Goal: Task Accomplishment & Management: Manage account settings

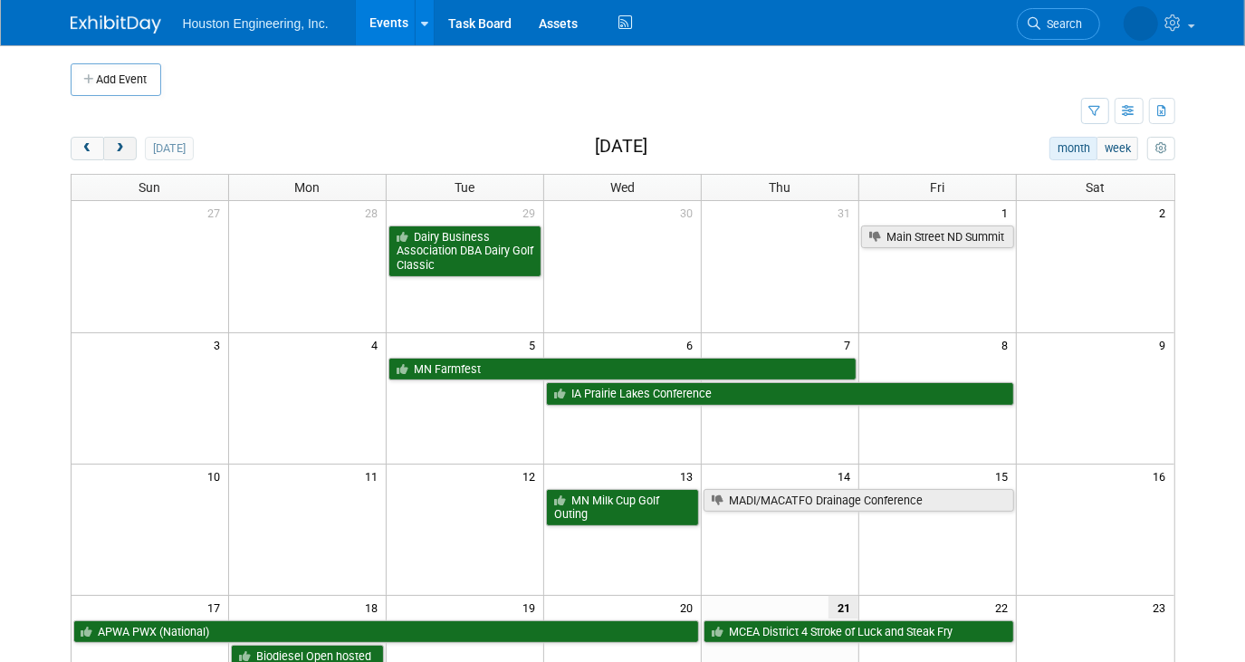
click at [130, 157] on button "next" at bounding box center [120, 149] width 34 height 24
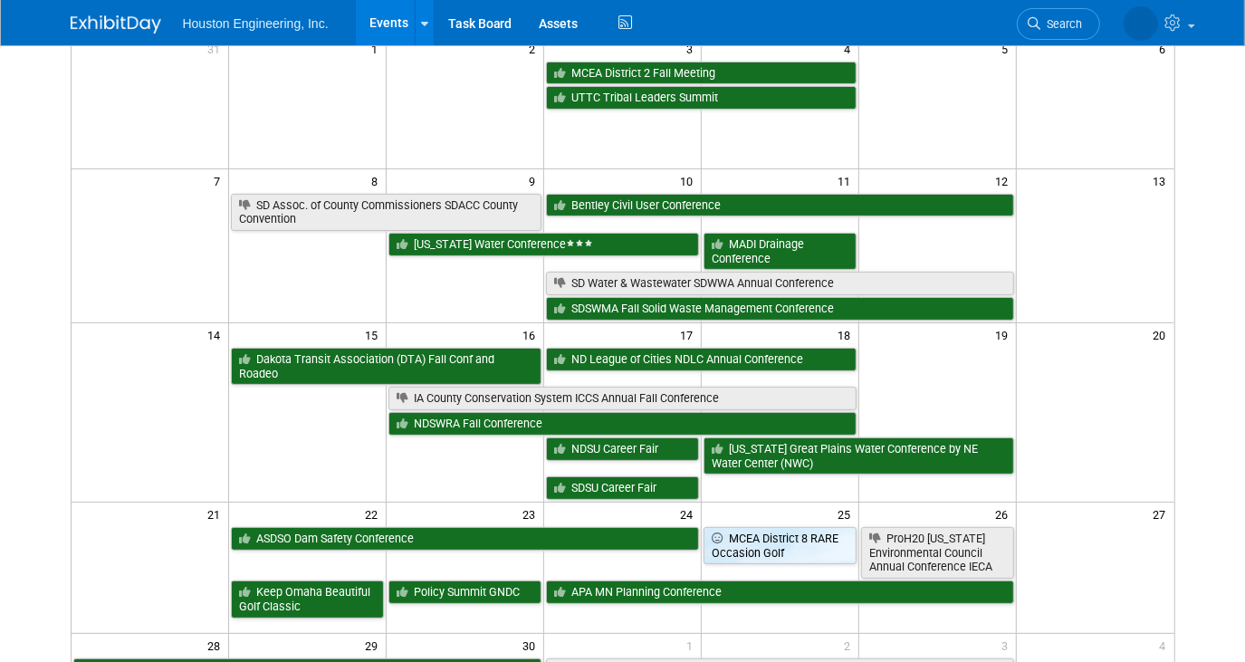
scroll to position [329, 0]
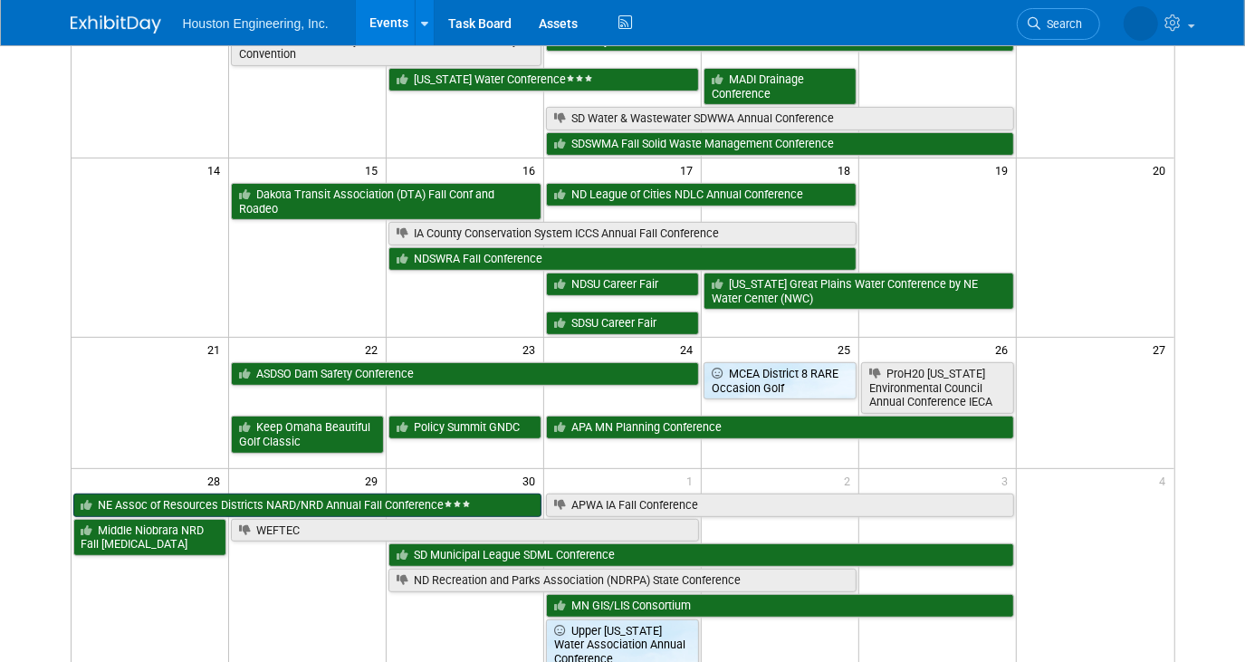
click at [289, 497] on link "NE Assoc of Resources Districts NARD/NRD Annual Fall Conference" at bounding box center [307, 506] width 469 height 24
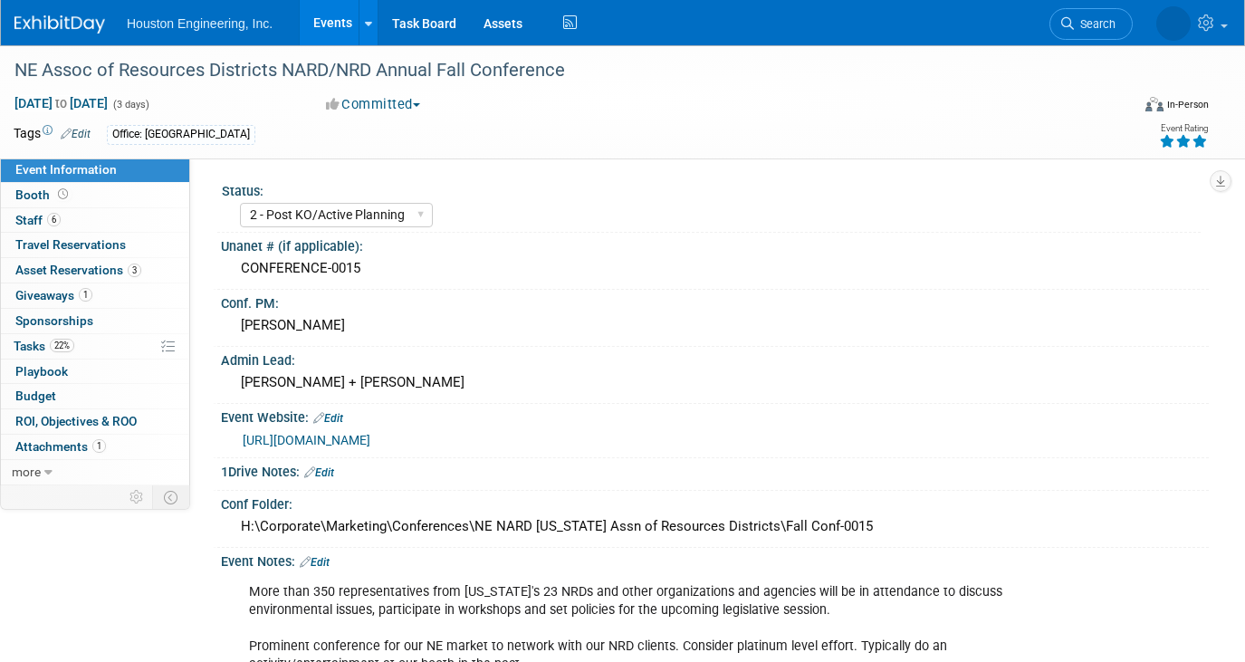
select select "2 - Post KO/Active Planning"
select select "Pending"
select select "Water Resources"
click at [50, 215] on span "6" at bounding box center [54, 220] width 14 height 14
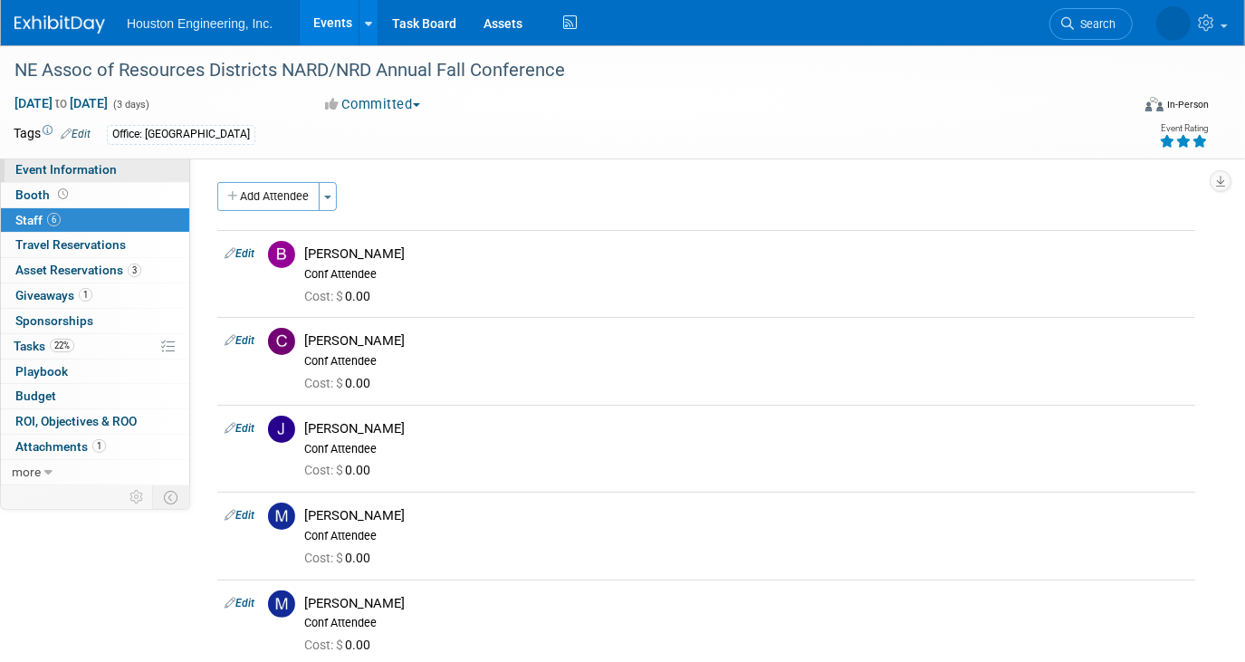
click at [92, 167] on span "Event Information" at bounding box center [65, 169] width 101 height 14
select select "2 - Post KO/Active Planning"
select select "Pending"
select select "Water Resources"
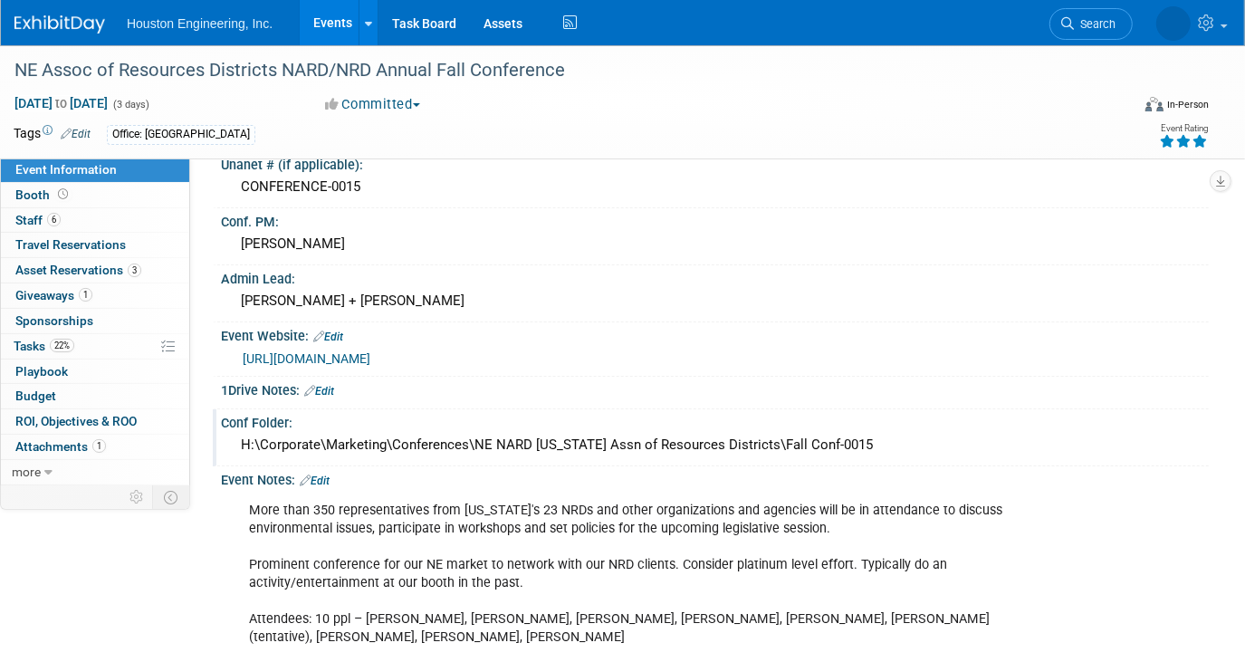
scroll to position [246, 0]
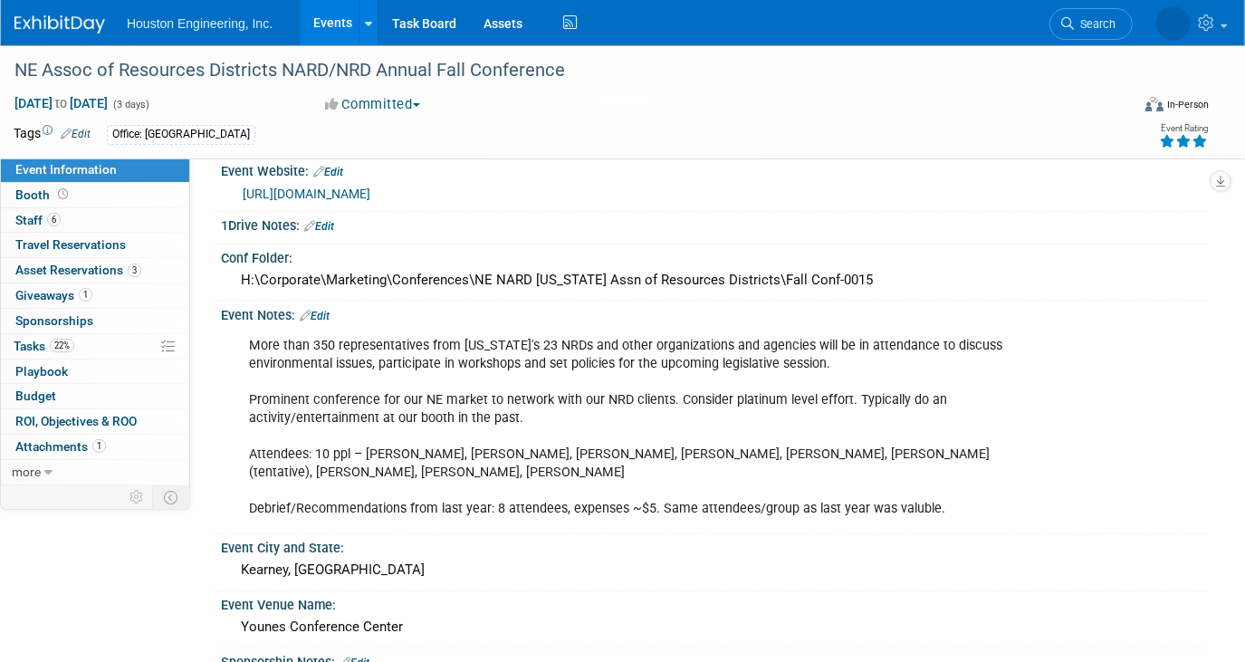
click at [321, 310] on link "Edit" at bounding box center [315, 316] width 30 height 13
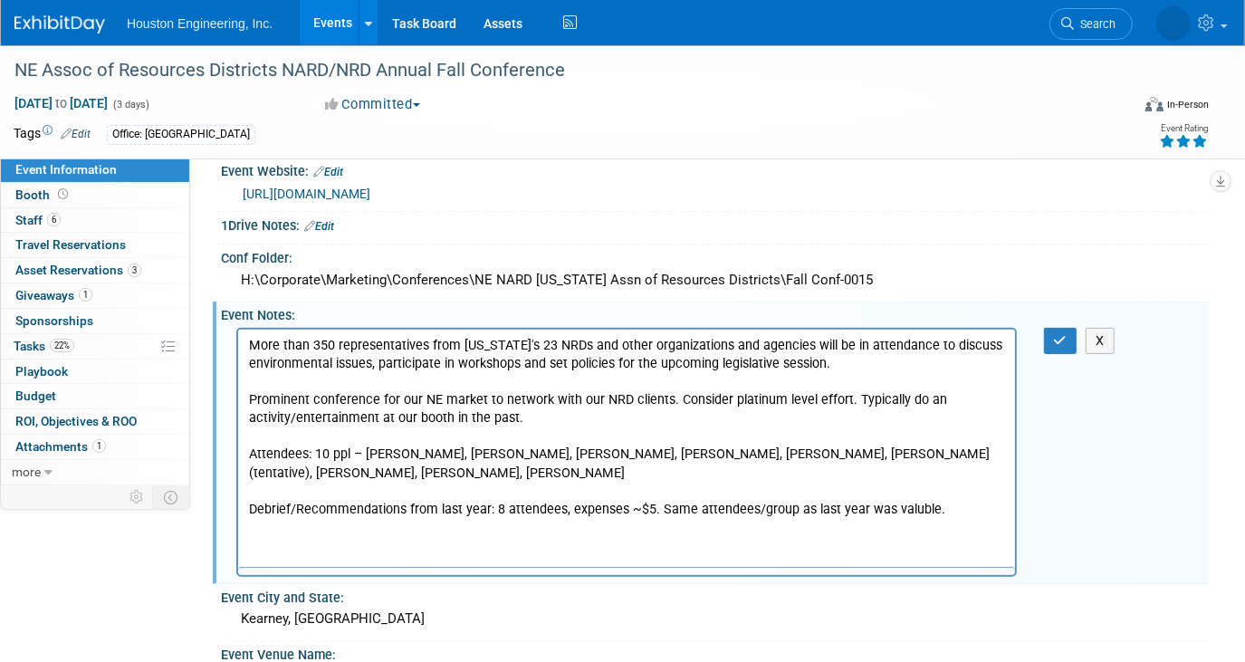
scroll to position [0, 0]
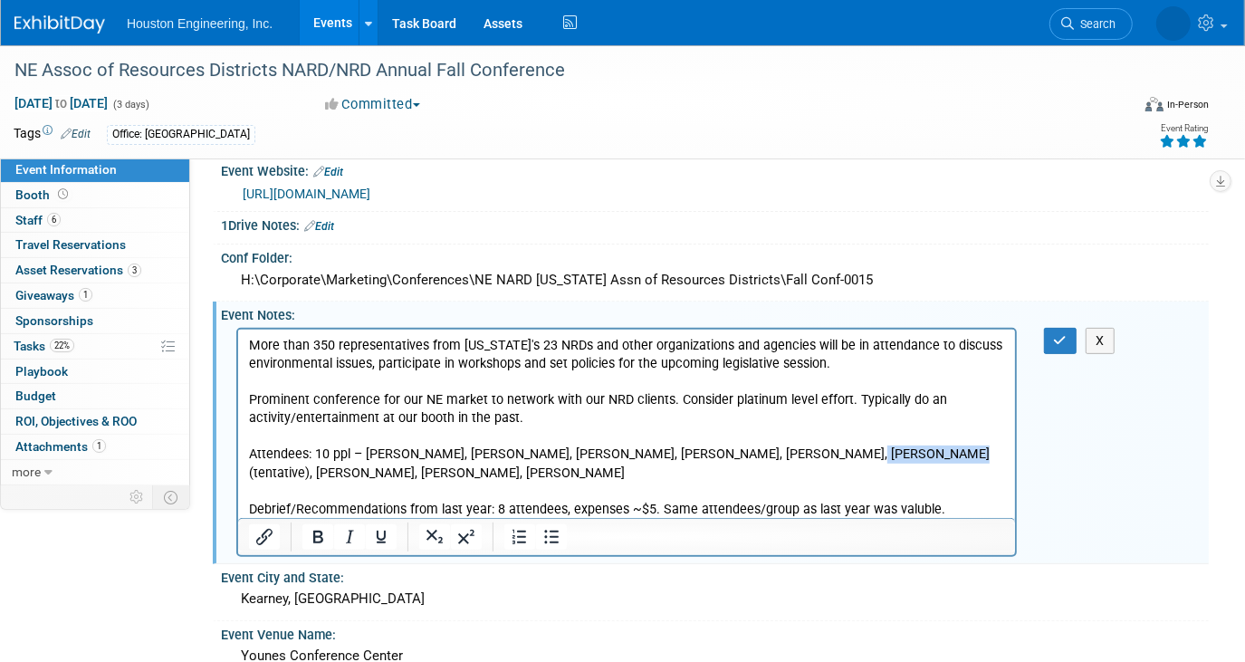
drag, startPoint x: 782, startPoint y: 451, endPoint x: 867, endPoint y: 445, distance: 84.5
click at [867, 445] on p "More than 350 representatives from Nebraska's 23 NRDs and other organizations a…" at bounding box center [626, 427] width 756 height 182
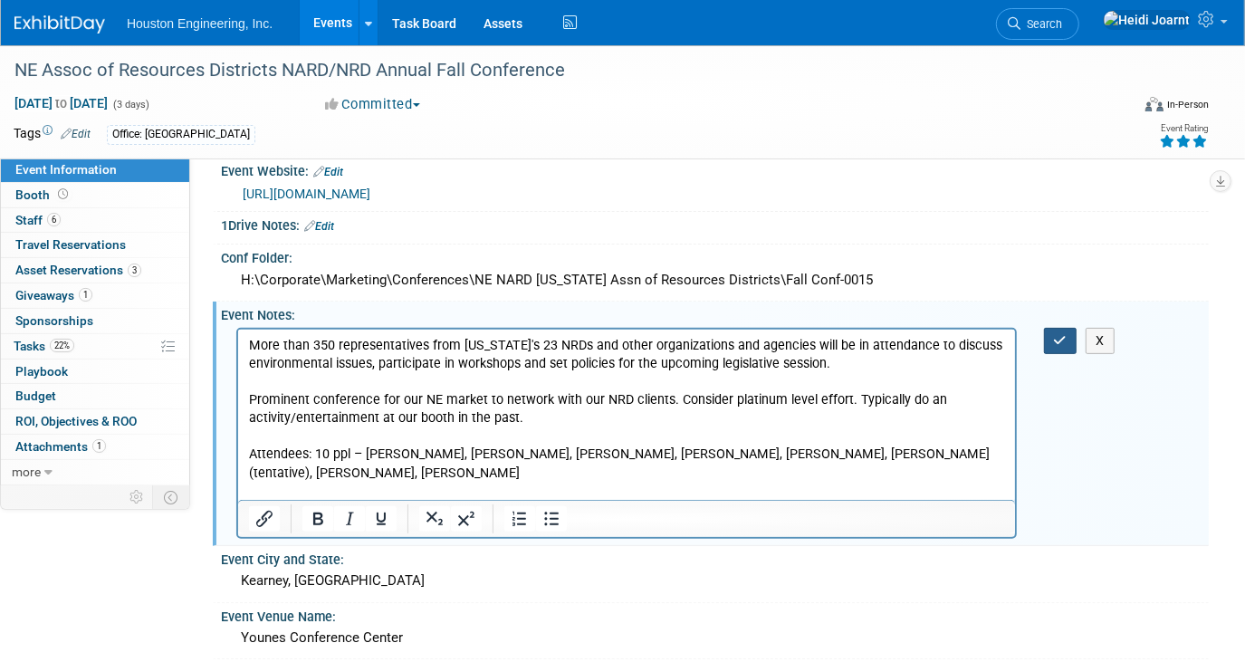
click at [1065, 334] on icon "button" at bounding box center [1061, 340] width 14 height 13
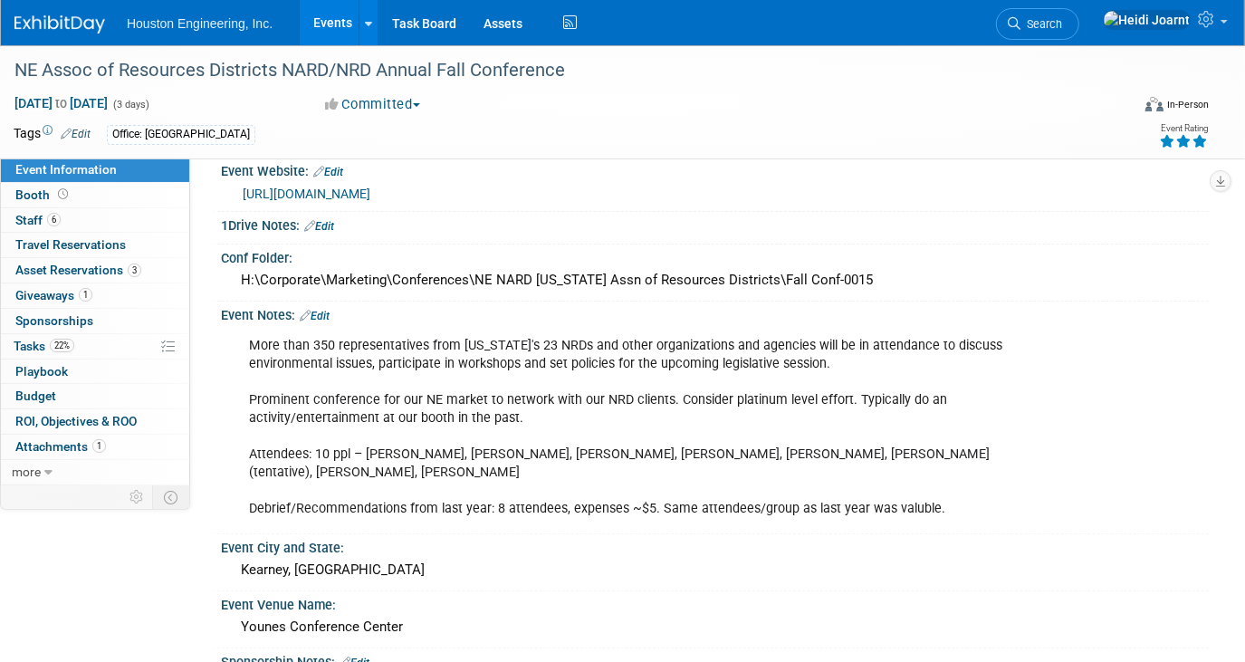
click at [330, 310] on link "Edit" at bounding box center [315, 316] width 30 height 13
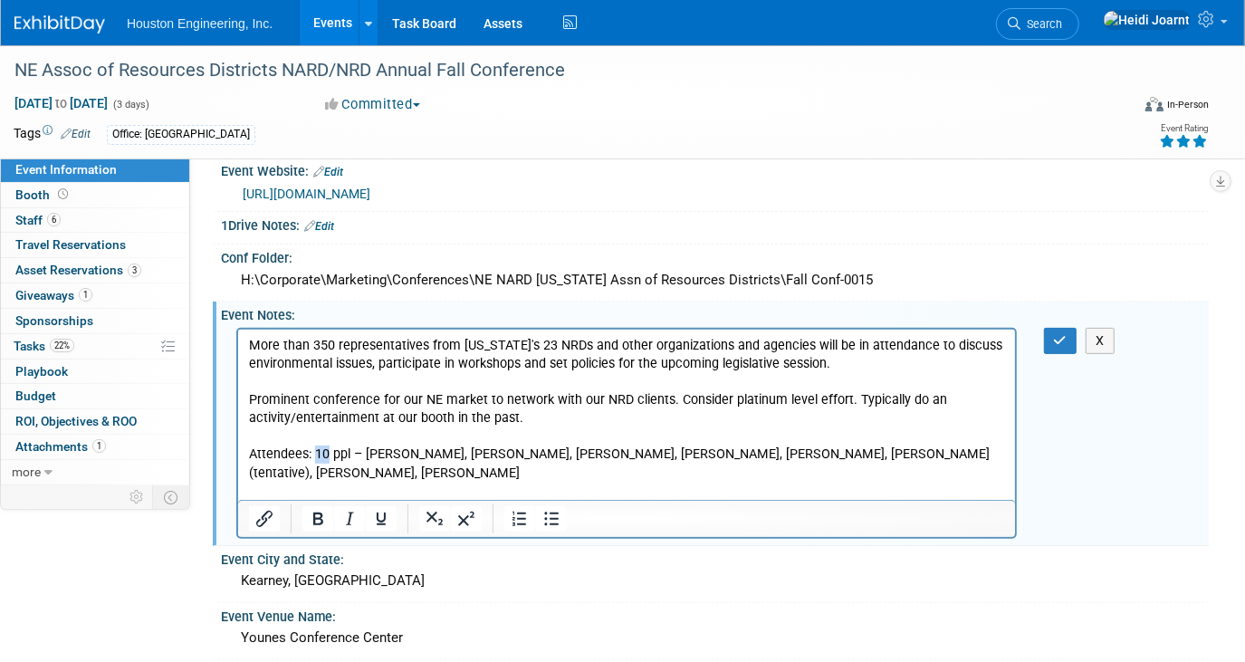
drag, startPoint x: 327, startPoint y: 455, endPoint x: 316, endPoint y: 455, distance: 10.9
click at [316, 455] on p "More than 350 representatives from Nebraska's 23 NRDs and other organizations a…" at bounding box center [626, 427] width 756 height 182
click at [1065, 334] on icon "button" at bounding box center [1061, 340] width 14 height 13
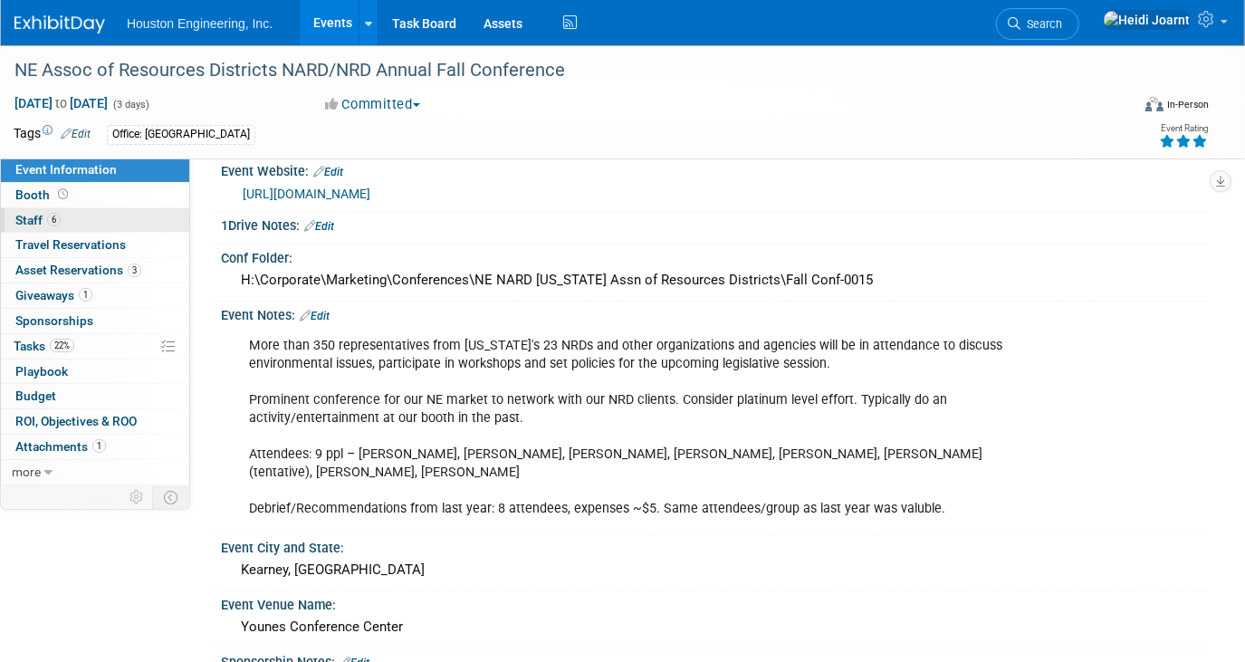
click at [80, 213] on link "6 Staff 6" at bounding box center [95, 220] width 188 height 24
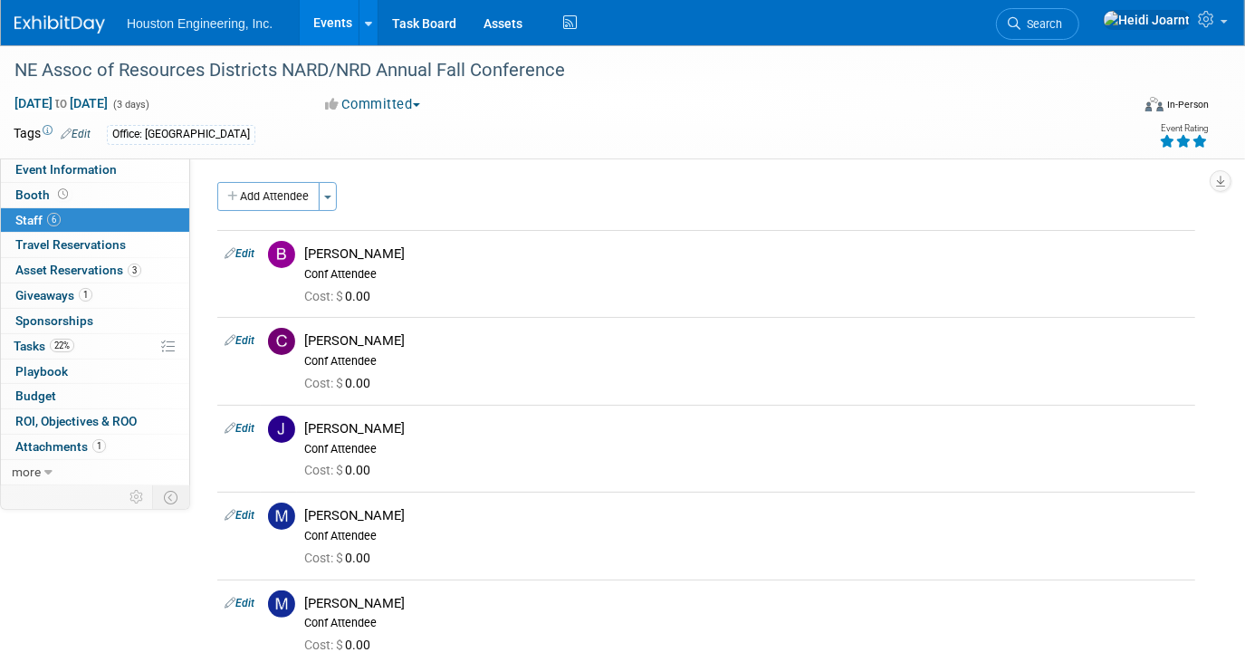
click at [334, 31] on link "Events" at bounding box center [333, 22] width 66 height 45
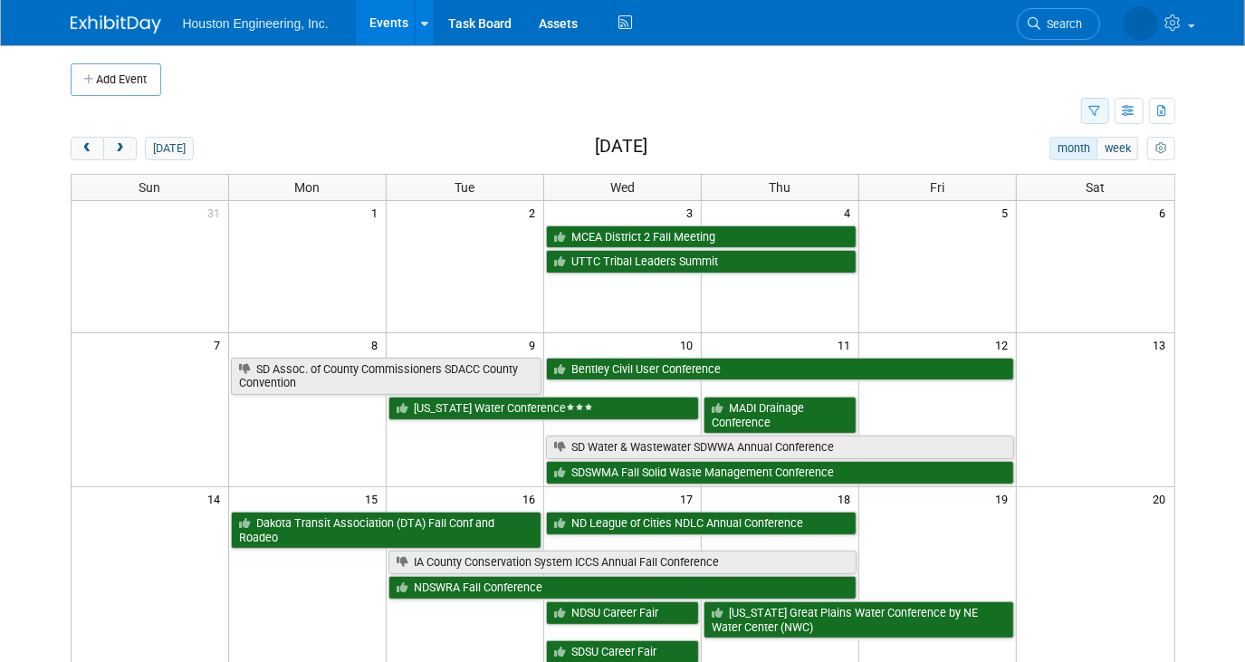
click at [1098, 118] on button "button" at bounding box center [1095, 111] width 28 height 26
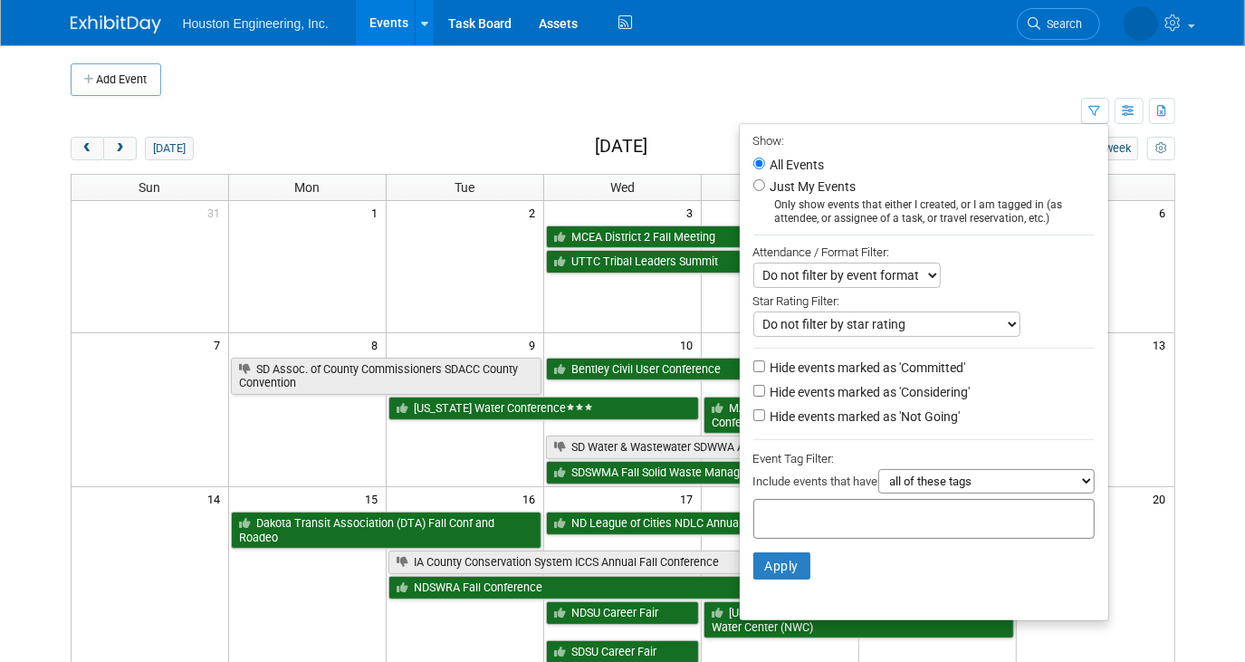
click at [777, 188] on label "Just My Events" at bounding box center [812, 186] width 90 height 18
click at [765, 188] on input "Just My Events" at bounding box center [759, 185] width 12 height 12
radio input "true"
click at [780, 578] on li "Apply Clear Filters" at bounding box center [924, 566] width 369 height 54
click at [777, 563] on button "Apply" at bounding box center [782, 565] width 58 height 27
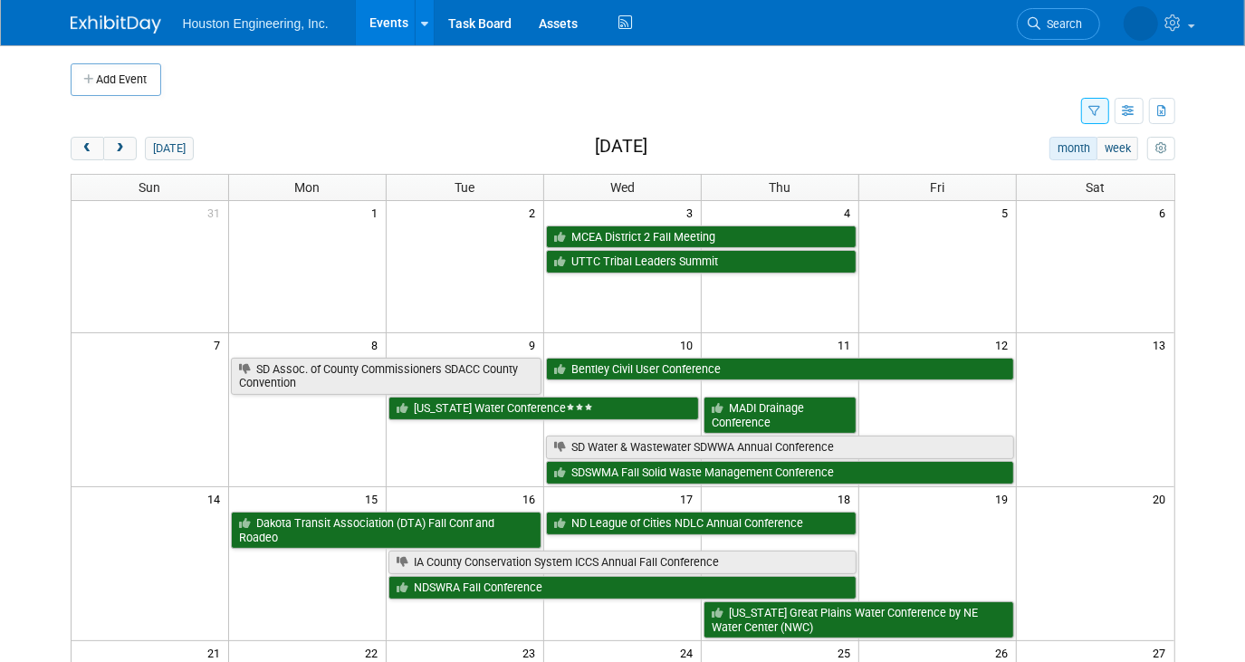
click at [1085, 120] on button "button" at bounding box center [1095, 111] width 28 height 26
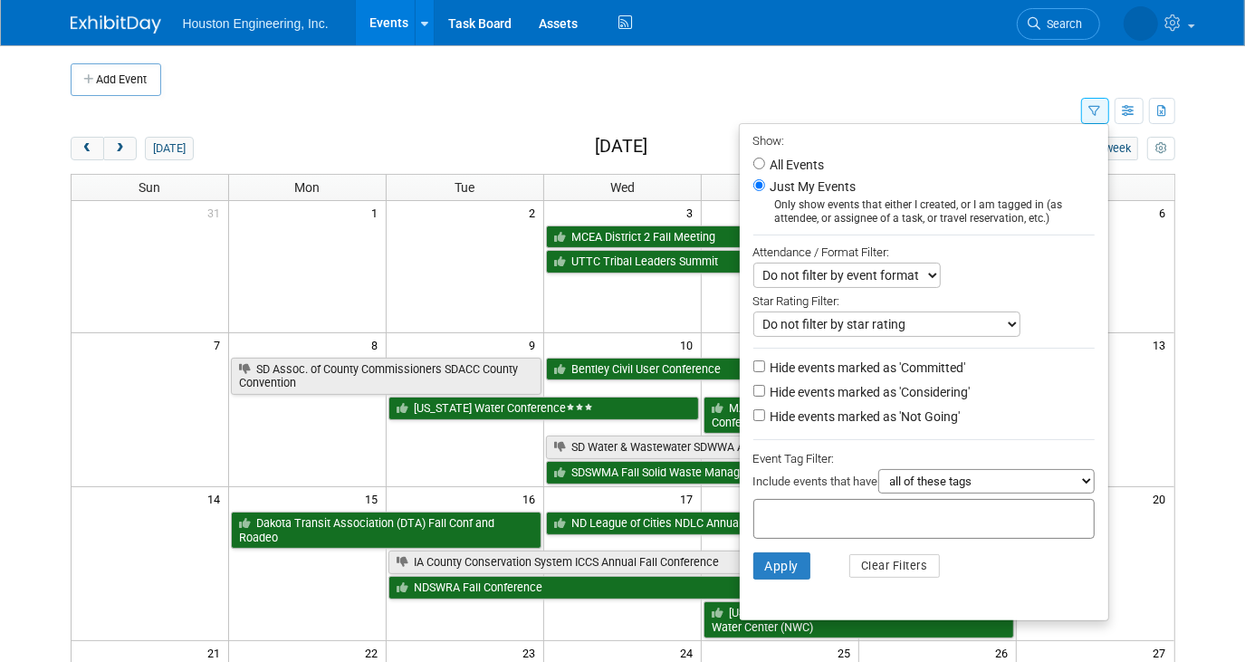
click at [767, 166] on label "All Events" at bounding box center [796, 164] width 58 height 13
click at [765, 166] on input "All Events" at bounding box center [759, 164] width 12 height 12
radio input "true"
click at [895, 274] on select "Do not filter by event format Only show In-Person events Only show Virtual even…" at bounding box center [846, 275] width 187 height 25
click at [992, 252] on div "Attendance / Format Filter:" at bounding box center [923, 252] width 341 height 21
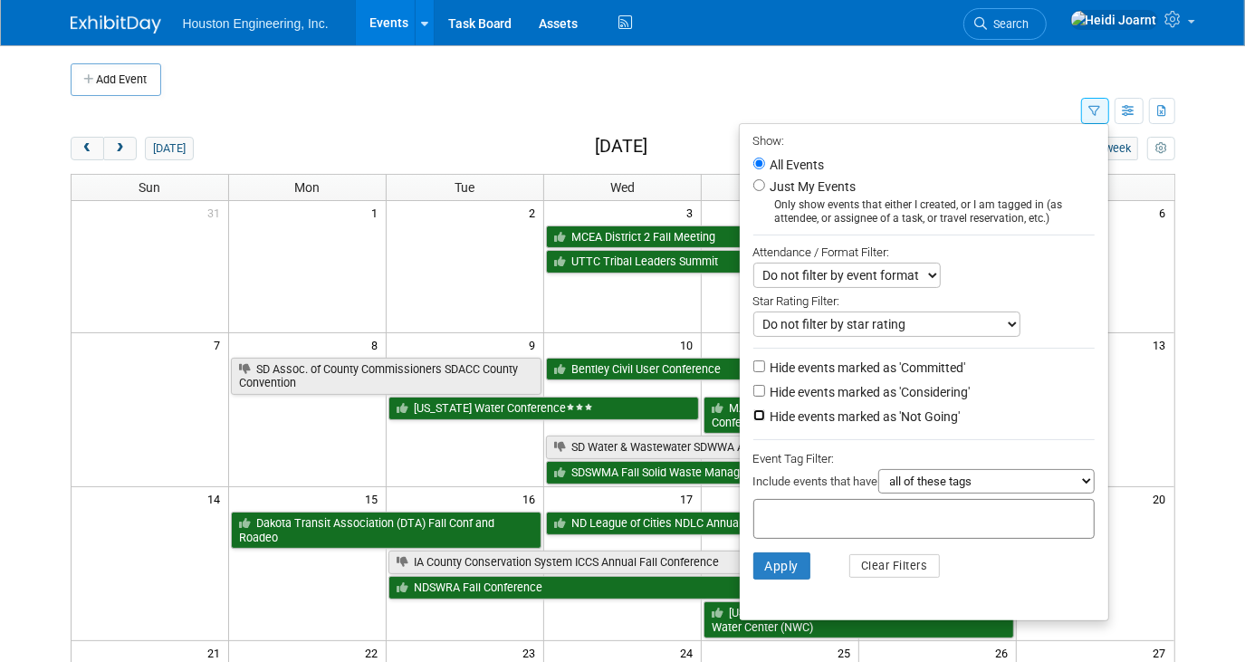
click at [756, 412] on input "Hide events marked as 'Not Going'" at bounding box center [759, 415] width 12 height 12
checkbox input "true"
click at [772, 563] on button "Apply" at bounding box center [782, 565] width 58 height 27
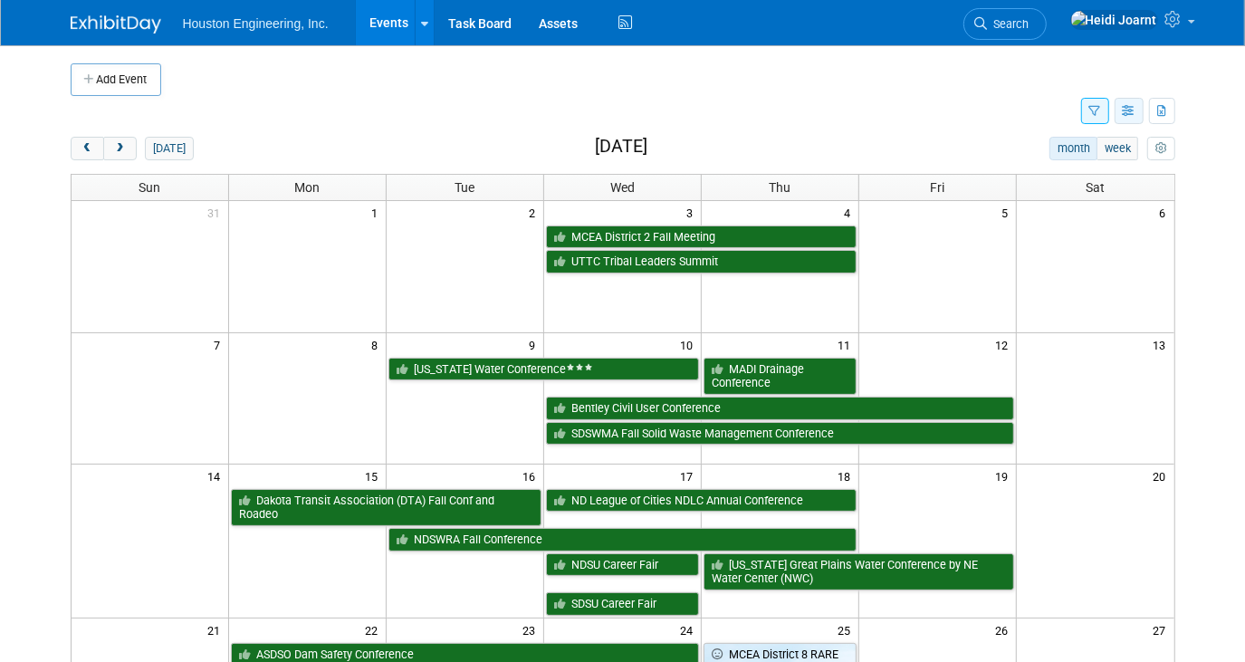
click at [1137, 116] on button "button" at bounding box center [1129, 111] width 29 height 26
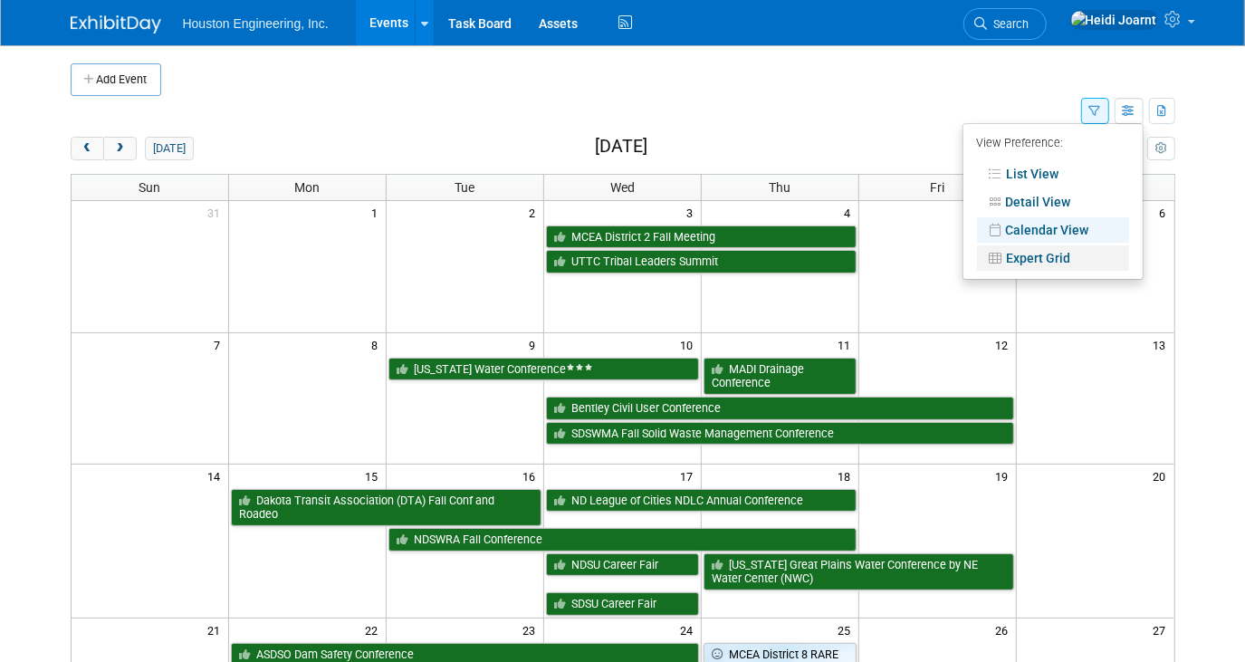
click at [1046, 258] on link "Expert Grid" at bounding box center [1053, 257] width 152 height 25
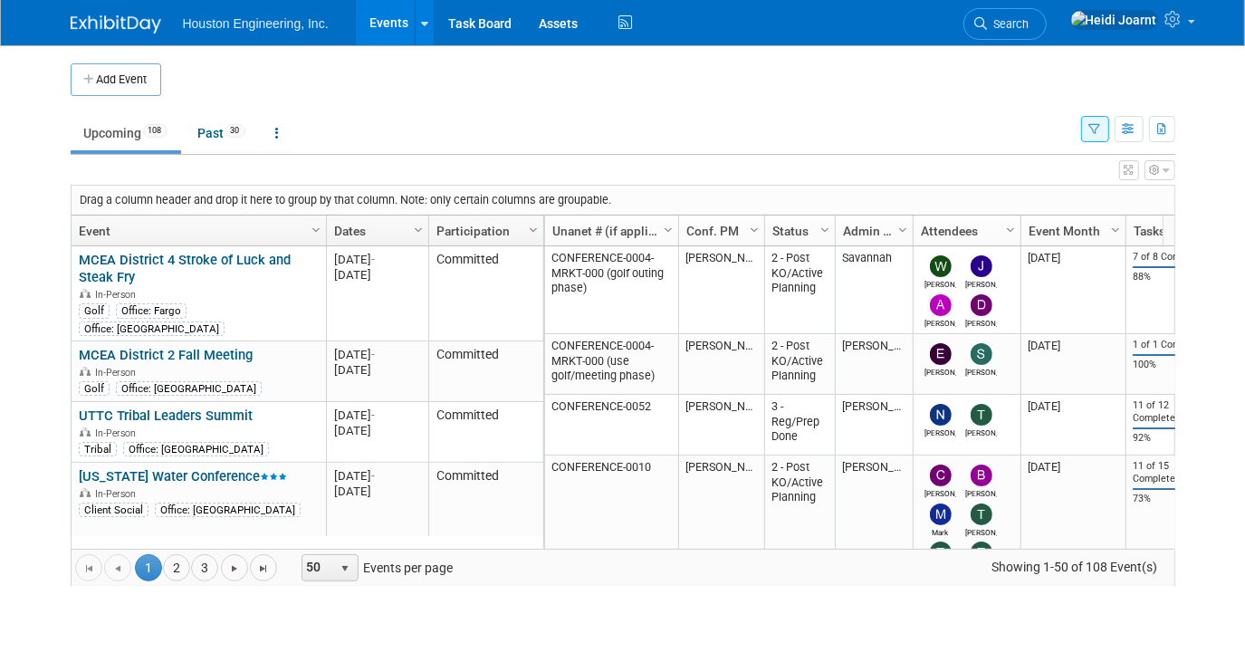
drag, startPoint x: 1134, startPoint y: 168, endPoint x: 1101, endPoint y: 173, distance: 32.9
click at [1134, 168] on button "button" at bounding box center [1129, 170] width 20 height 20
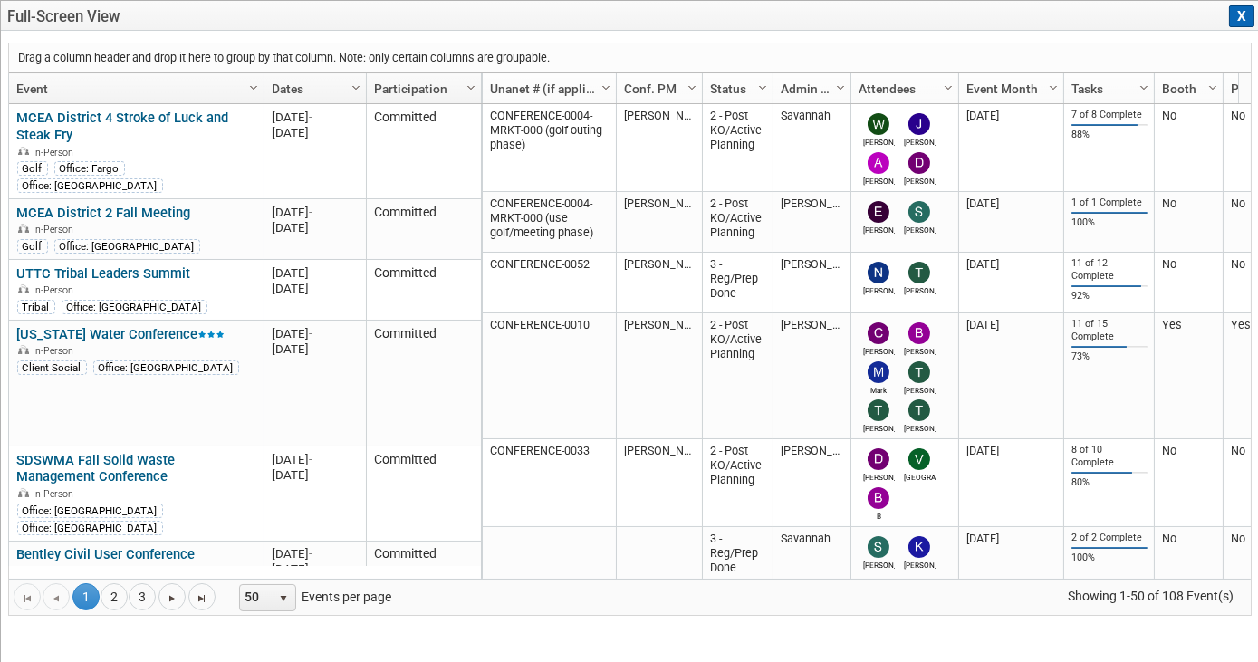
drag, startPoint x: 997, startPoint y: 92, endPoint x: 573, endPoint y: 85, distance: 423.8
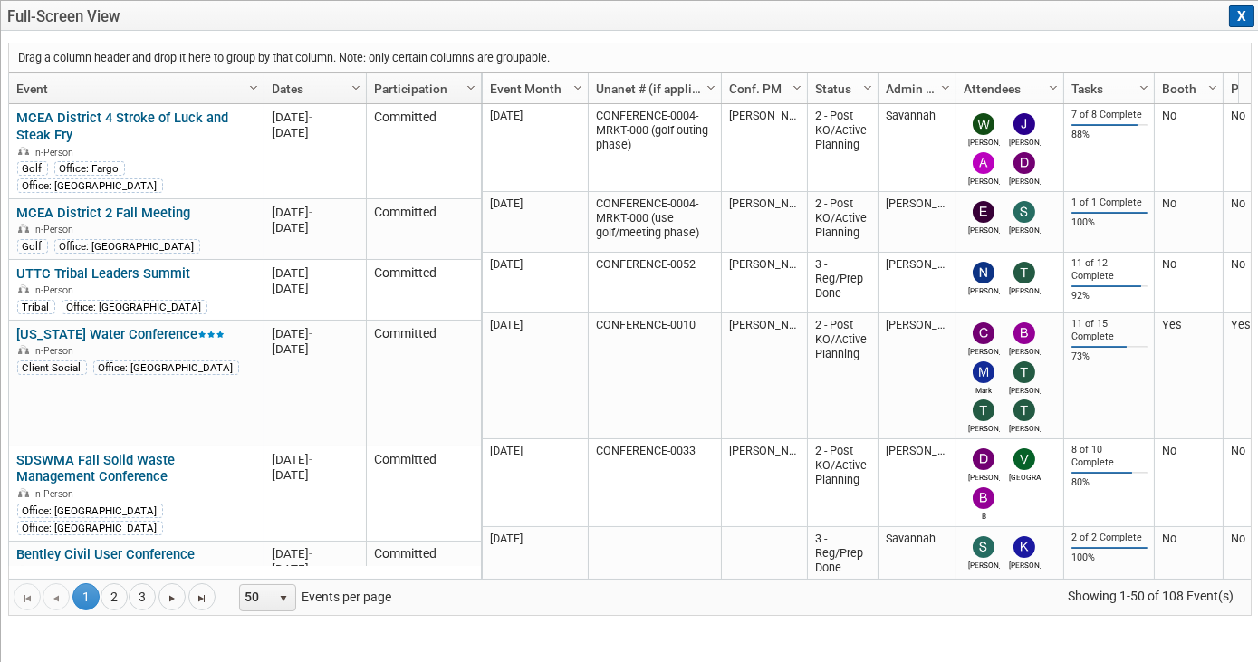
click at [708, 85] on span "Column Settings" at bounding box center [711, 88] width 14 height 14
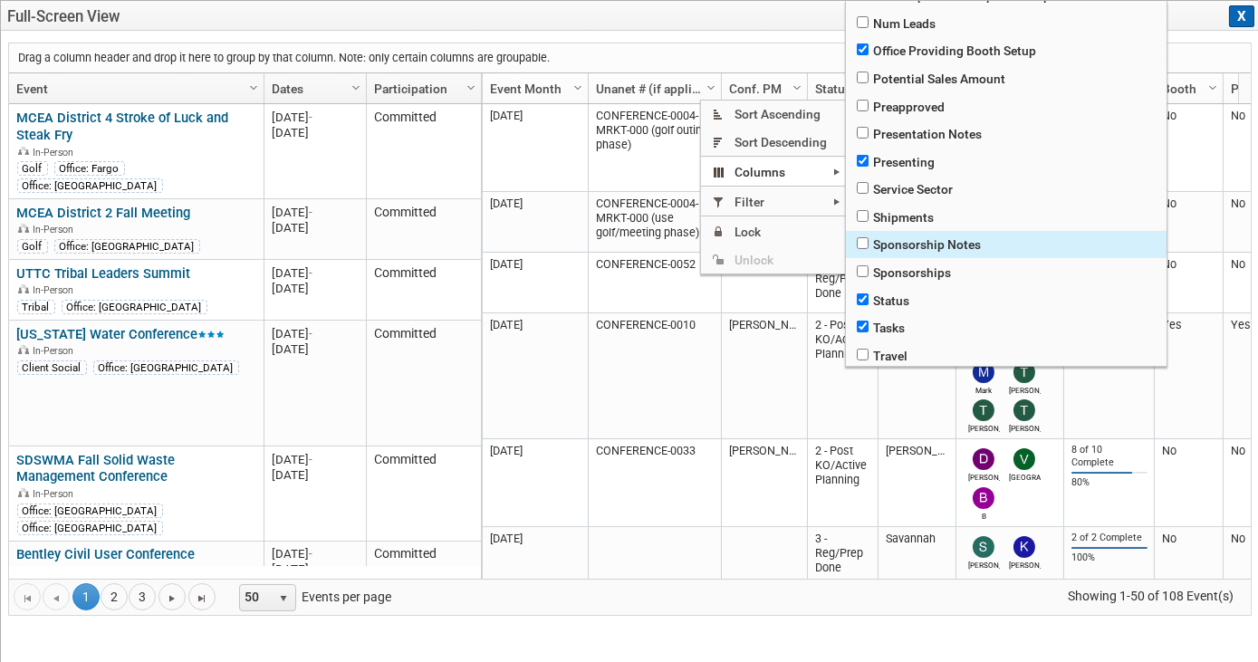
scroll to position [944, 0]
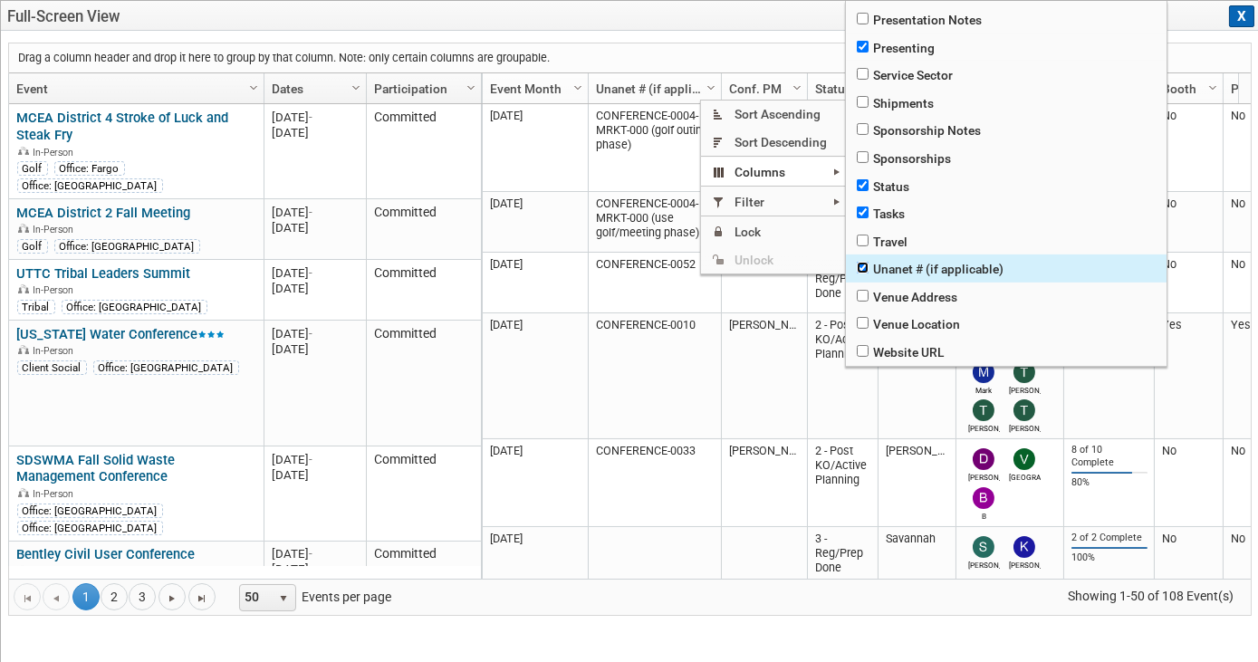
click at [859, 262] on input "checkbox" at bounding box center [863, 268] width 12 height 12
checkbox input "false"
checkbox input "true"
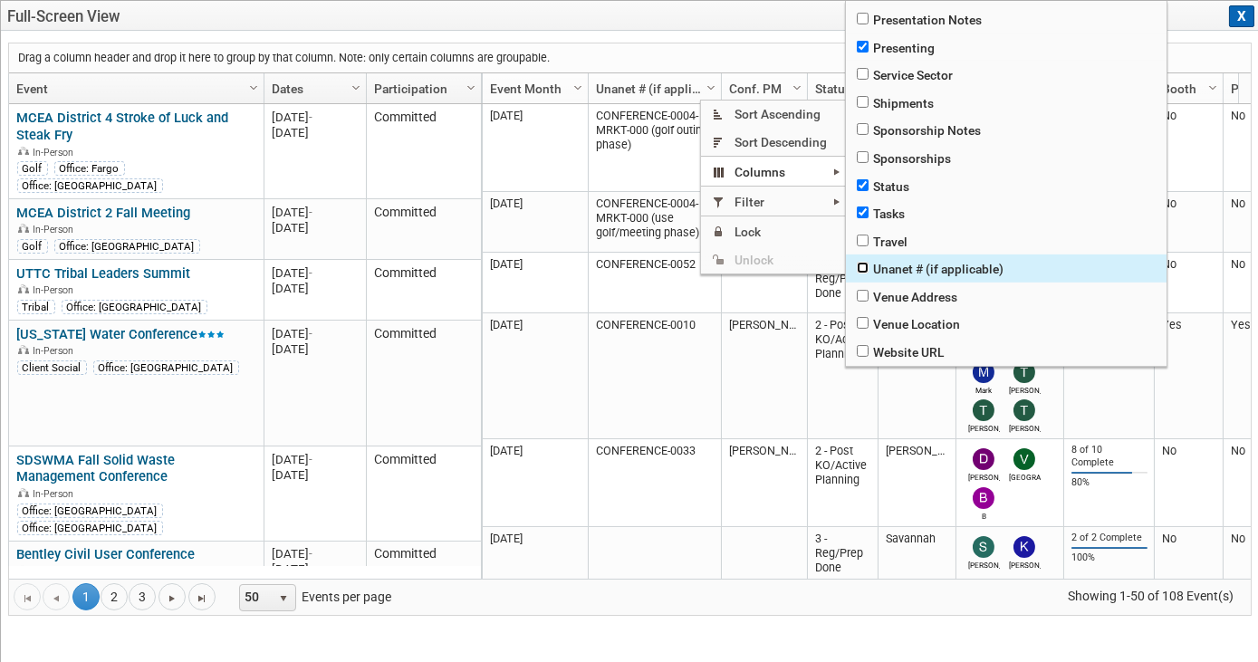
checkbox input "true"
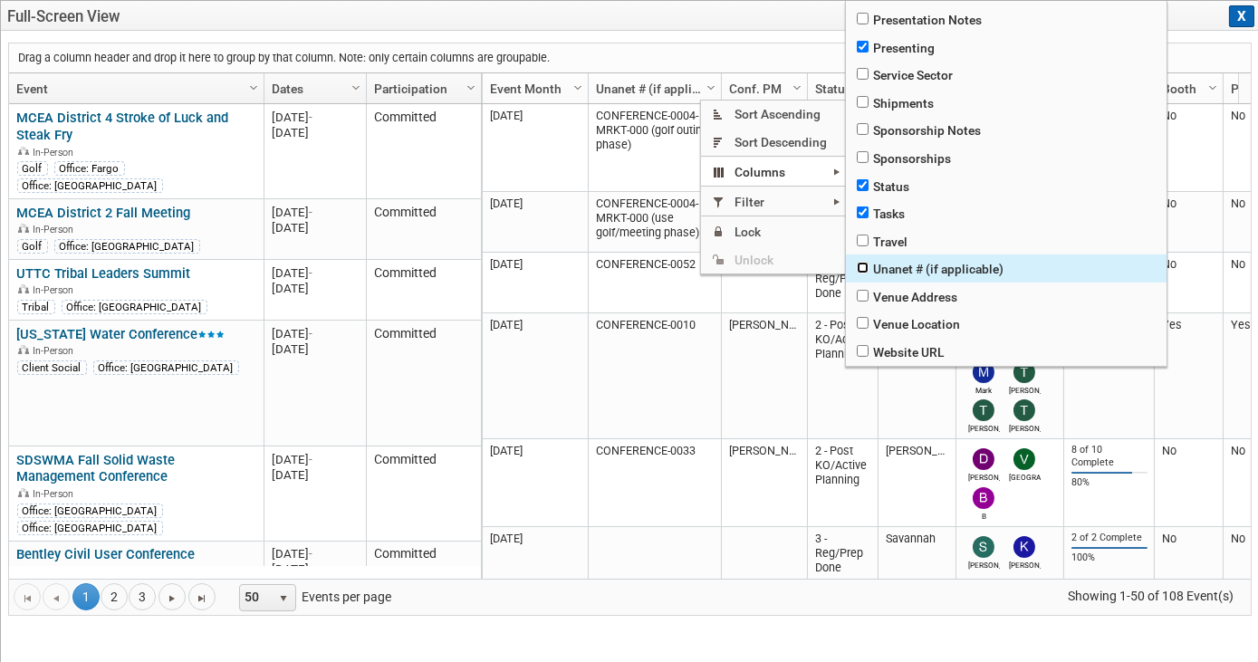
checkbox input "true"
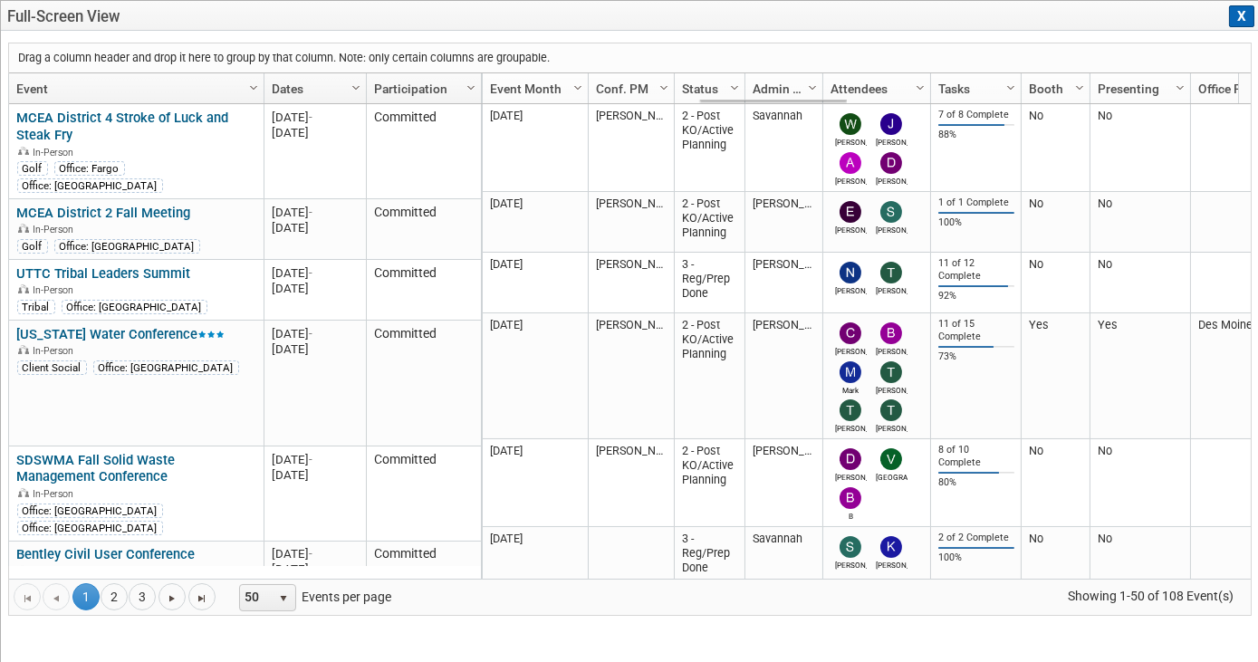
click at [662, 85] on span "Column Settings" at bounding box center [664, 88] width 14 height 14
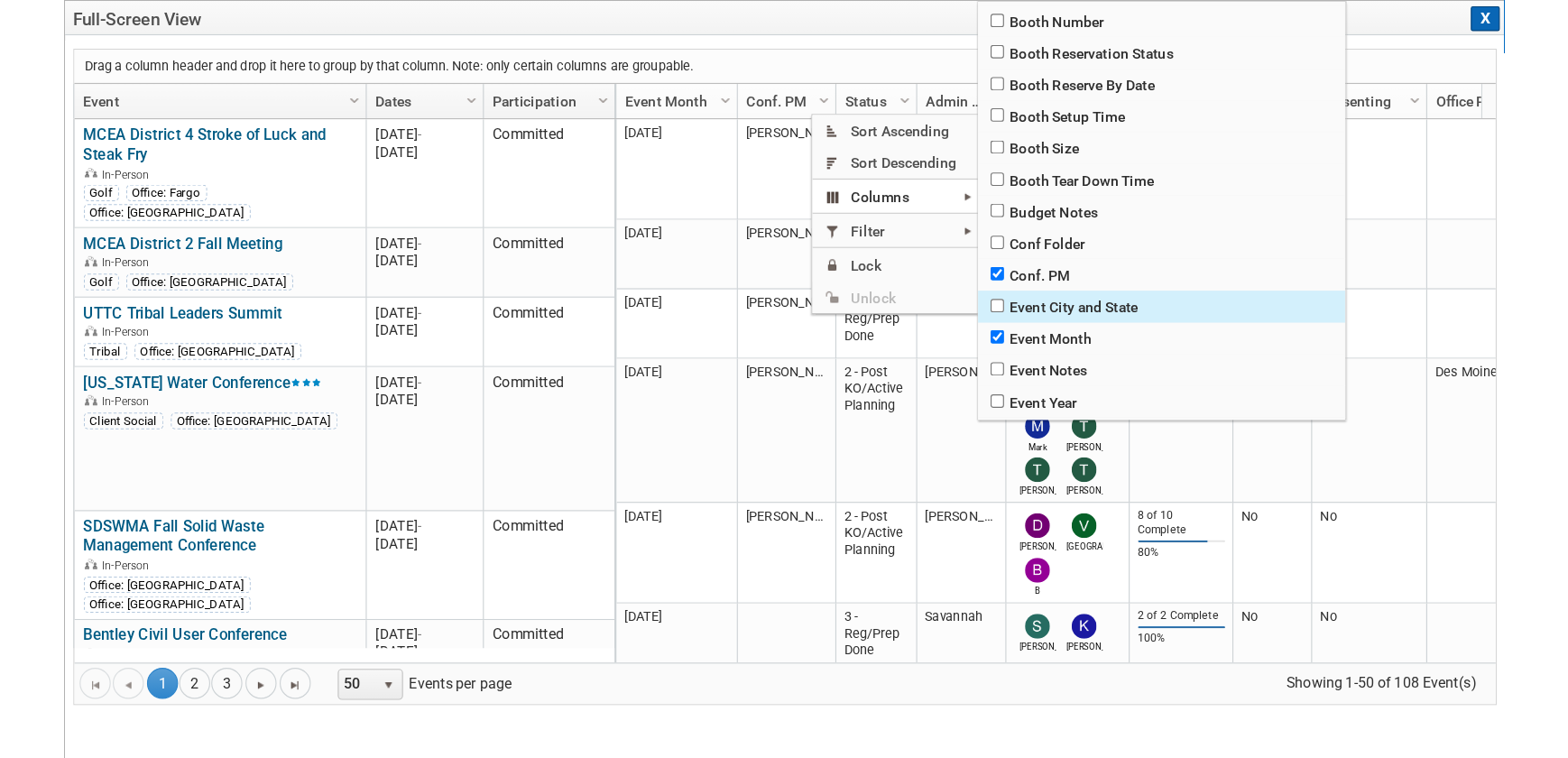
scroll to position [328, 0]
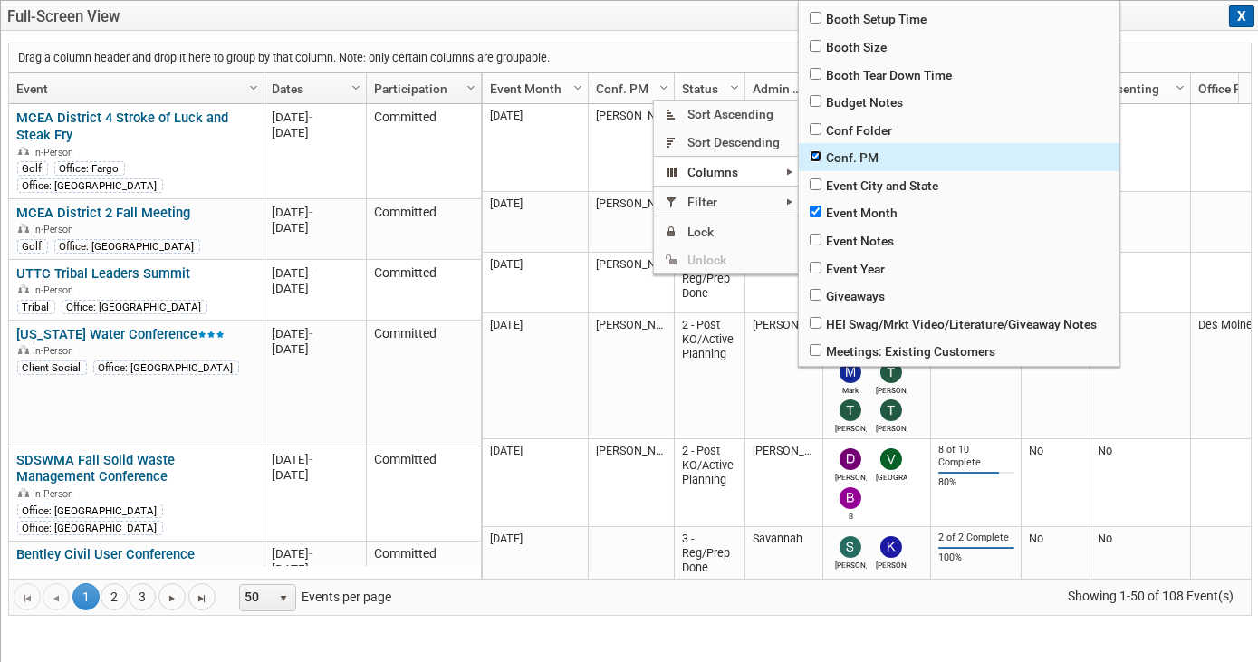
click at [815, 161] on input "checkbox" at bounding box center [816, 156] width 12 height 12
checkbox input "false"
checkbox input "true"
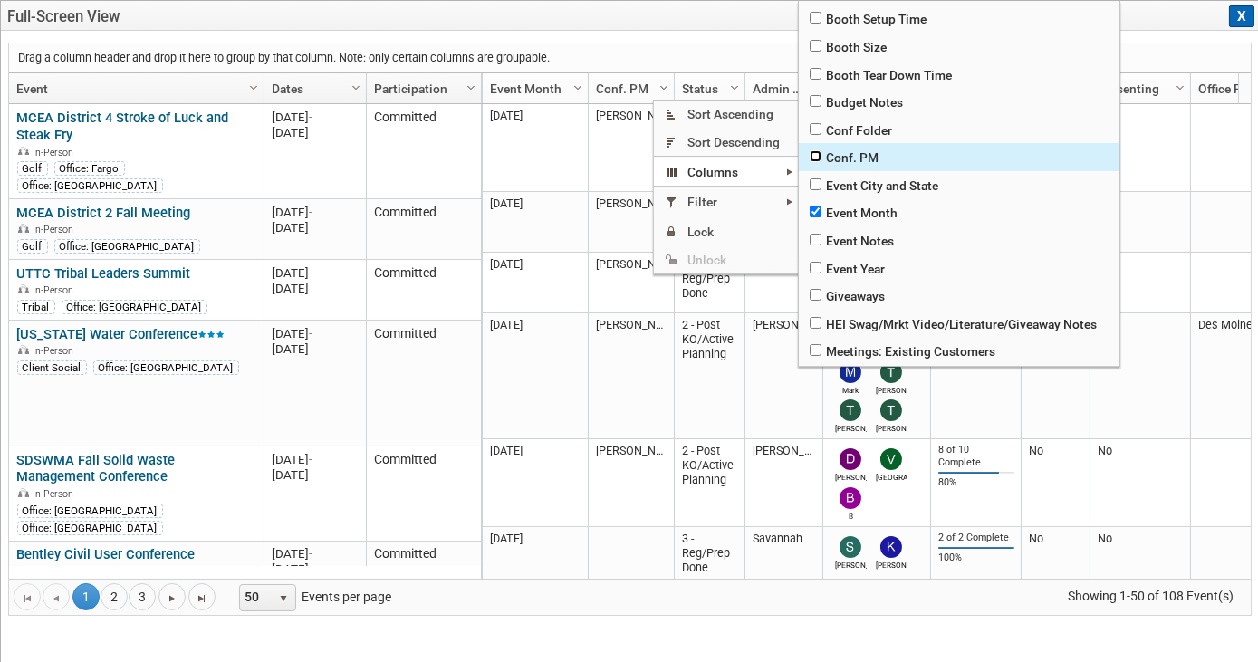
checkbox input "true"
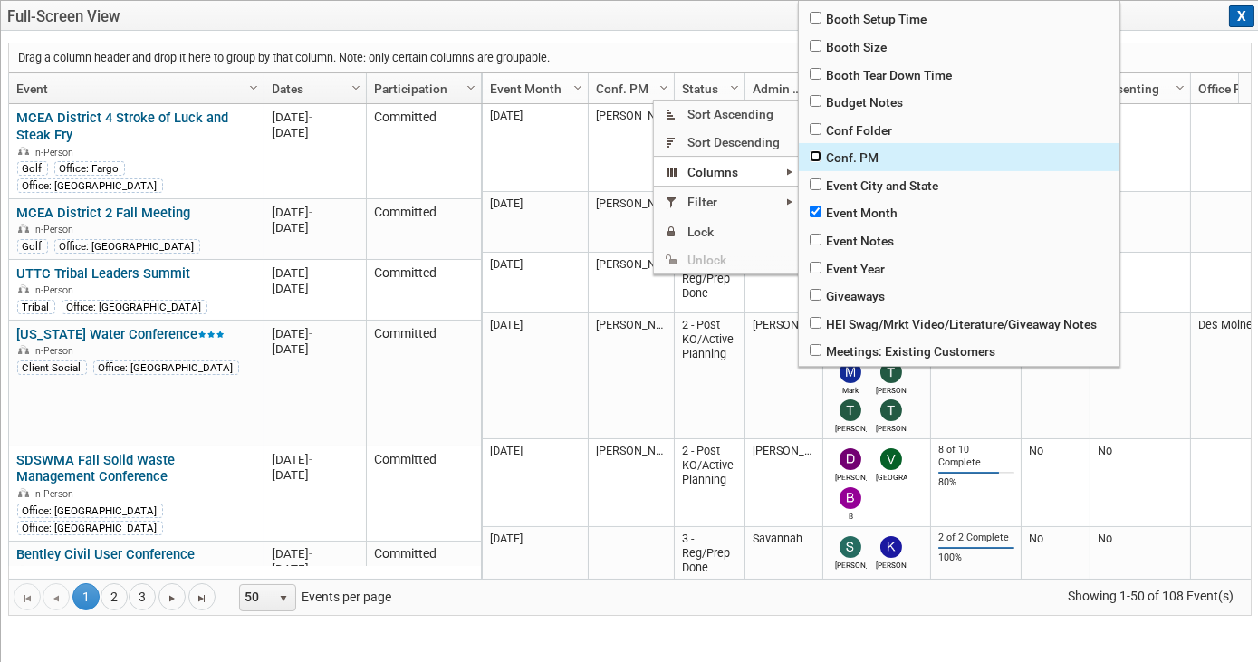
checkbox input "true"
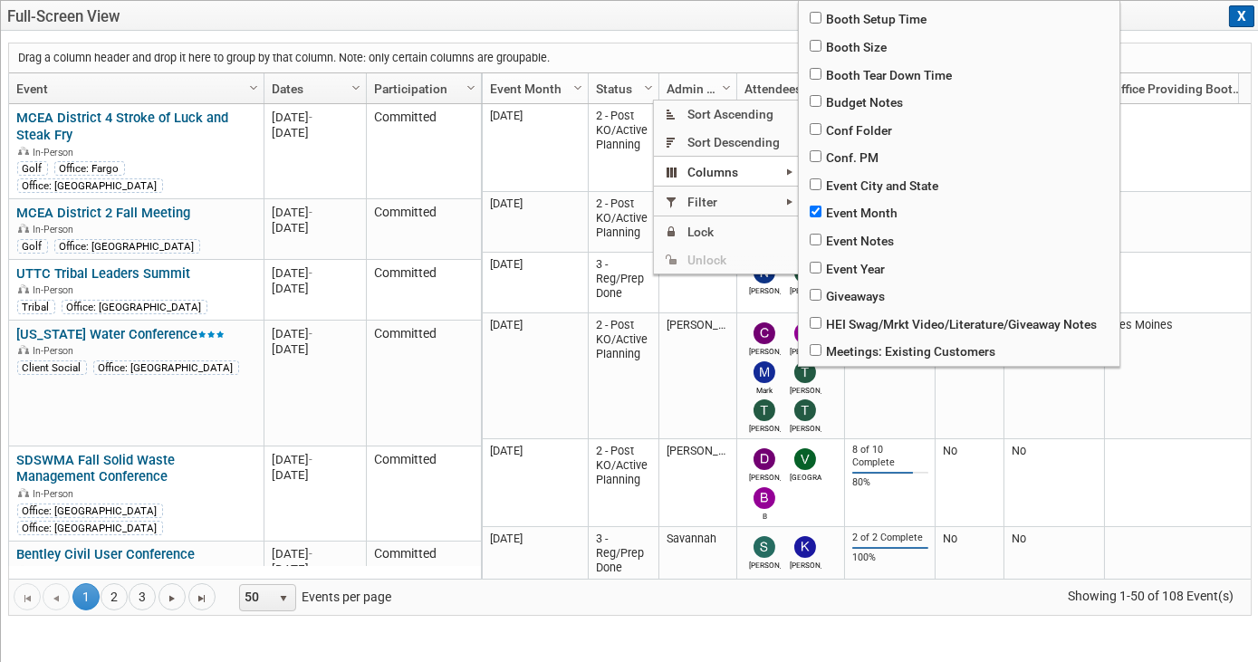
click at [712, 61] on div "Drag a column header and drop it here to group by that column. Note: only certa…" at bounding box center [629, 57] width 1241 height 29
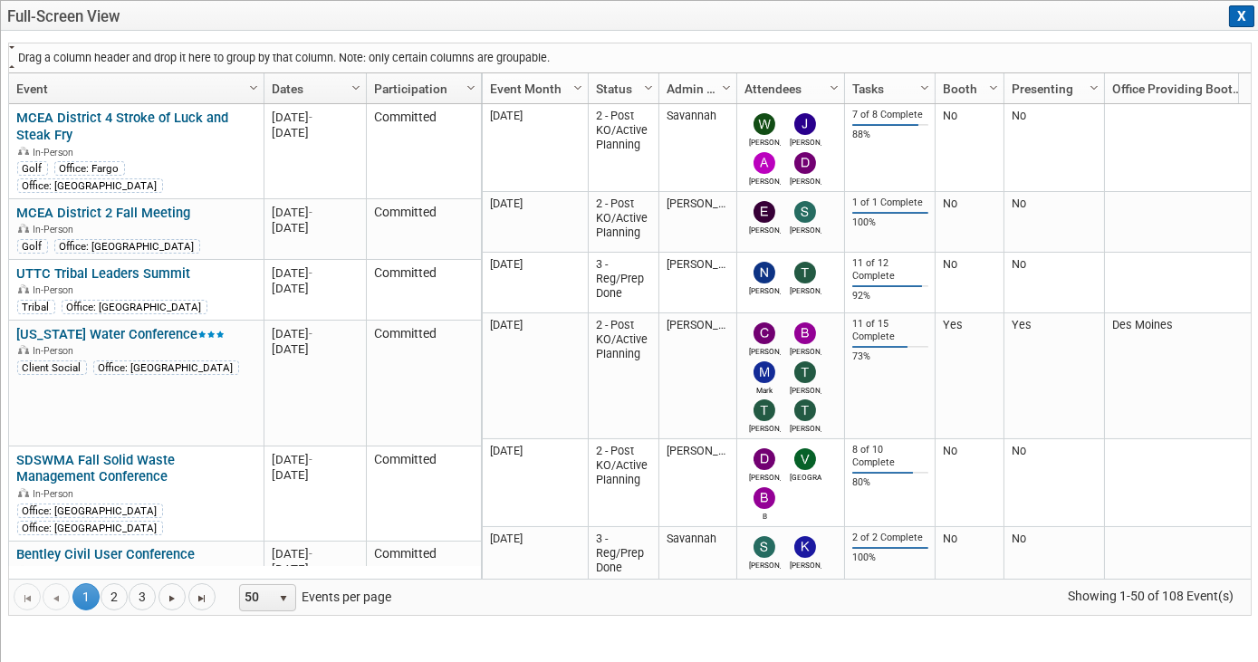
drag, startPoint x: 523, startPoint y: 84, endPoint x: 413, endPoint y: 51, distance: 115.4
click at [413, 51] on div "Drag a column header and drop it here to group by that column. Note: only certa…" at bounding box center [629, 329] width 1243 height 573
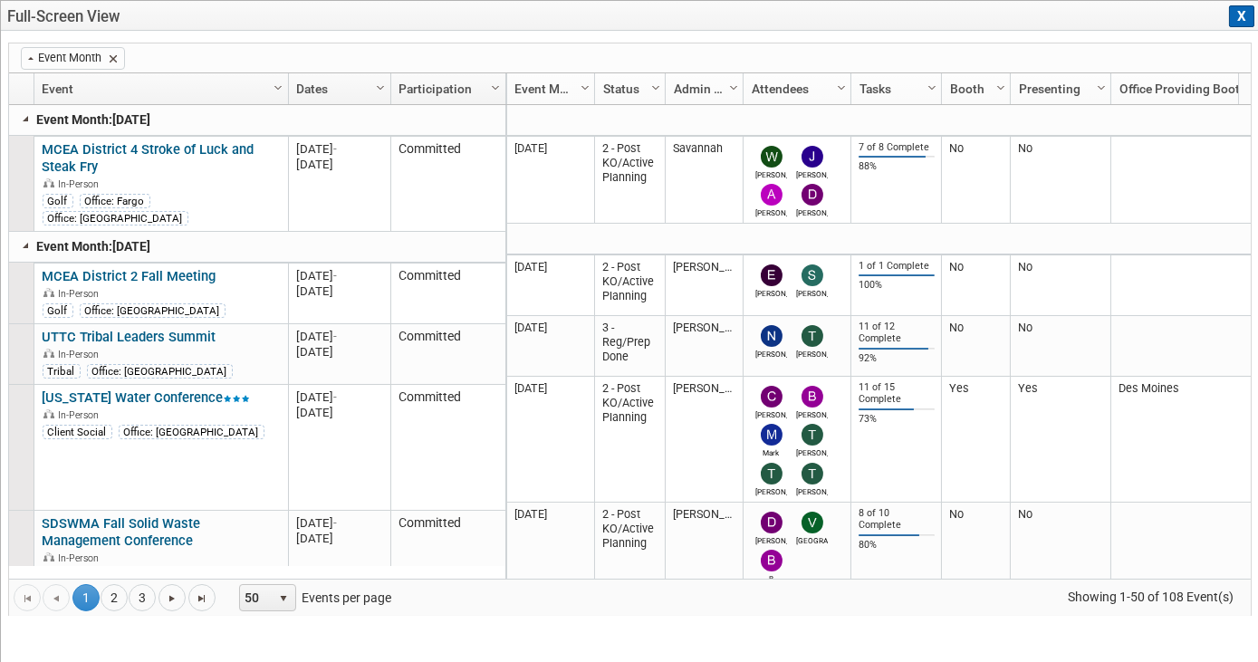
drag, startPoint x: 610, startPoint y: 81, endPoint x: 589, endPoint y: 77, distance: 21.1
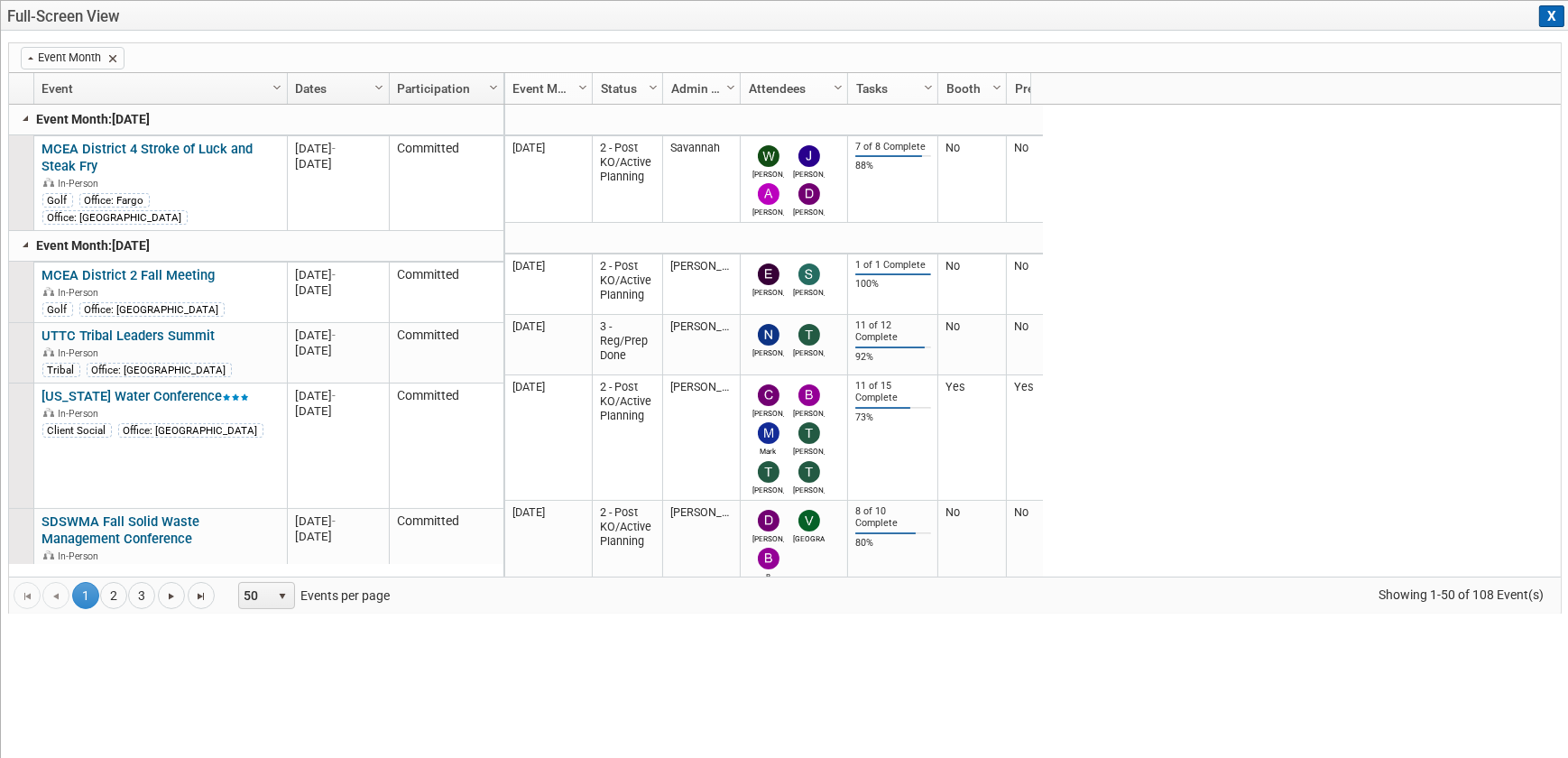
scroll to position [0, 373]
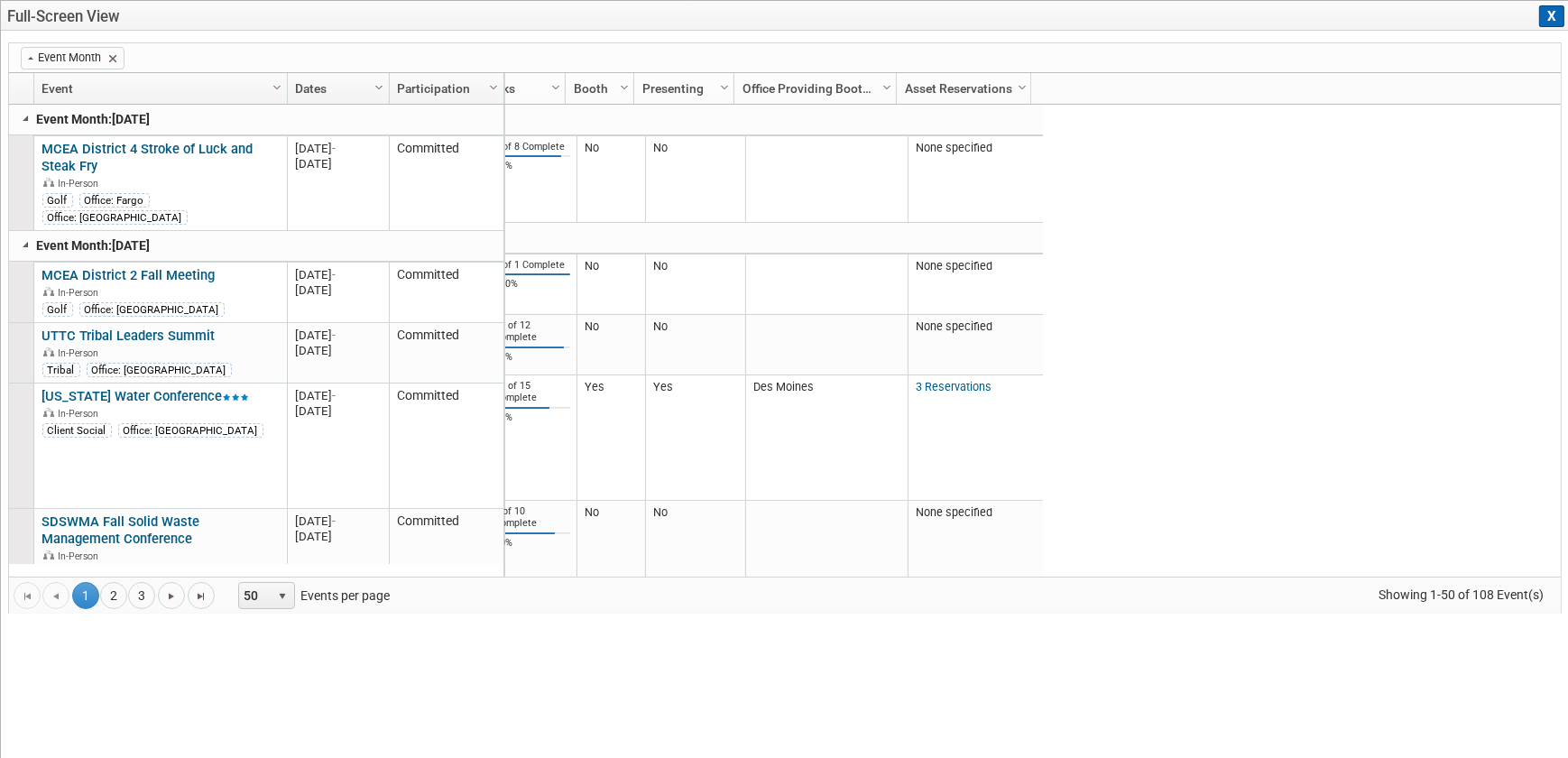
click at [1239, 19] on button "X" at bounding box center [1551, 16] width 25 height 22
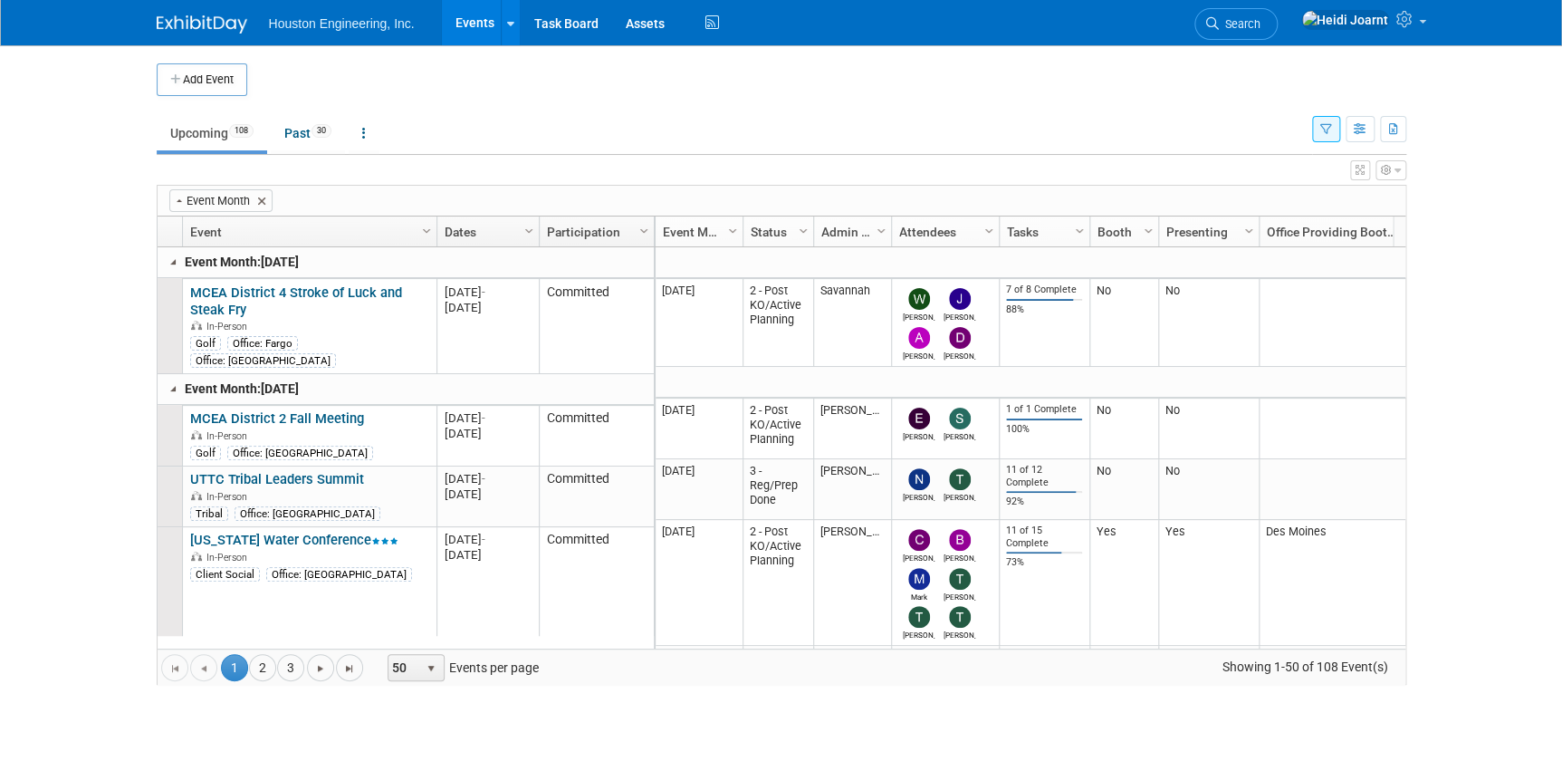
drag, startPoint x: 1363, startPoint y: 167, endPoint x: 1340, endPoint y: 173, distance: 23.5
click at [1244, 167] on icon "button" at bounding box center [1360, 170] width 9 height 11
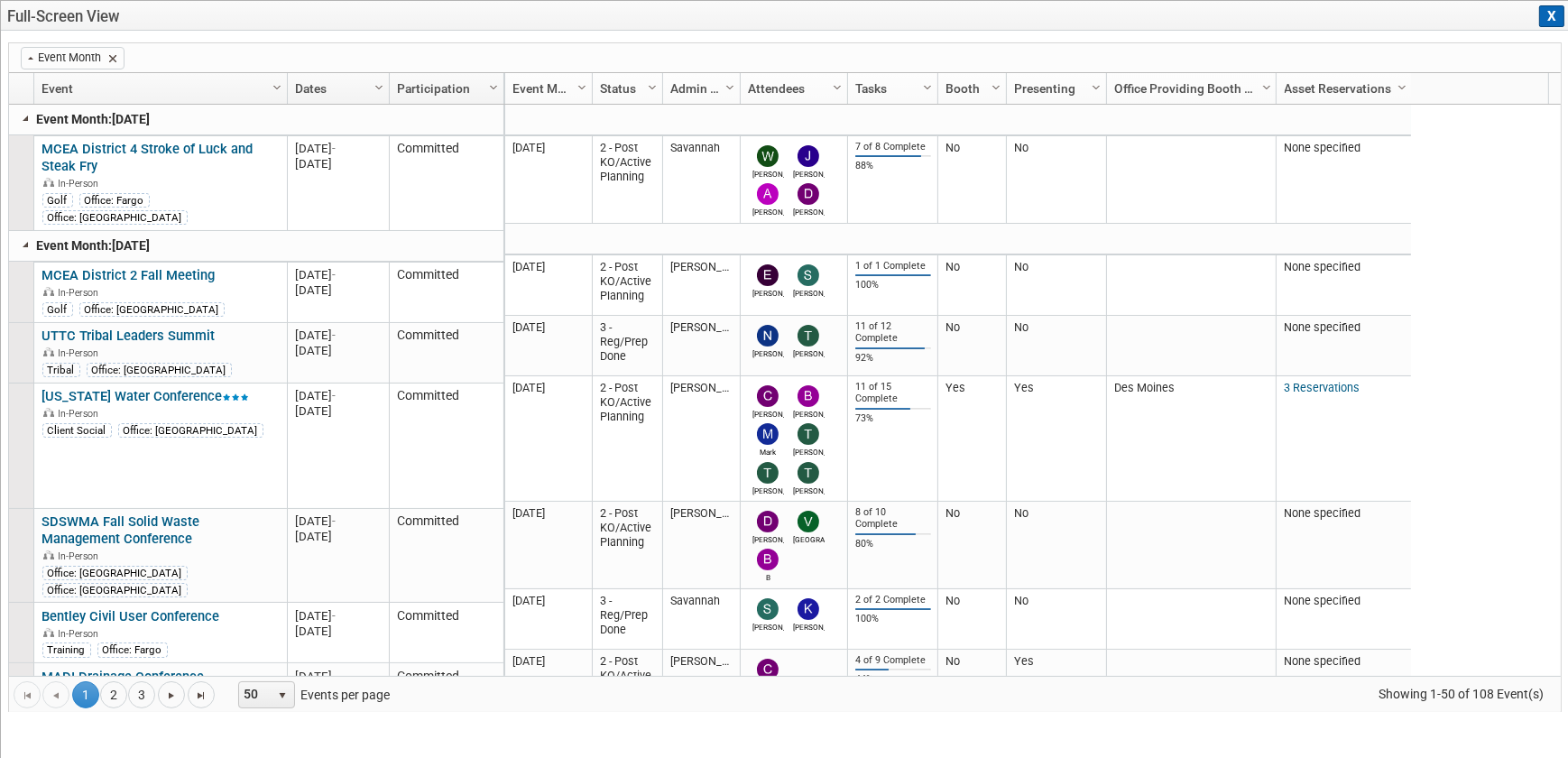
drag, startPoint x: 1267, startPoint y: 86, endPoint x: 1277, endPoint y: 107, distance: 23.3
drag, startPoint x: 973, startPoint y: 88, endPoint x: 319, endPoint y: 62, distance: 654.5
click at [319, 62] on div "(sorted ascending) Event Month Column Settings Event Column Settings Dates Colu…" at bounding box center [784, 378] width 1553 height 669
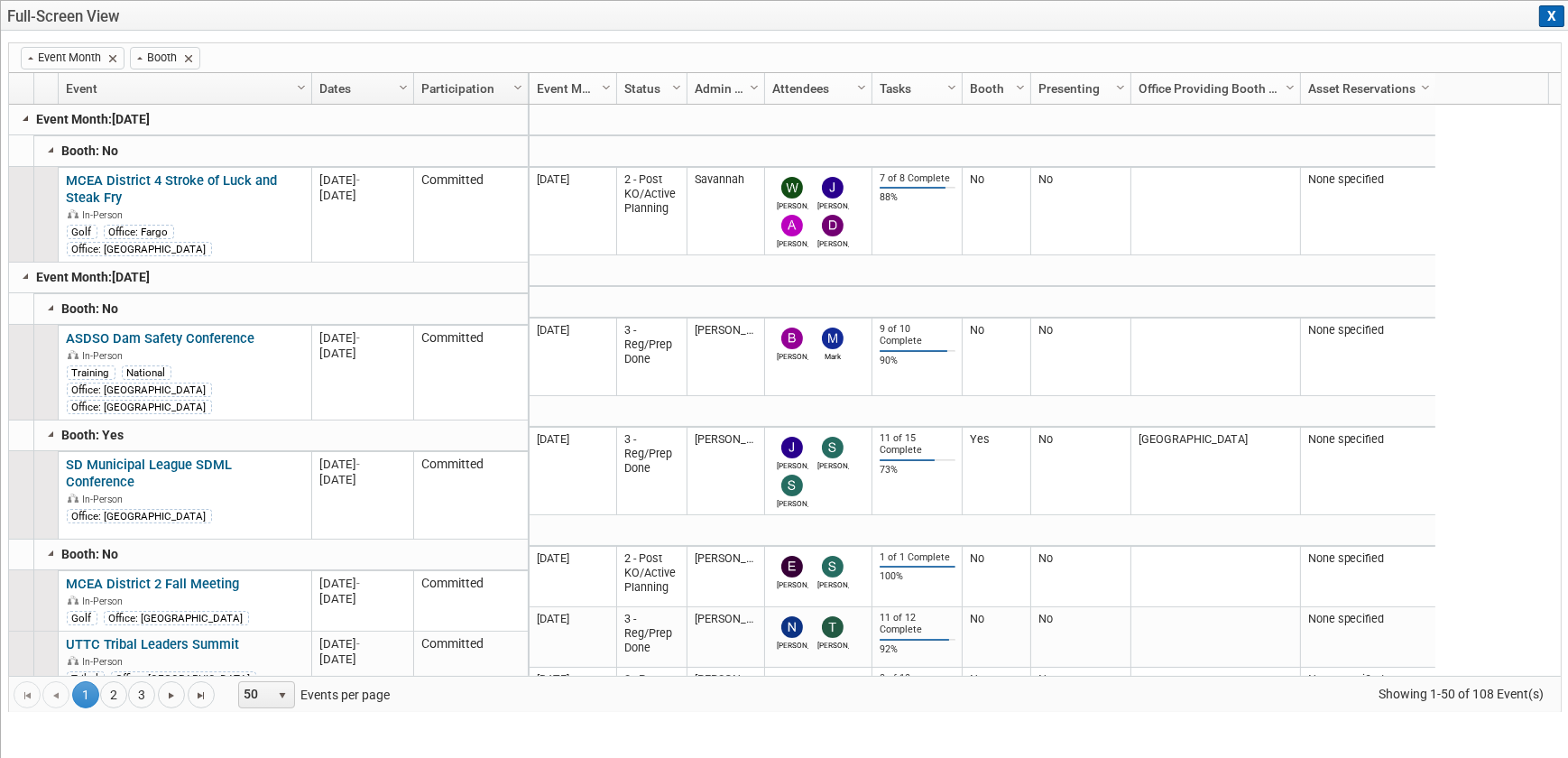
click at [22, 120] on link at bounding box center [26, 118] width 14 height 14
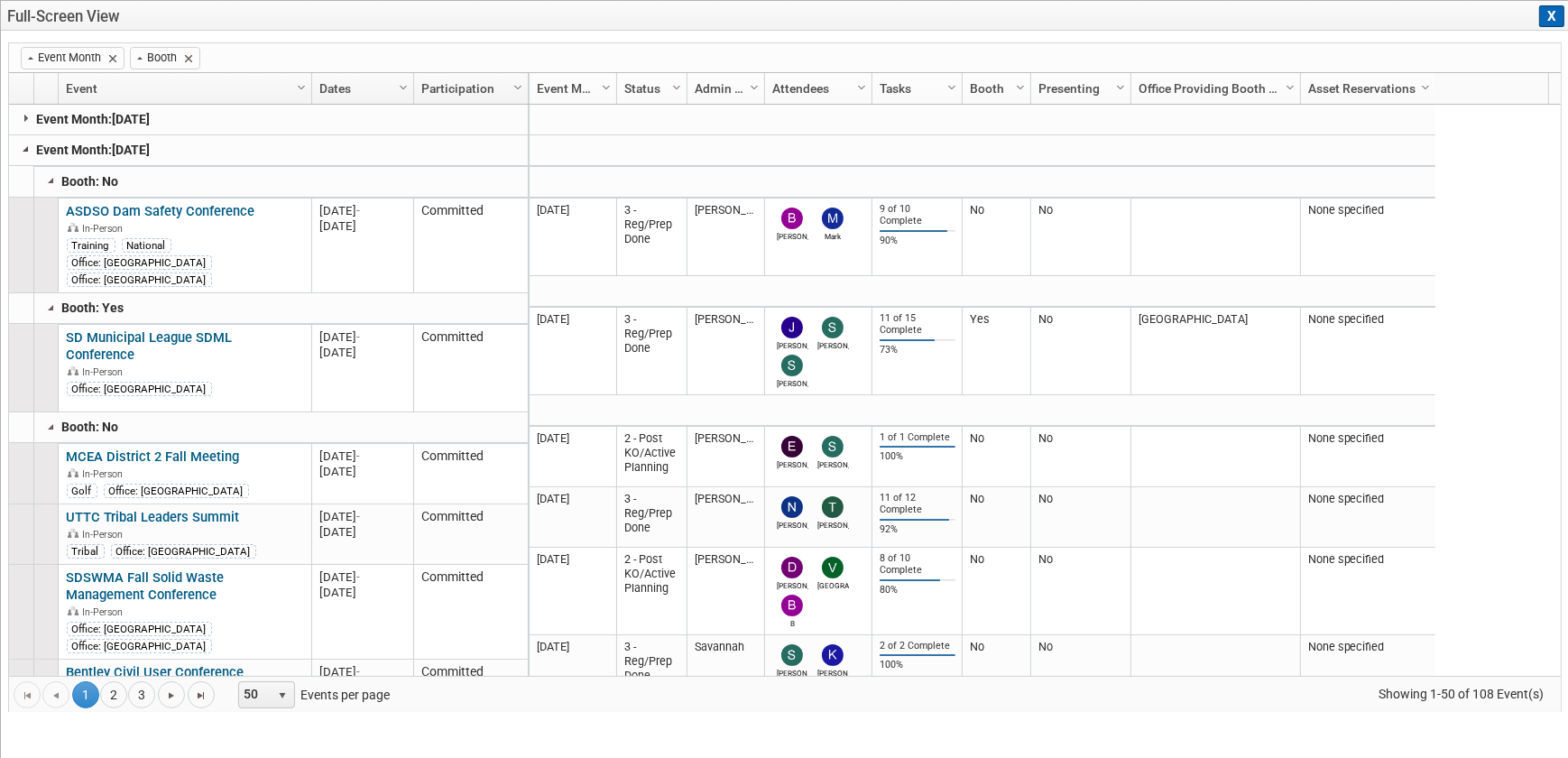
click at [19, 148] on link at bounding box center [26, 148] width 14 height 14
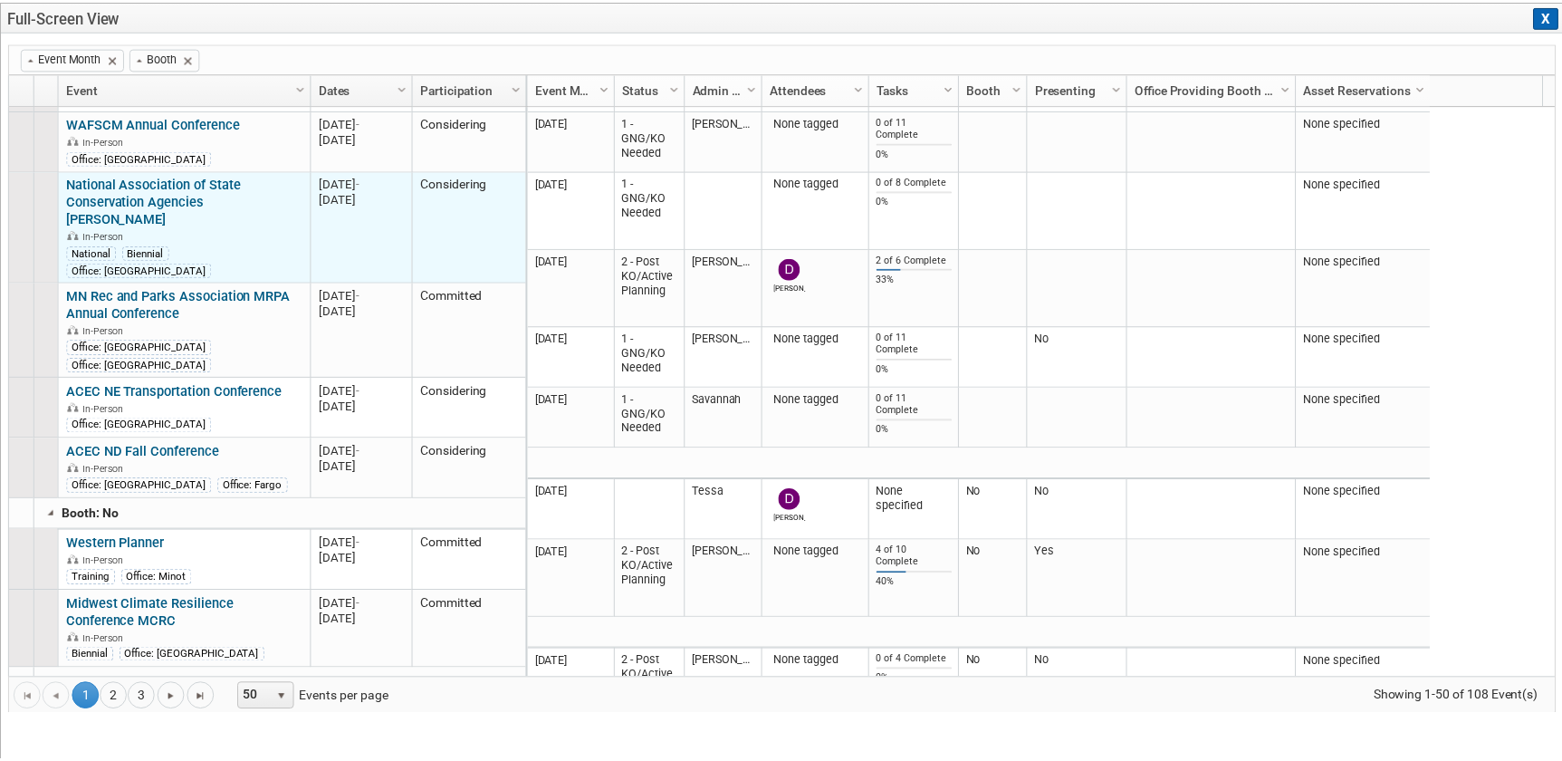
scroll to position [99, 0]
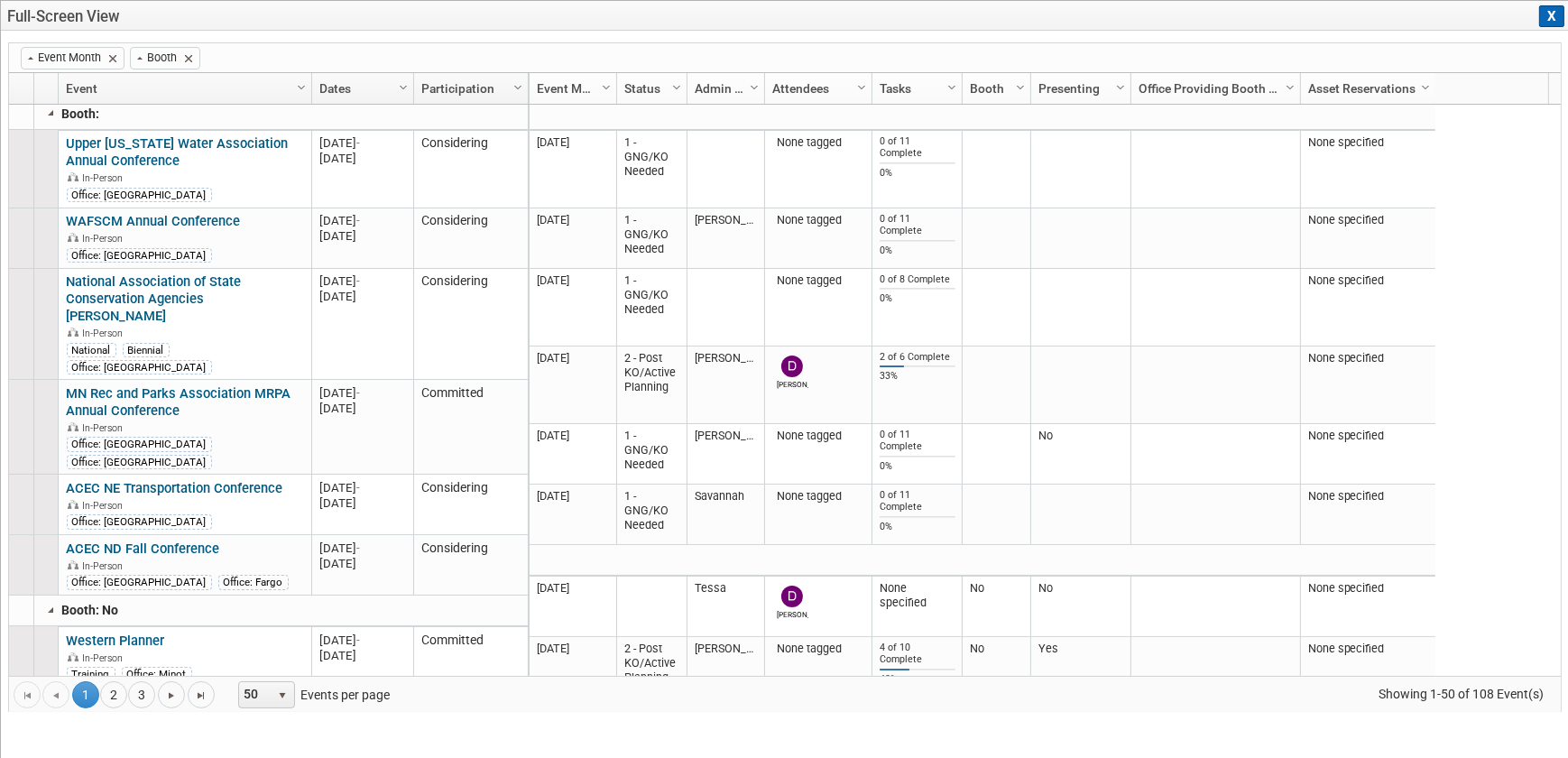
click at [1239, 12] on button "X" at bounding box center [1551, 16] width 25 height 22
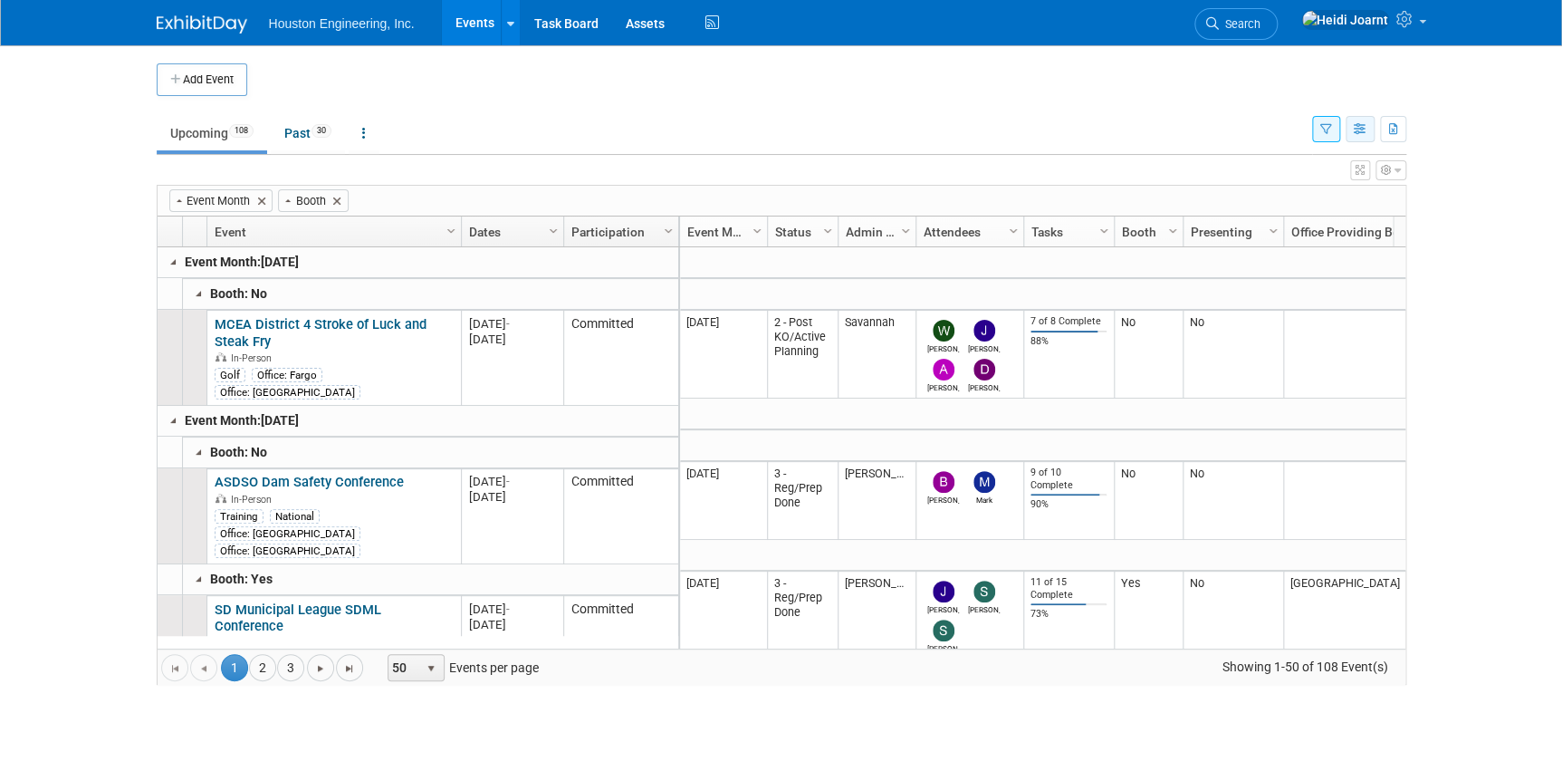
click at [1244, 130] on button "button" at bounding box center [1360, 129] width 29 height 26
click at [1244, 127] on icon "button" at bounding box center [1326, 130] width 12 height 12
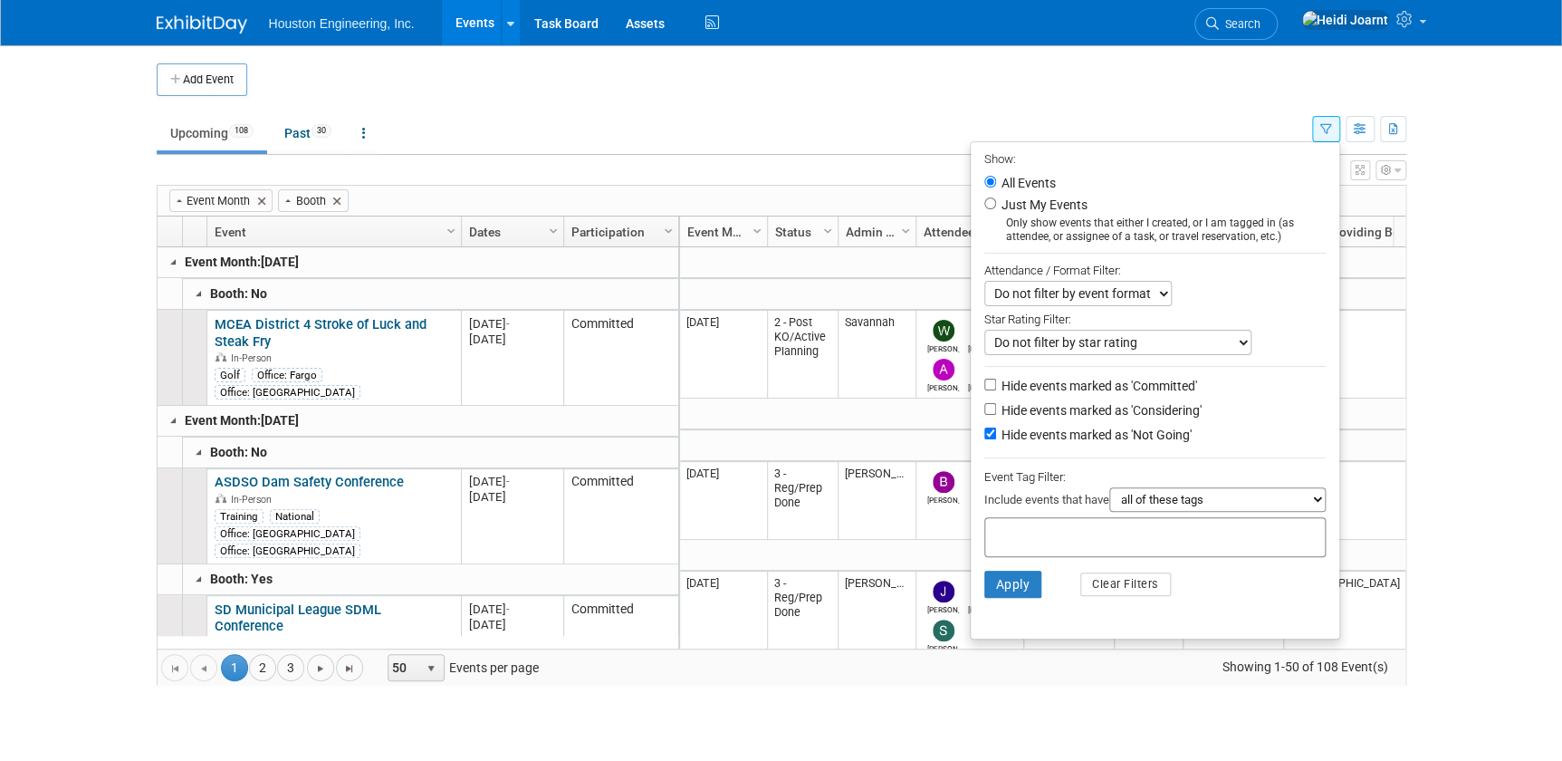
click at [1023, 409] on label "Hide events marked as 'Considering'" at bounding box center [1100, 410] width 204 height 18
click at [996, 409] on input "Hide events marked as 'Considering'" at bounding box center [990, 409] width 12 height 12
checkbox input "true"
click at [1021, 580] on button "Apply" at bounding box center [1013, 583] width 58 height 27
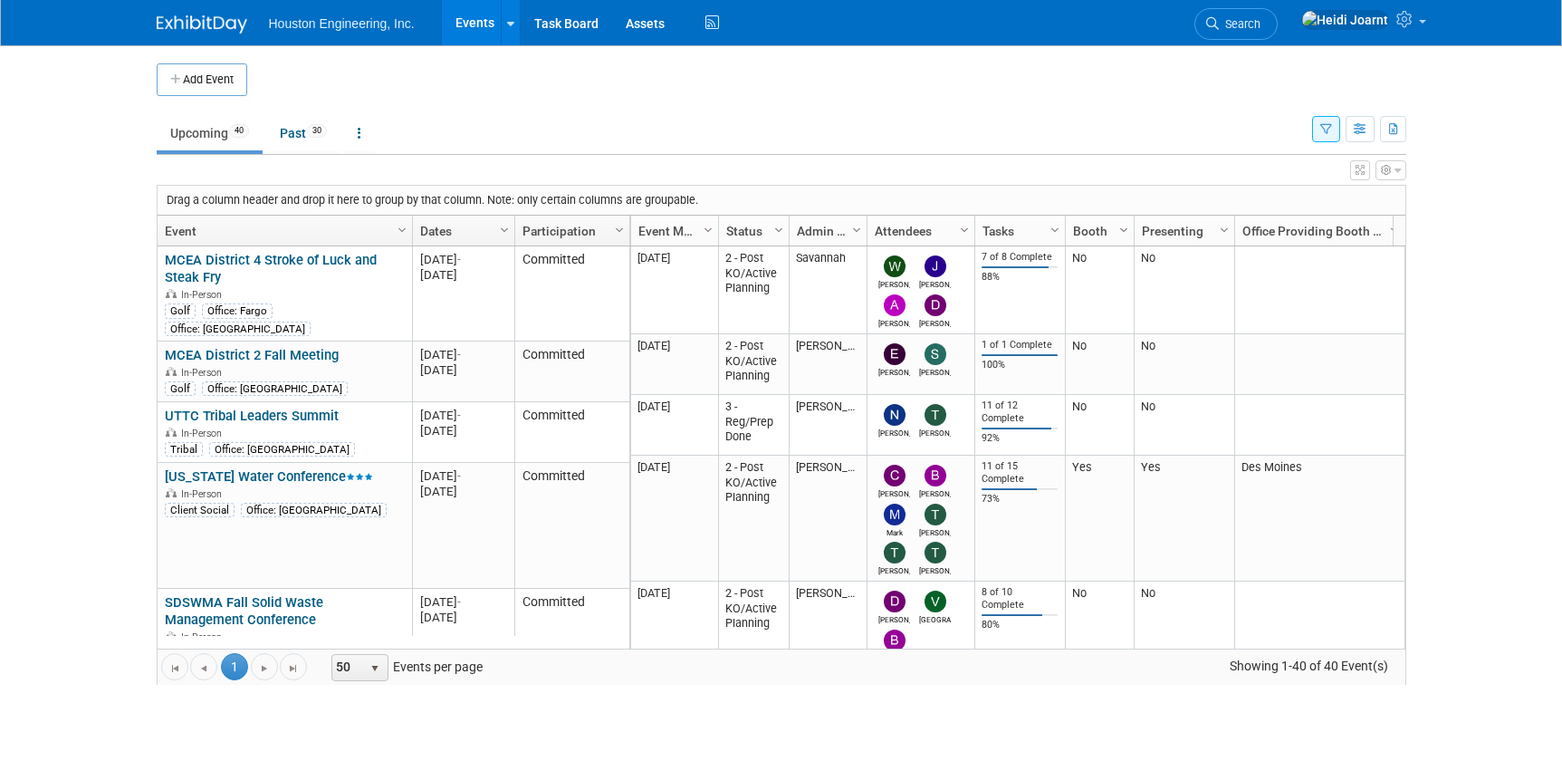
click at [1364, 164] on button "button" at bounding box center [1360, 170] width 20 height 20
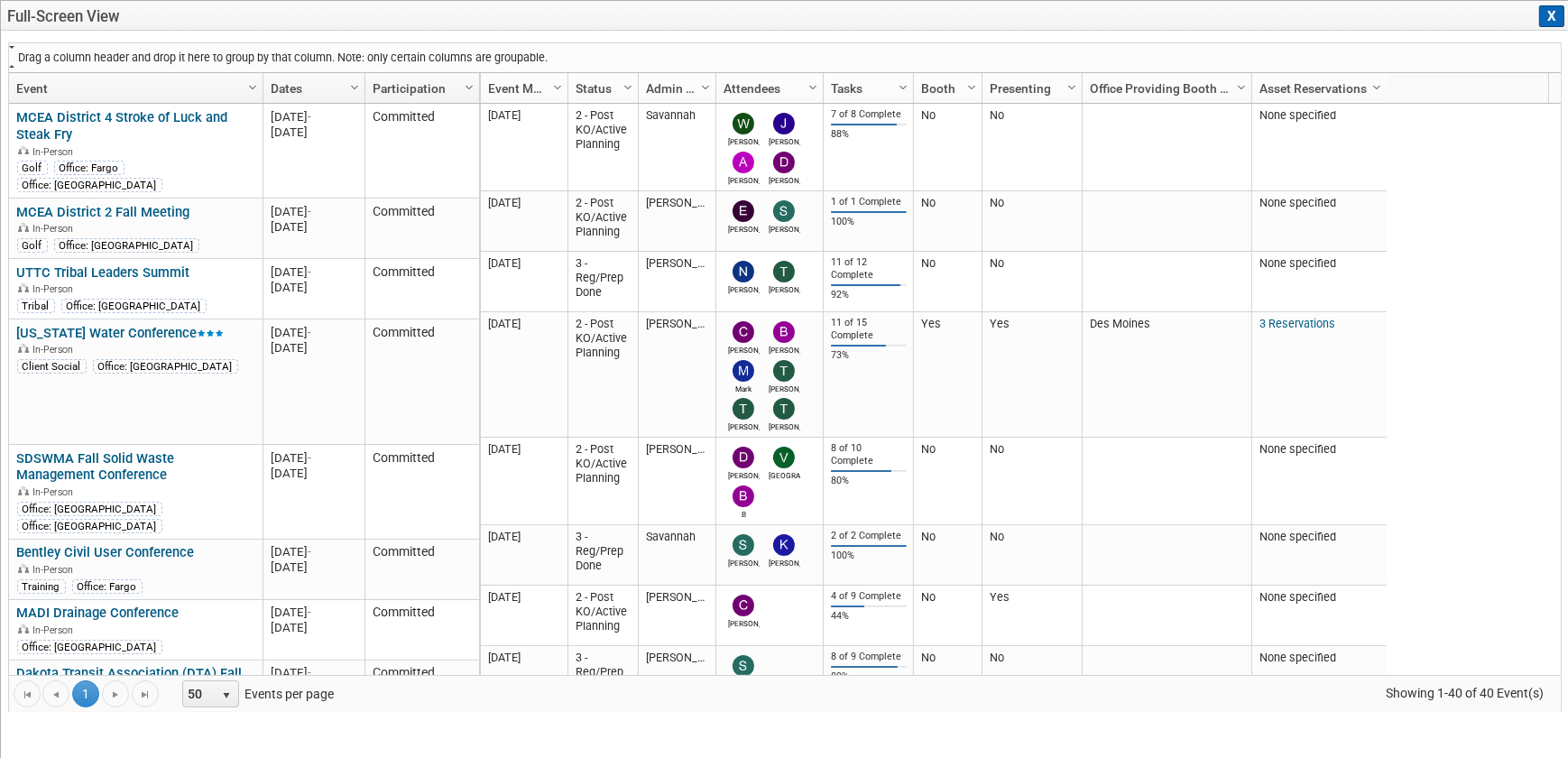
drag, startPoint x: 525, startPoint y: 87, endPoint x: 446, endPoint y: 53, distance: 86.0
click at [446, 53] on div "Drag a column header and drop it here to group by that column. Note: only certa…" at bounding box center [784, 378] width 1553 height 669
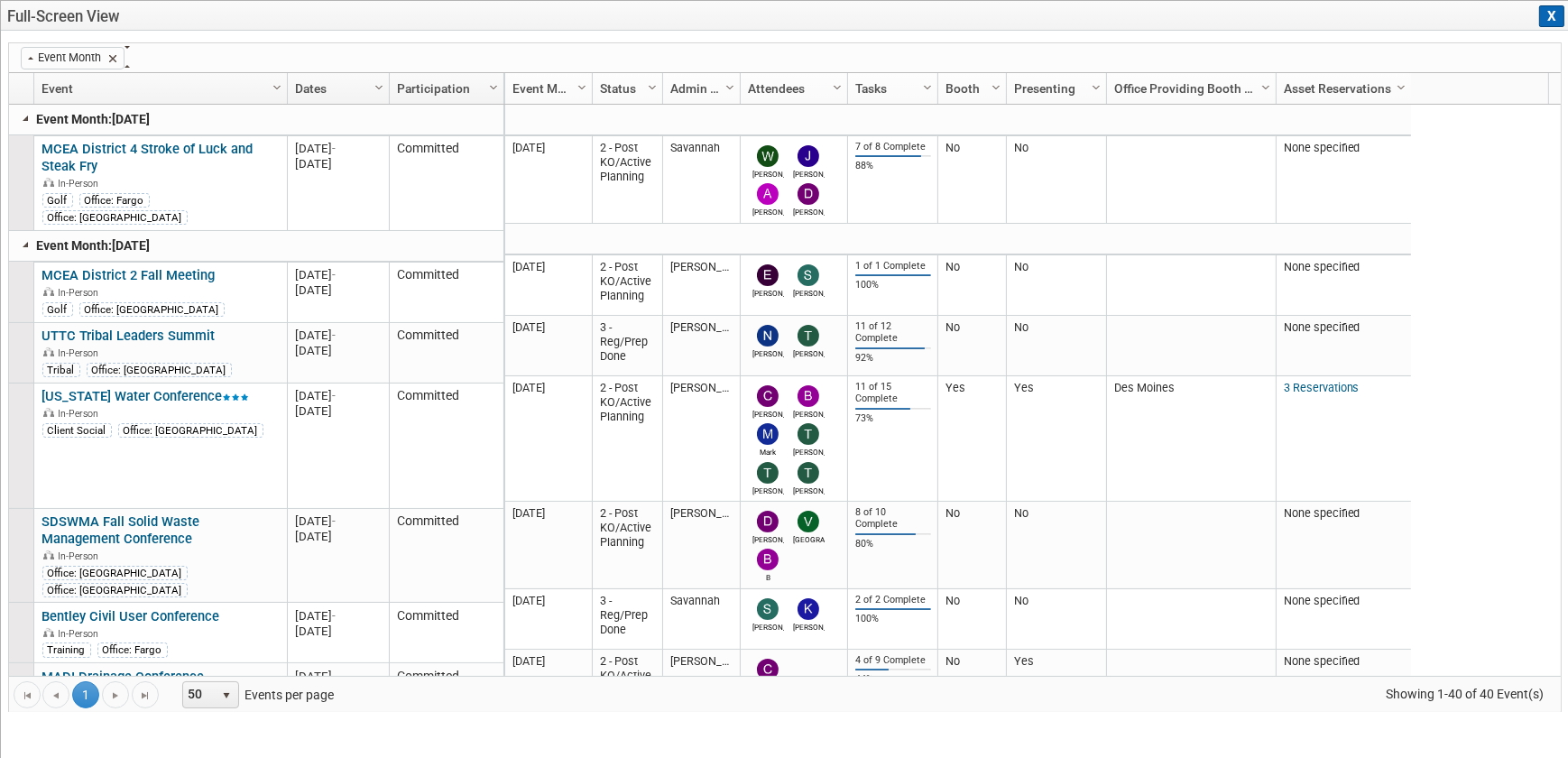
drag, startPoint x: 969, startPoint y: 94, endPoint x: 482, endPoint y: 52, distance: 488.8
click at [482, 52] on div "(sorted ascending) Event Month Column Settings Event Column Settings Dates Colu…" at bounding box center [784, 378] width 1553 height 669
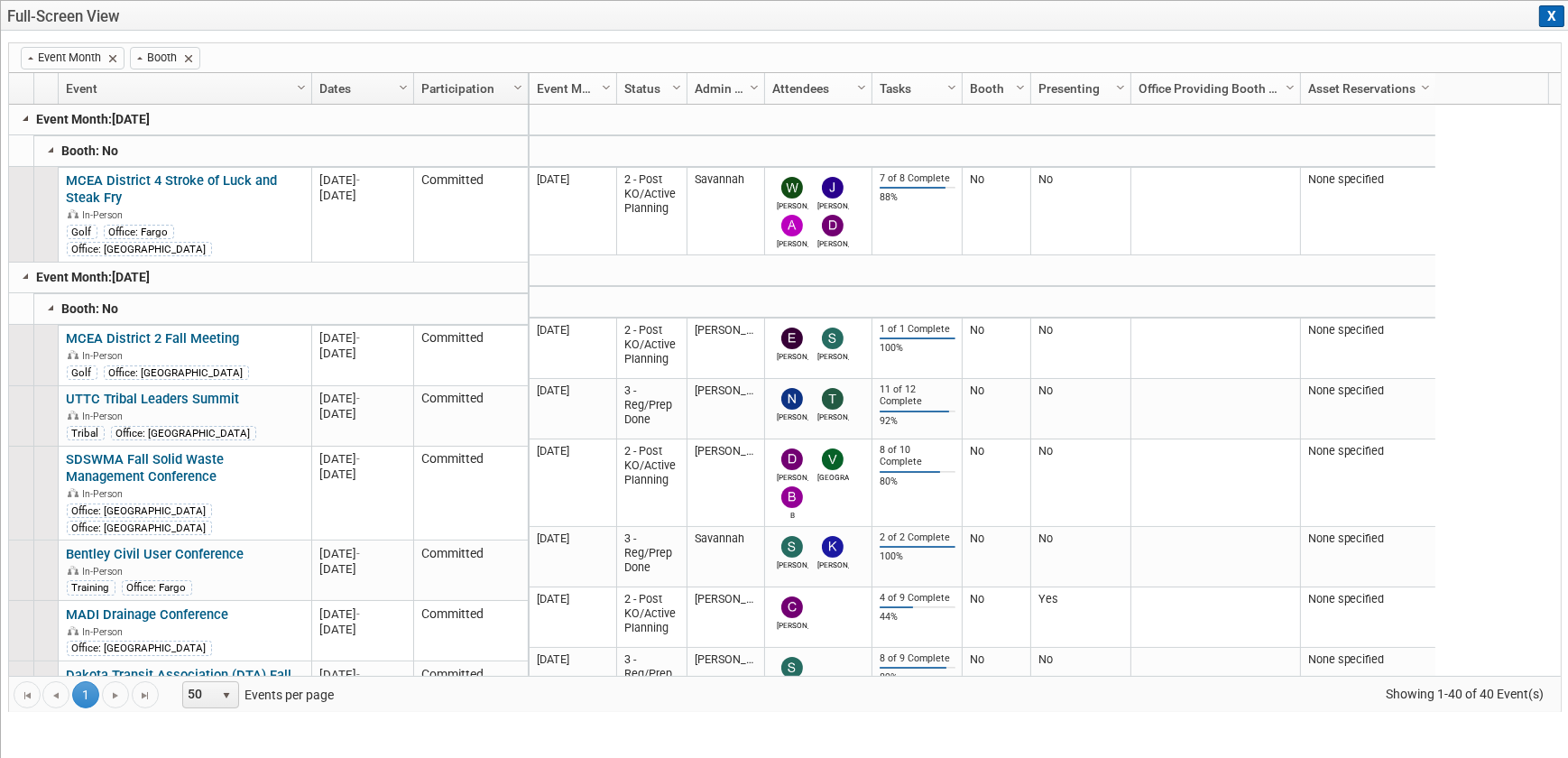
click at [25, 118] on link at bounding box center [26, 118] width 14 height 14
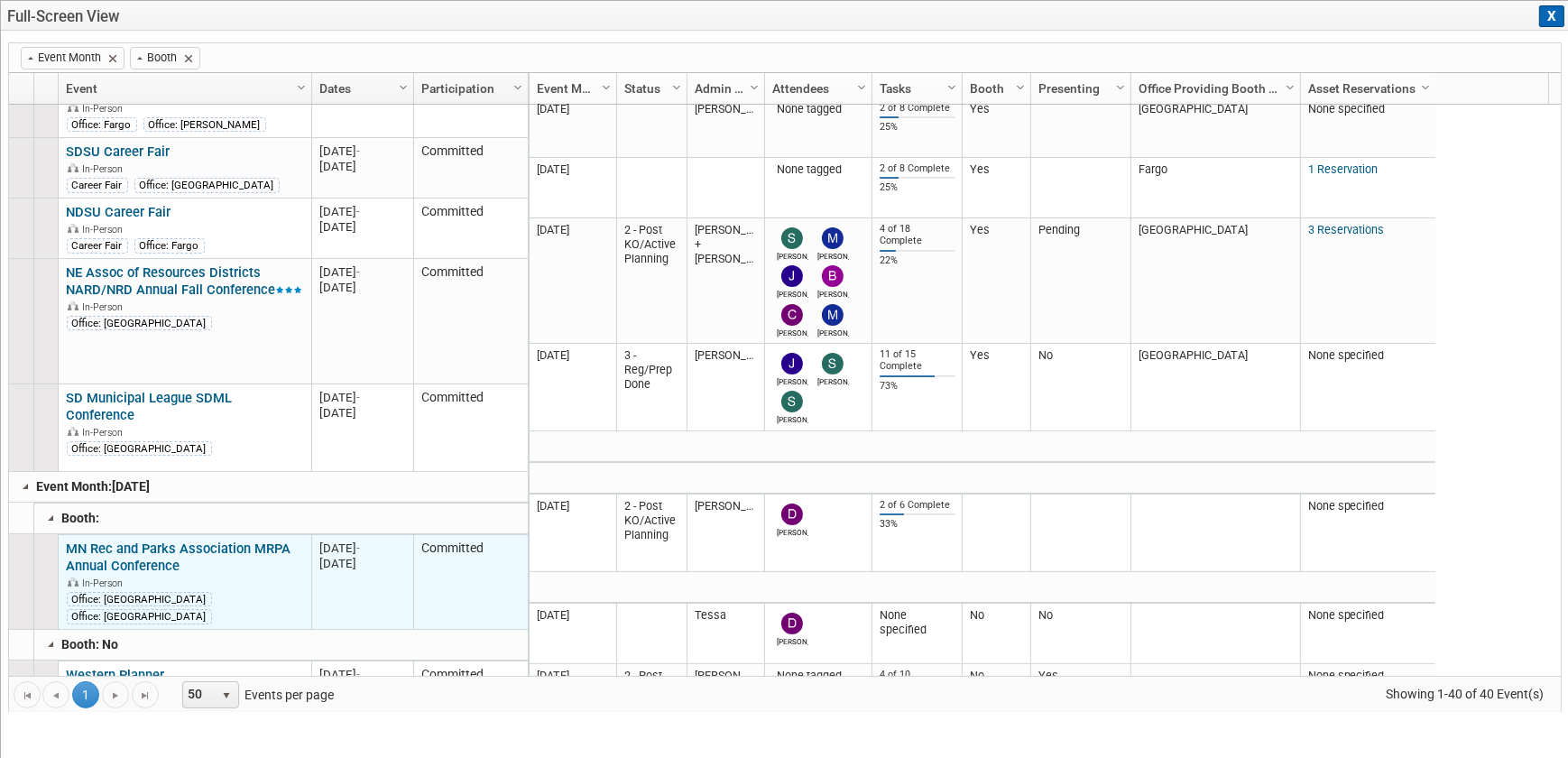
click at [215, 540] on link "MN Rec and Parks Association MRPA Annual Conference" at bounding box center [178, 557] width 224 height 34
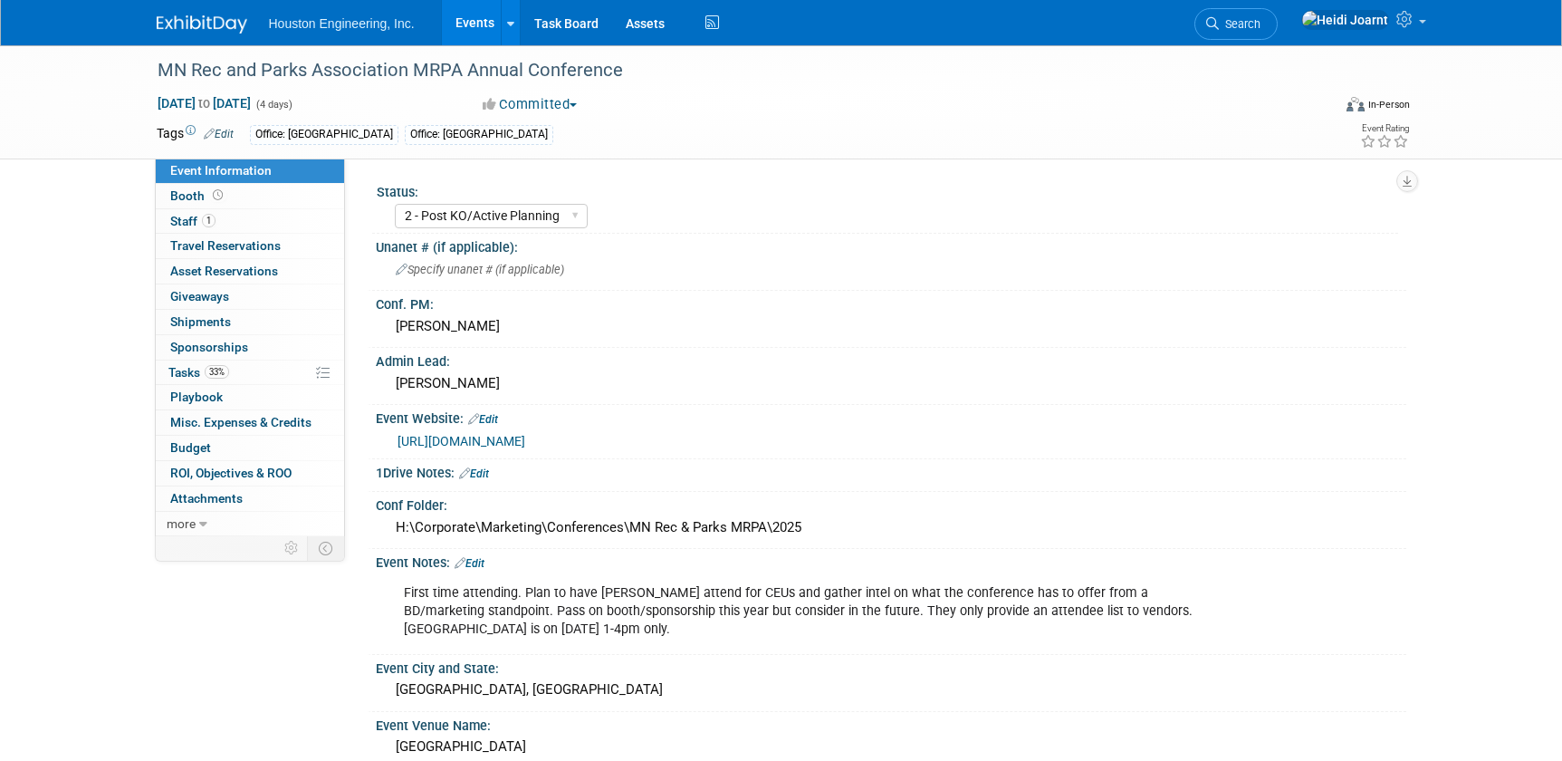
select select "2 - Post KO/Active Planning"
select select "Mun. Infrastructure"
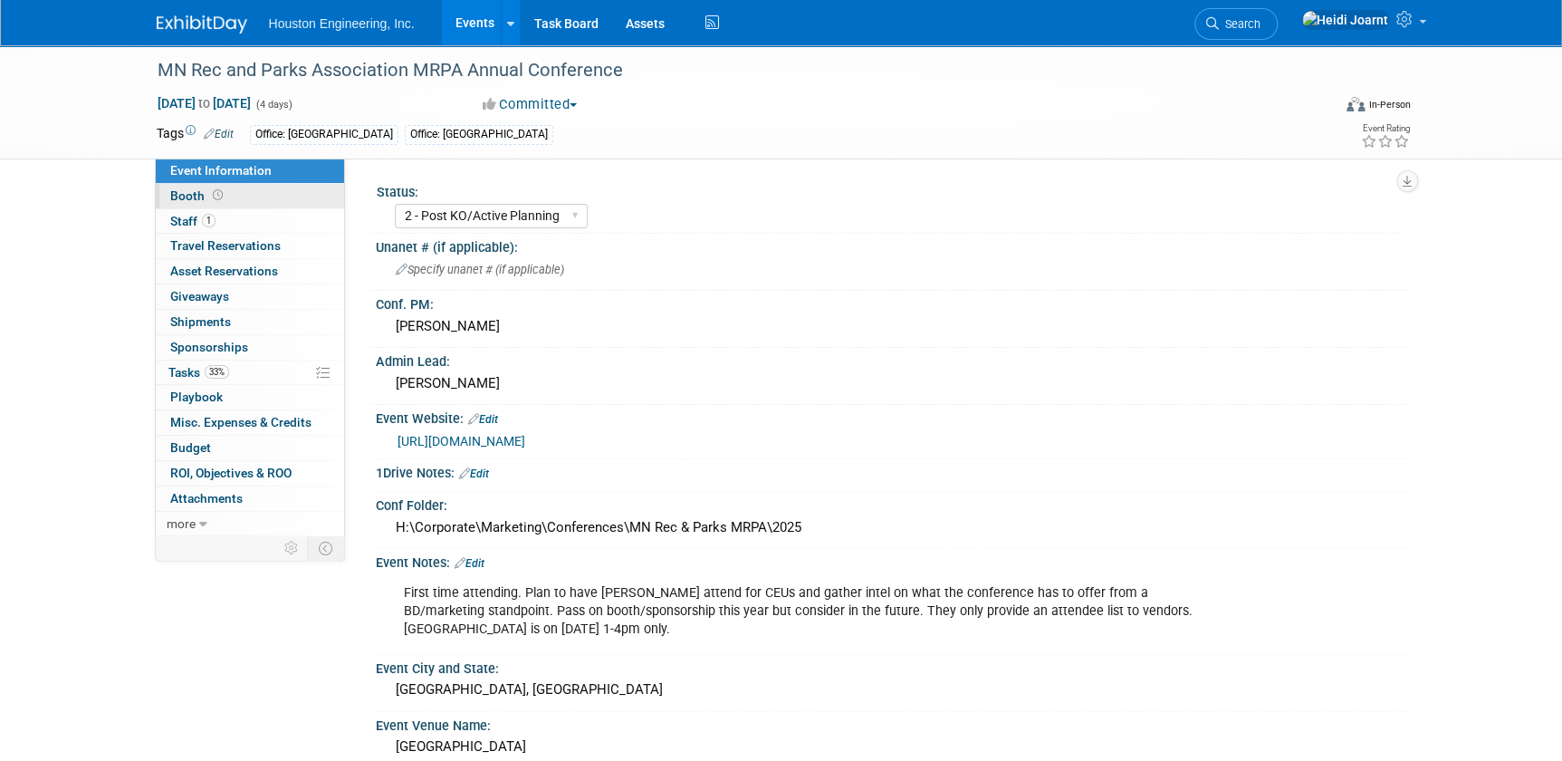
click at [263, 197] on link "Booth" at bounding box center [250, 196] width 188 height 24
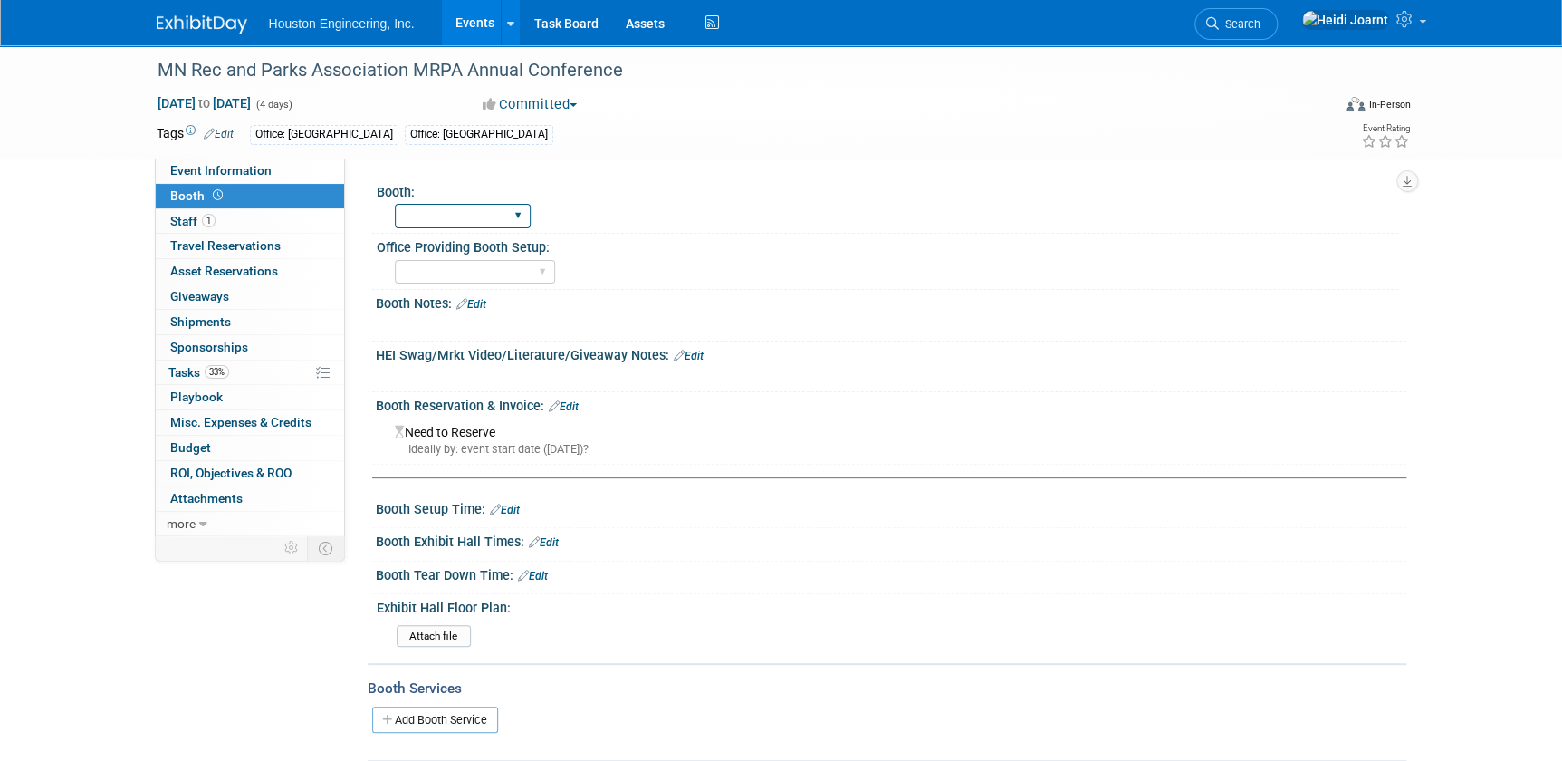
click at [413, 212] on select "Yes No" at bounding box center [463, 216] width 136 height 24
select select "No"
click at [395, 204] on select "Yes No" at bounding box center [463, 216] width 136 height 24
click at [298, 159] on link "Event Information" at bounding box center [250, 170] width 188 height 24
select select "2 - Post KO/Active Planning"
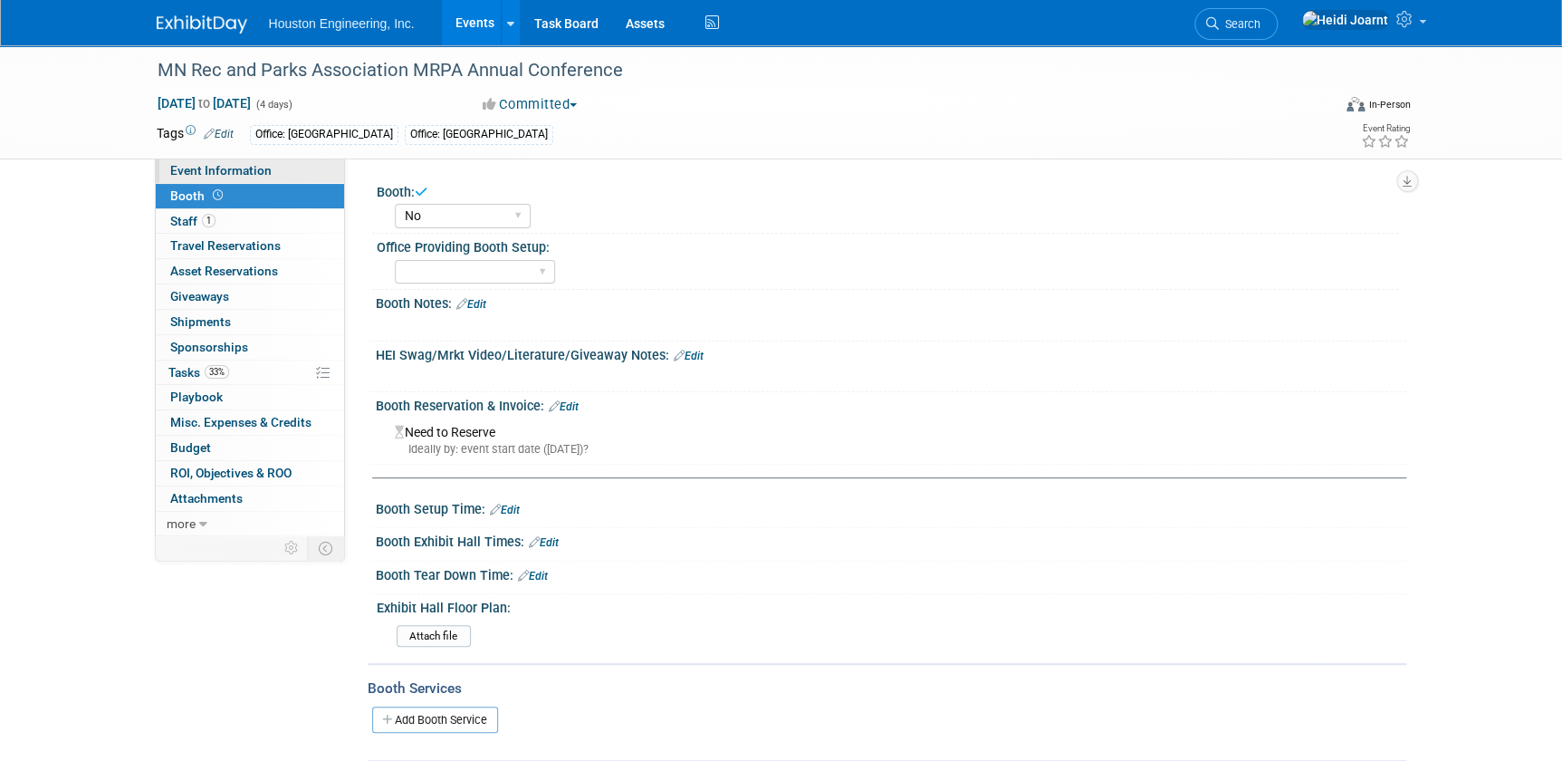
select select "Mun. Infrastructure"
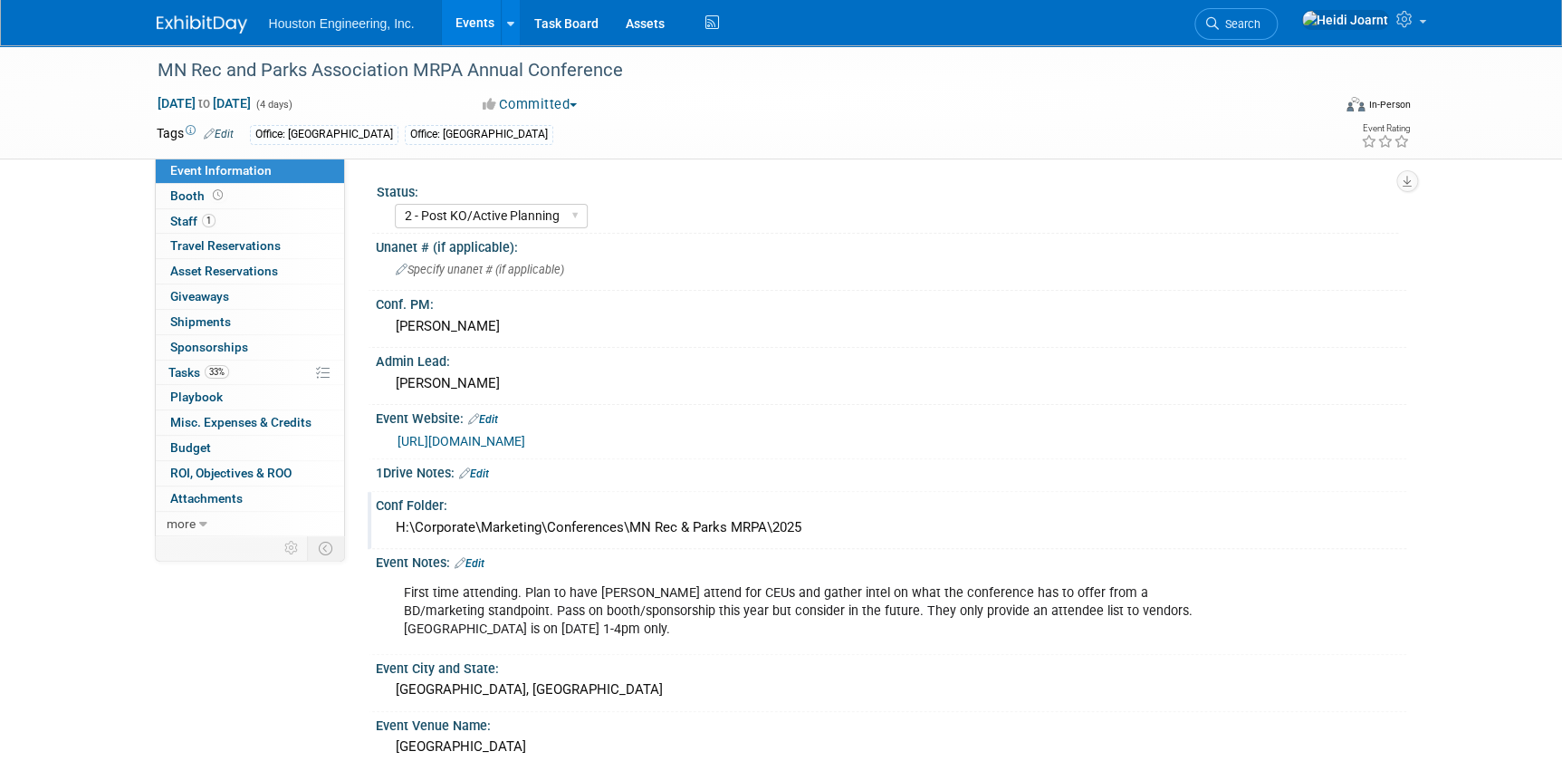
scroll to position [246, 0]
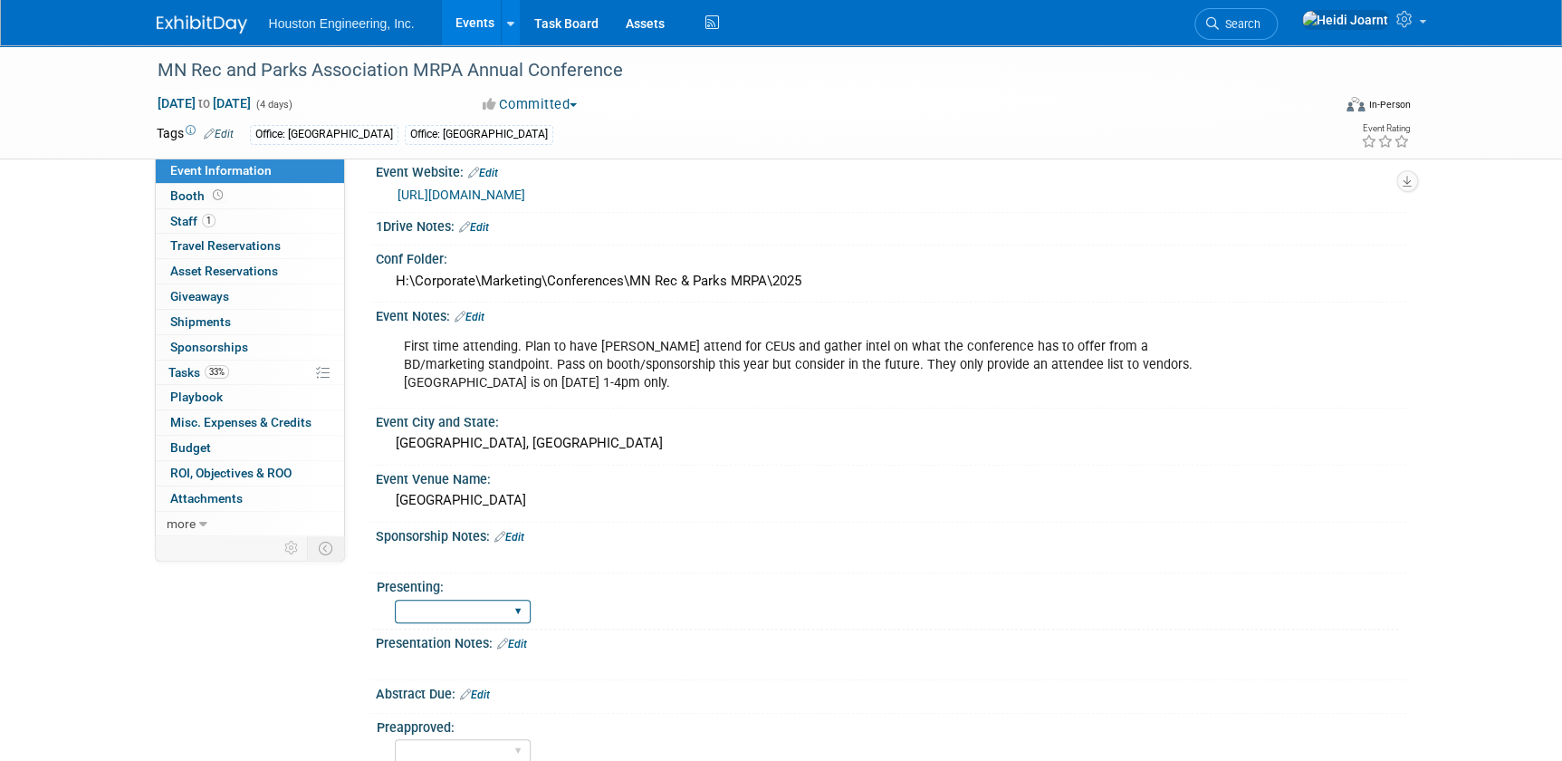
click at [481, 608] on select "Yes No Pending" at bounding box center [463, 611] width 136 height 24
select select "No"
click at [395, 599] on select "Yes No Pending" at bounding box center [463, 611] width 136 height 24
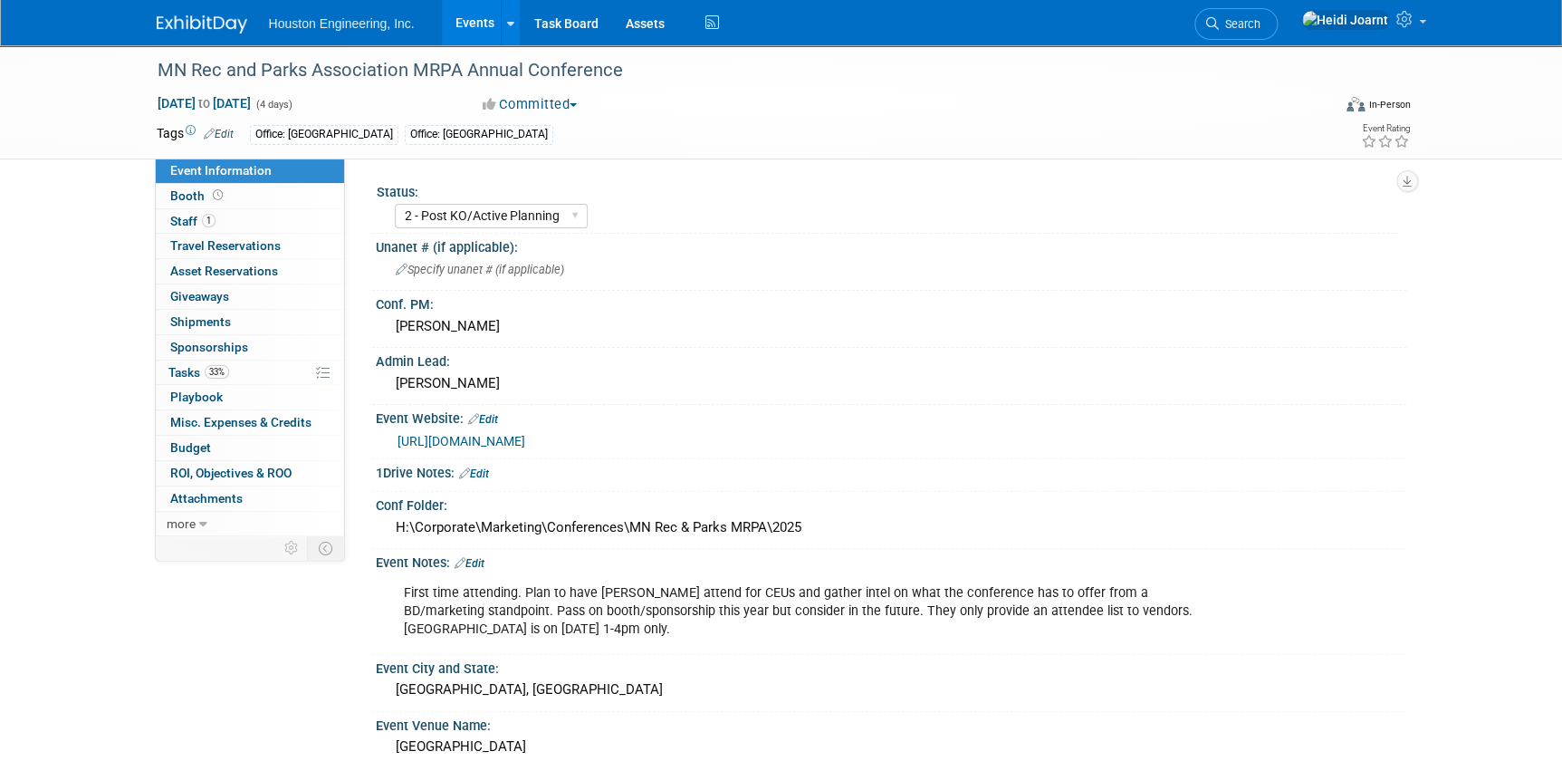
click at [472, 21] on link "Events" at bounding box center [475, 22] width 66 height 45
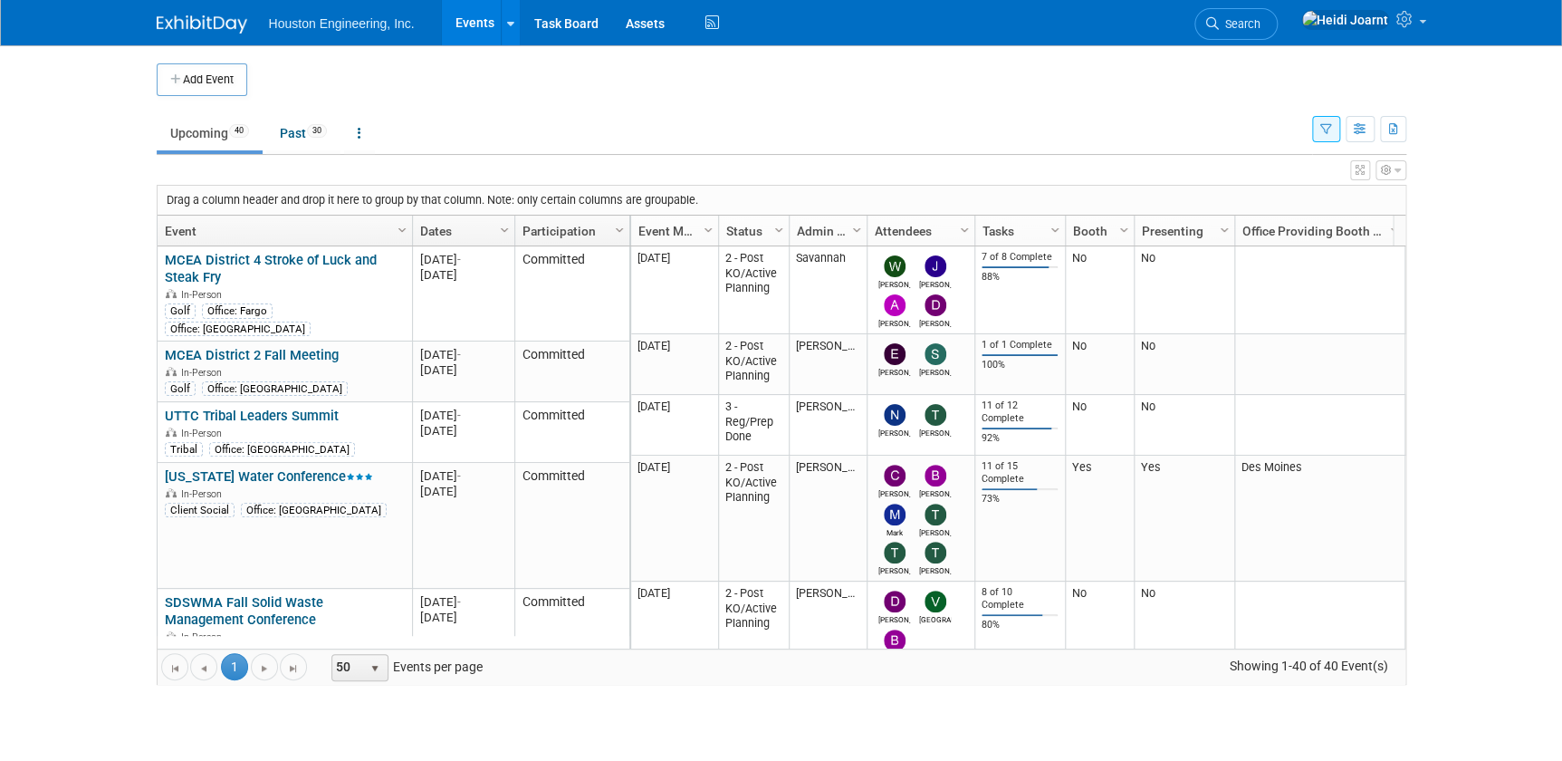
click at [1356, 172] on icon "button" at bounding box center [1360, 170] width 9 height 11
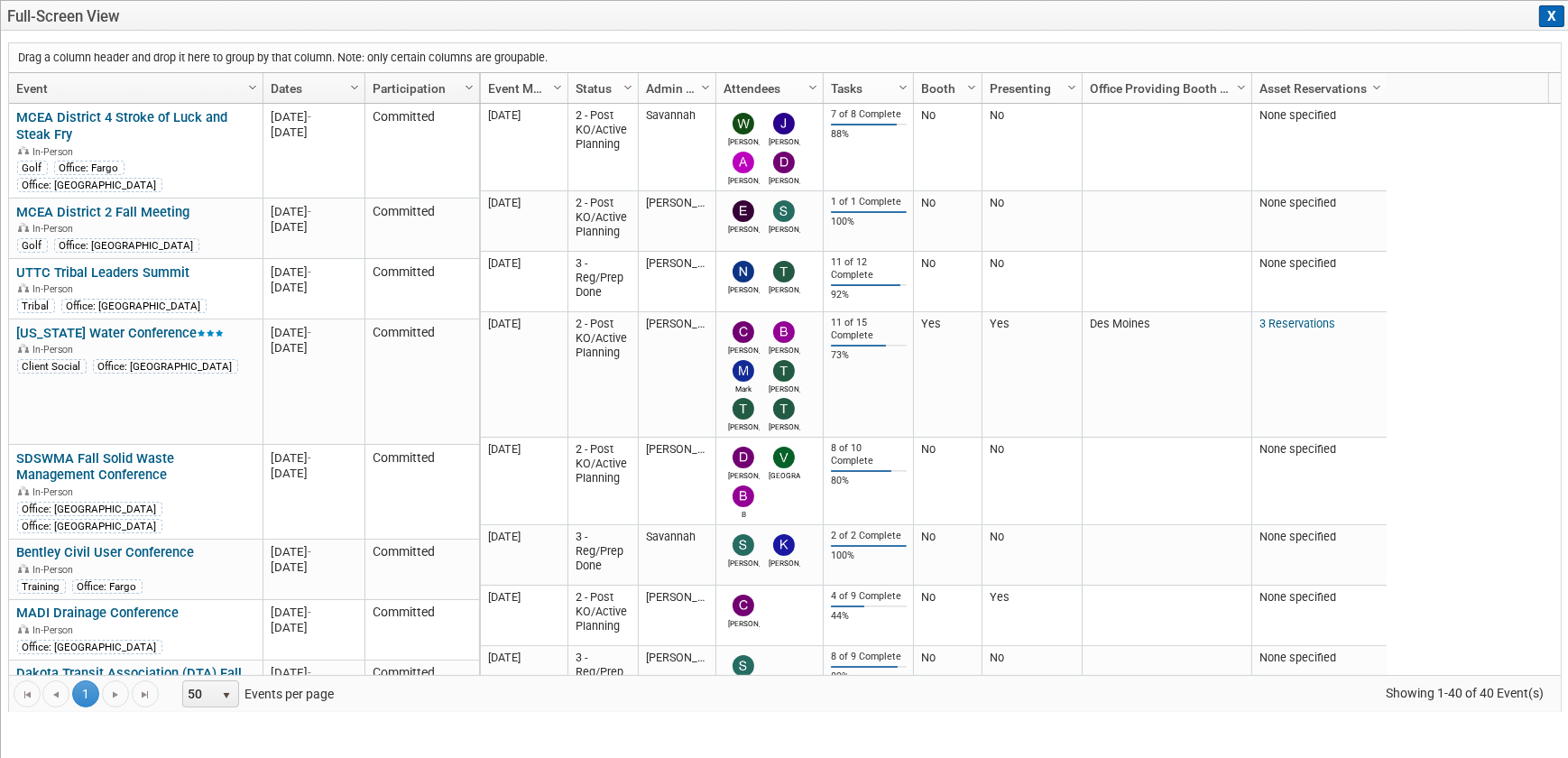
click at [974, 88] on span "Column Settings" at bounding box center [971, 88] width 14 height 14
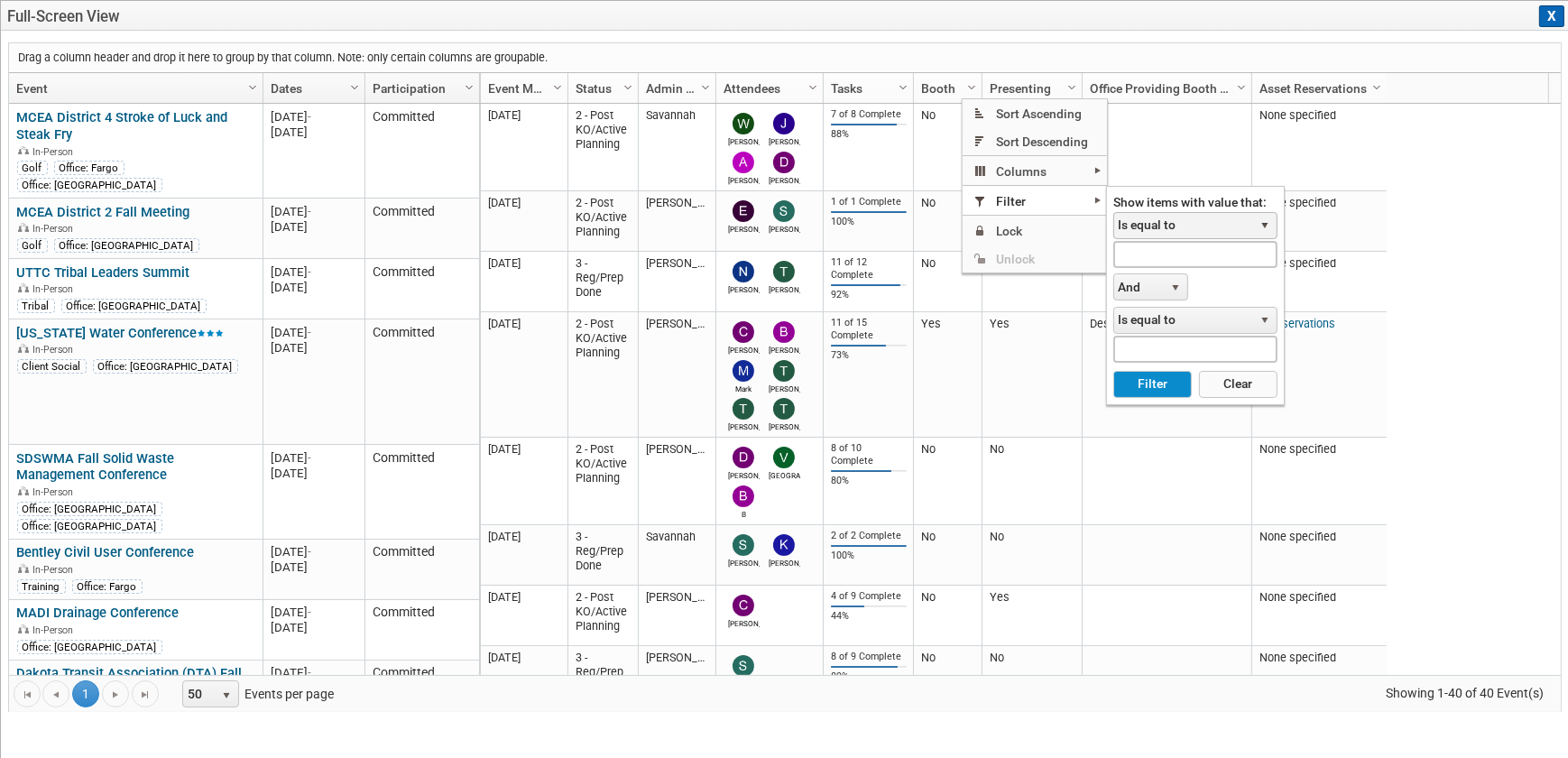
click at [1161, 233] on span "Is equal to" at bounding box center [1182, 225] width 138 height 25
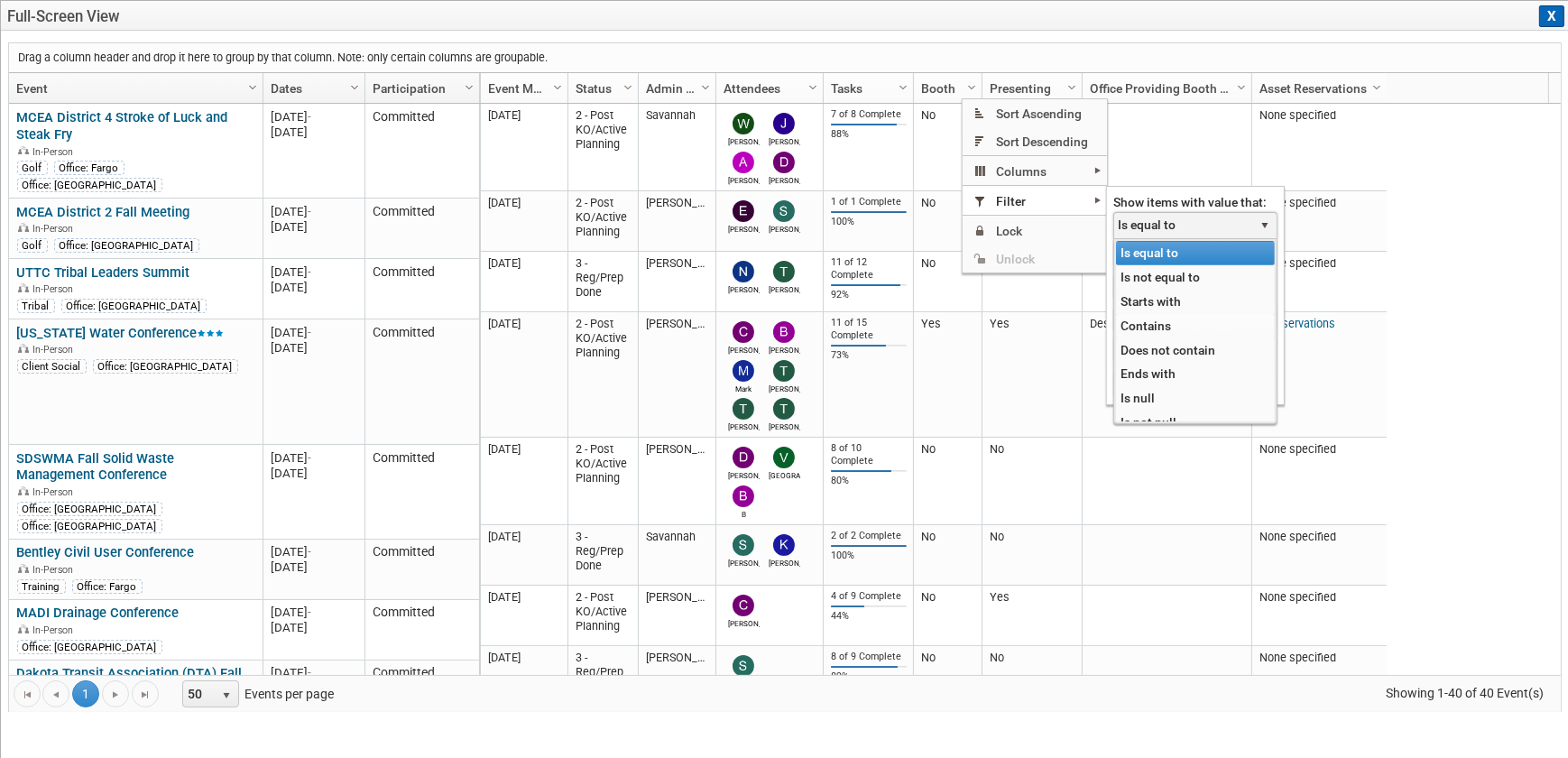
click at [1162, 320] on li "Contains" at bounding box center [1194, 326] width 158 height 24
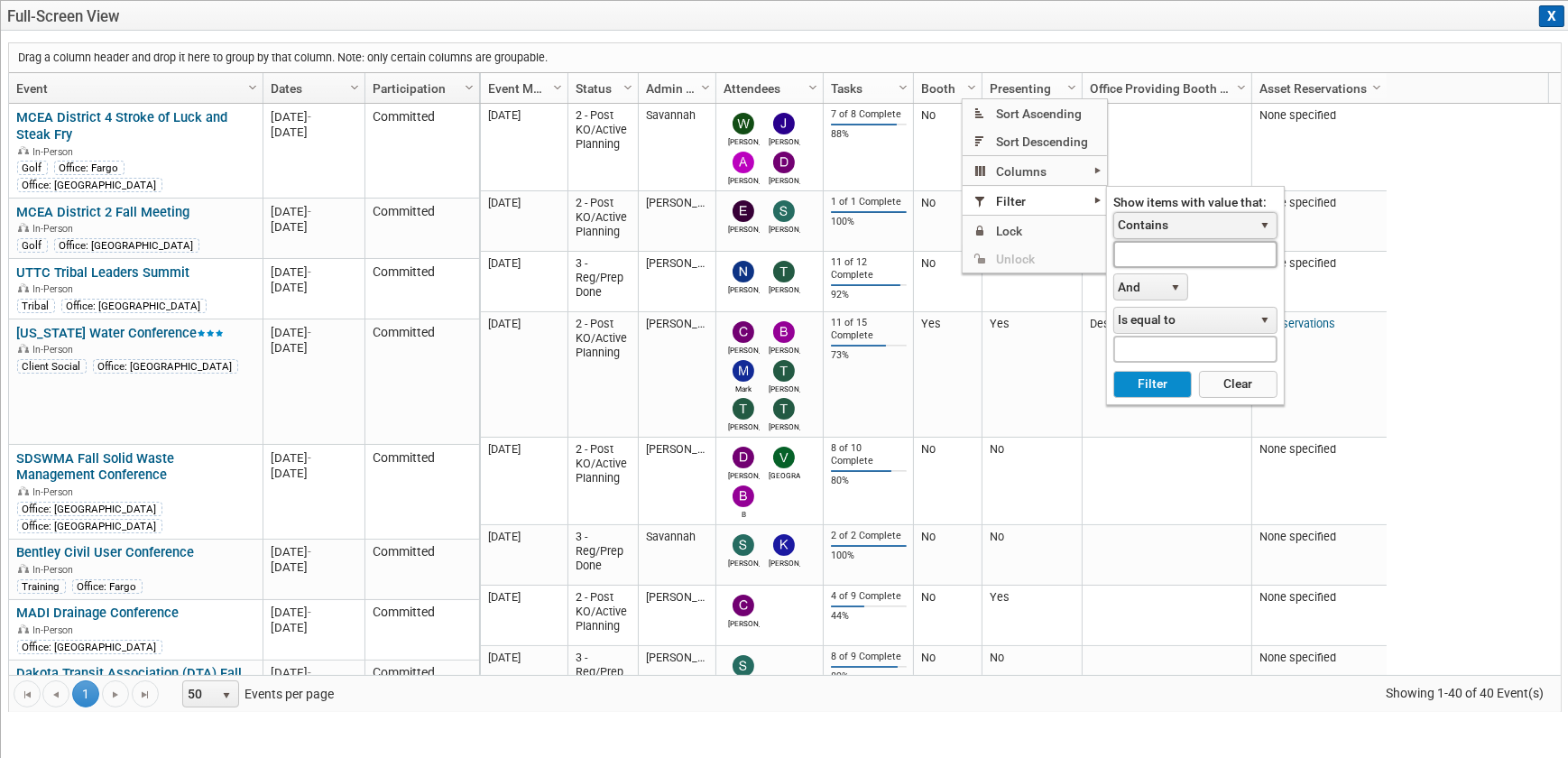
click at [1175, 264] on input "text" at bounding box center [1194, 254] width 164 height 26
click at [1113, 371] on button "Filter" at bounding box center [1152, 383] width 79 height 27
type input "yes"
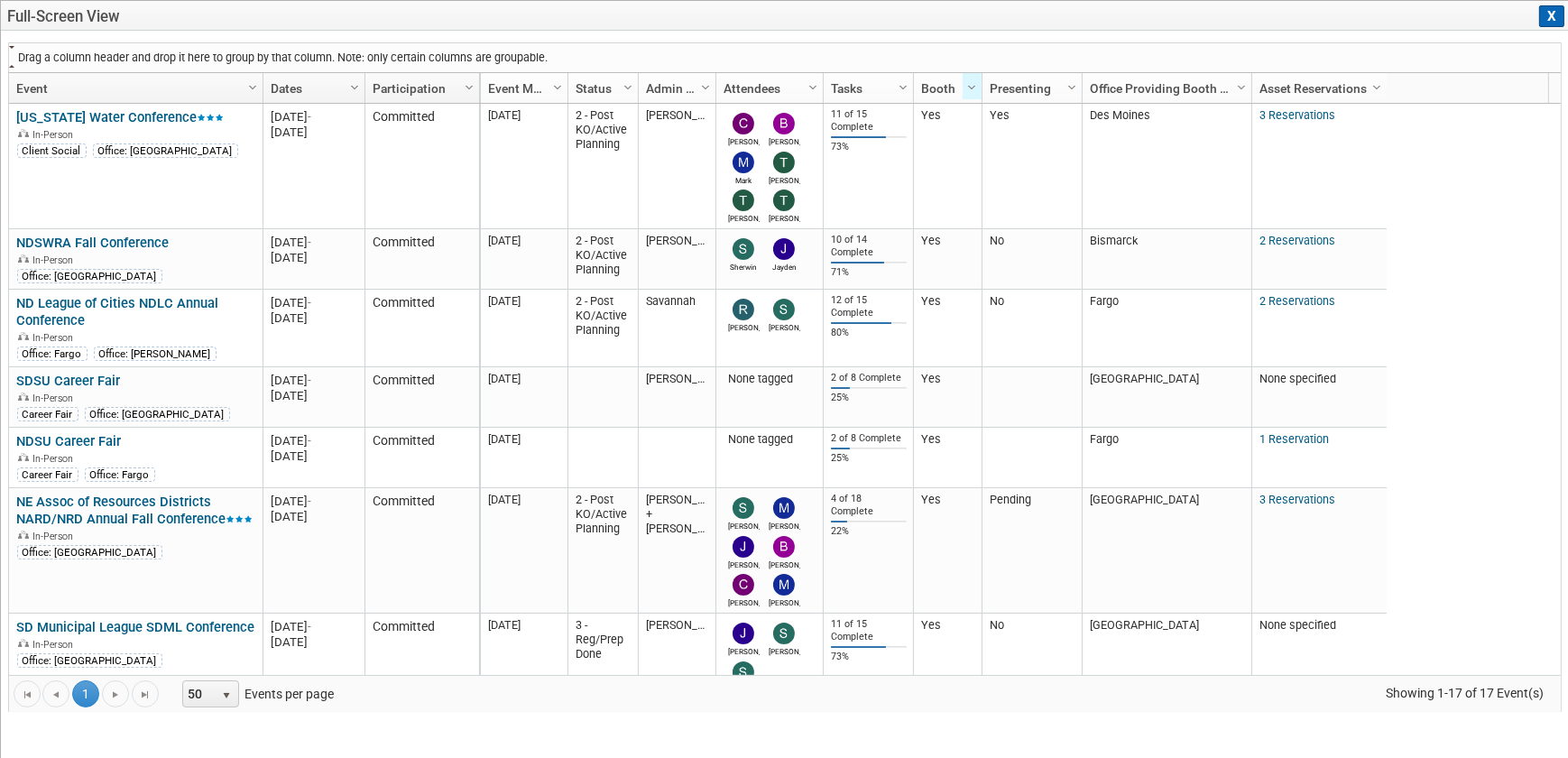
drag, startPoint x: 520, startPoint y: 89, endPoint x: 434, endPoint y: 51, distance: 94.0
click at [434, 51] on div "Drag a column header and drop it here to group by that column. Note: only certa…" at bounding box center [784, 378] width 1553 height 669
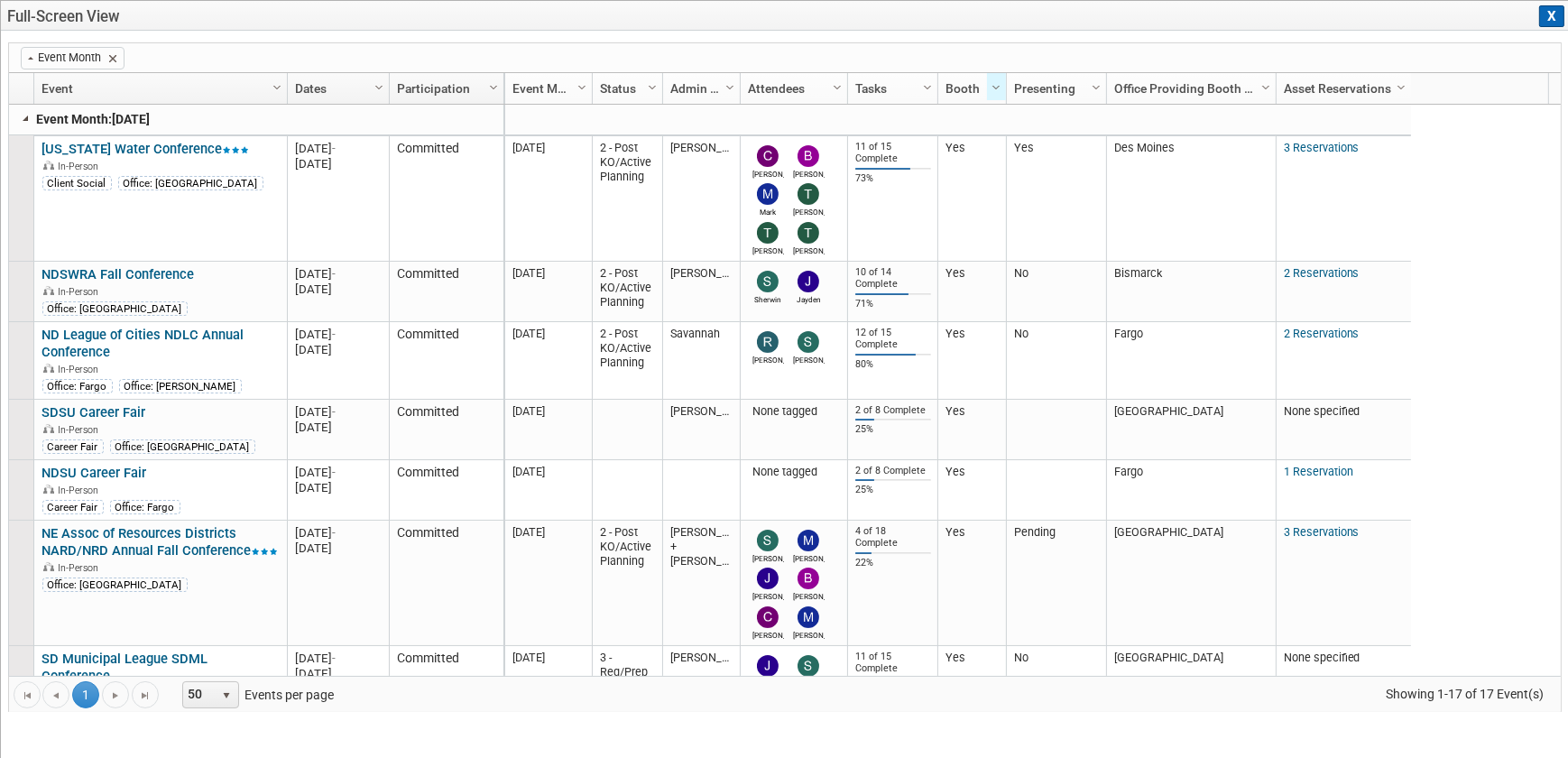
click at [24, 118] on link at bounding box center [26, 118] width 14 height 14
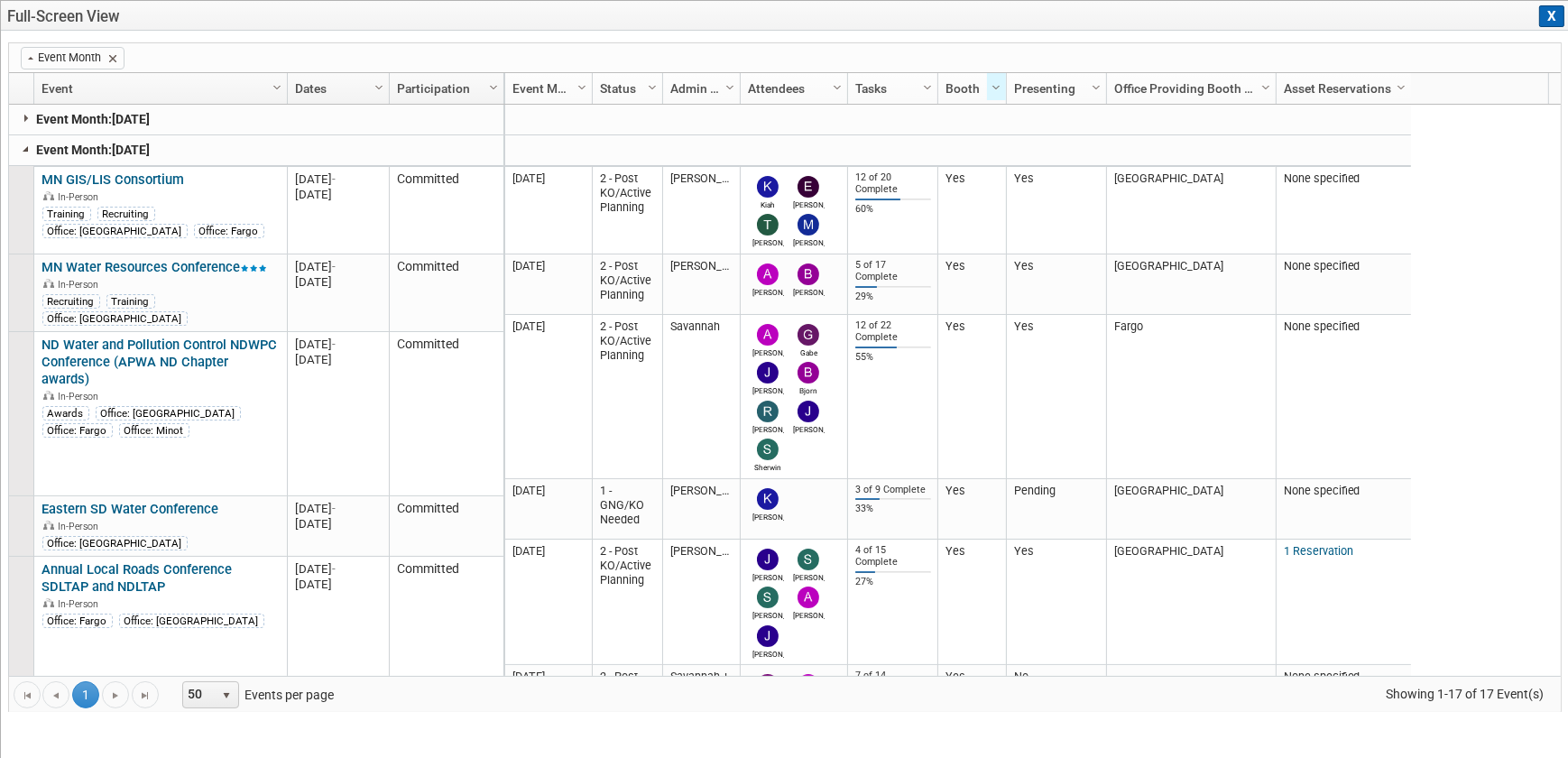
click at [19, 144] on link at bounding box center [26, 148] width 14 height 14
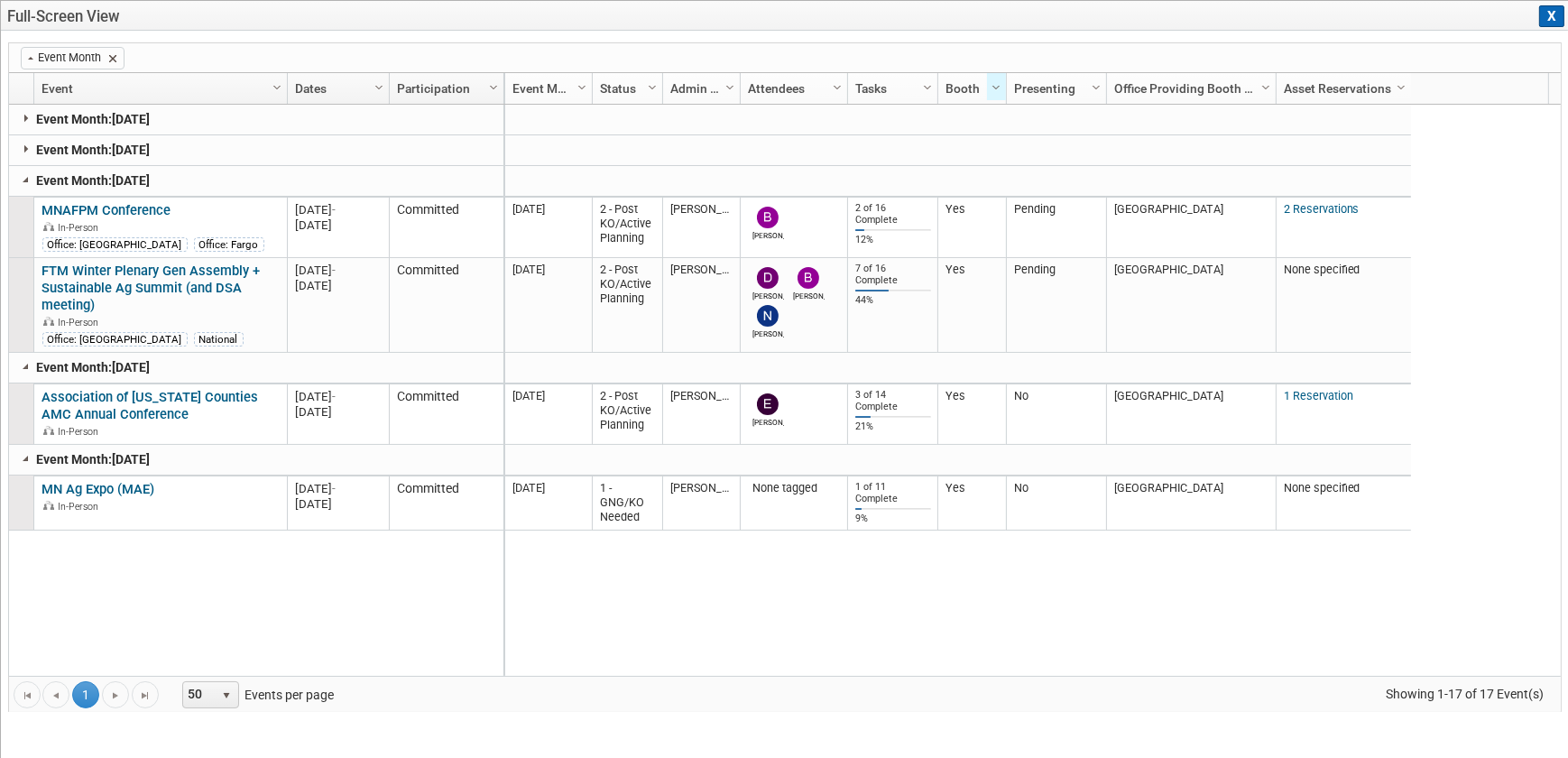
click at [119, 59] on span at bounding box center [113, 59] width 14 height 14
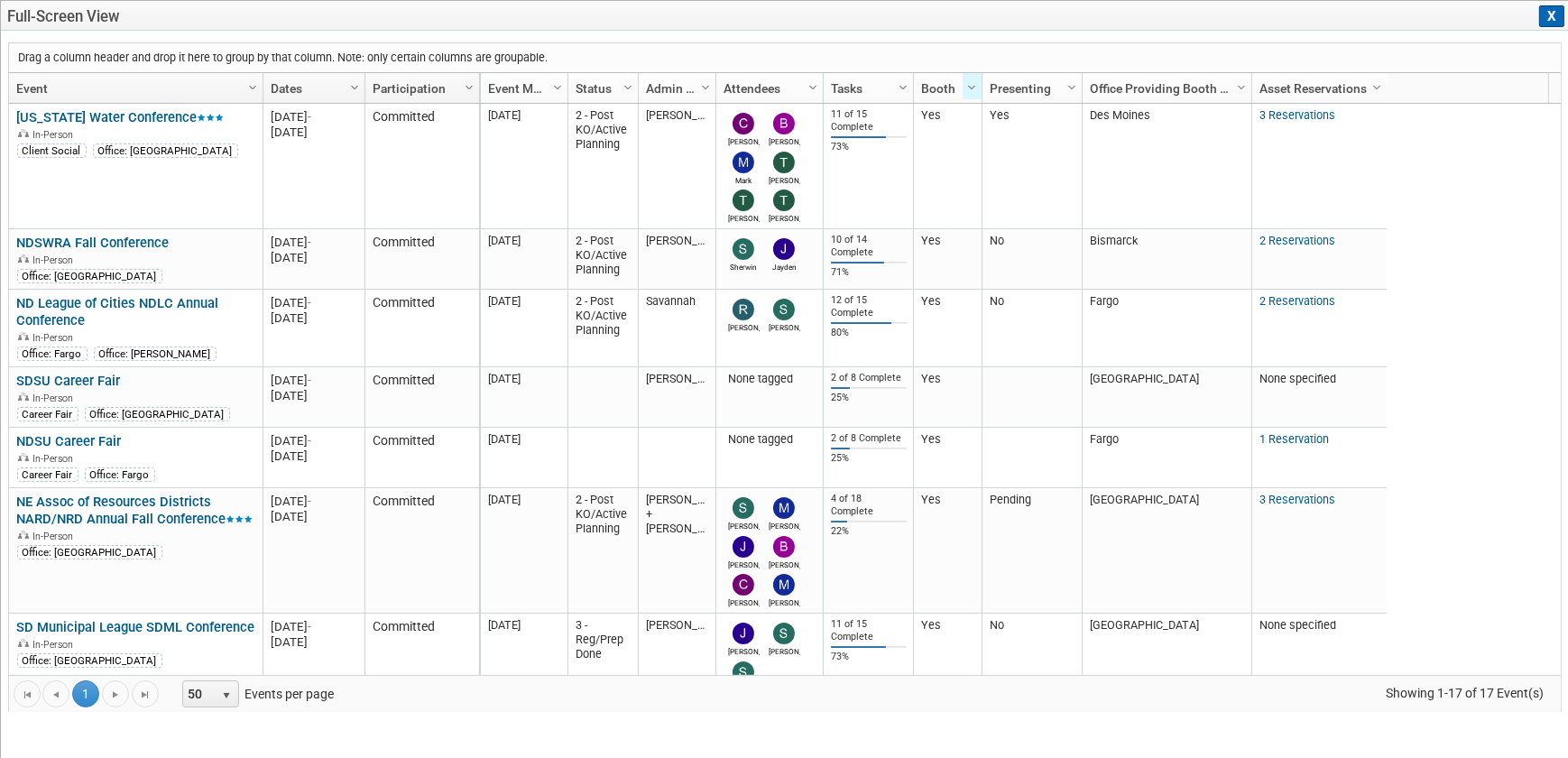
click at [1550, 18] on button "X" at bounding box center [1551, 16] width 25 height 22
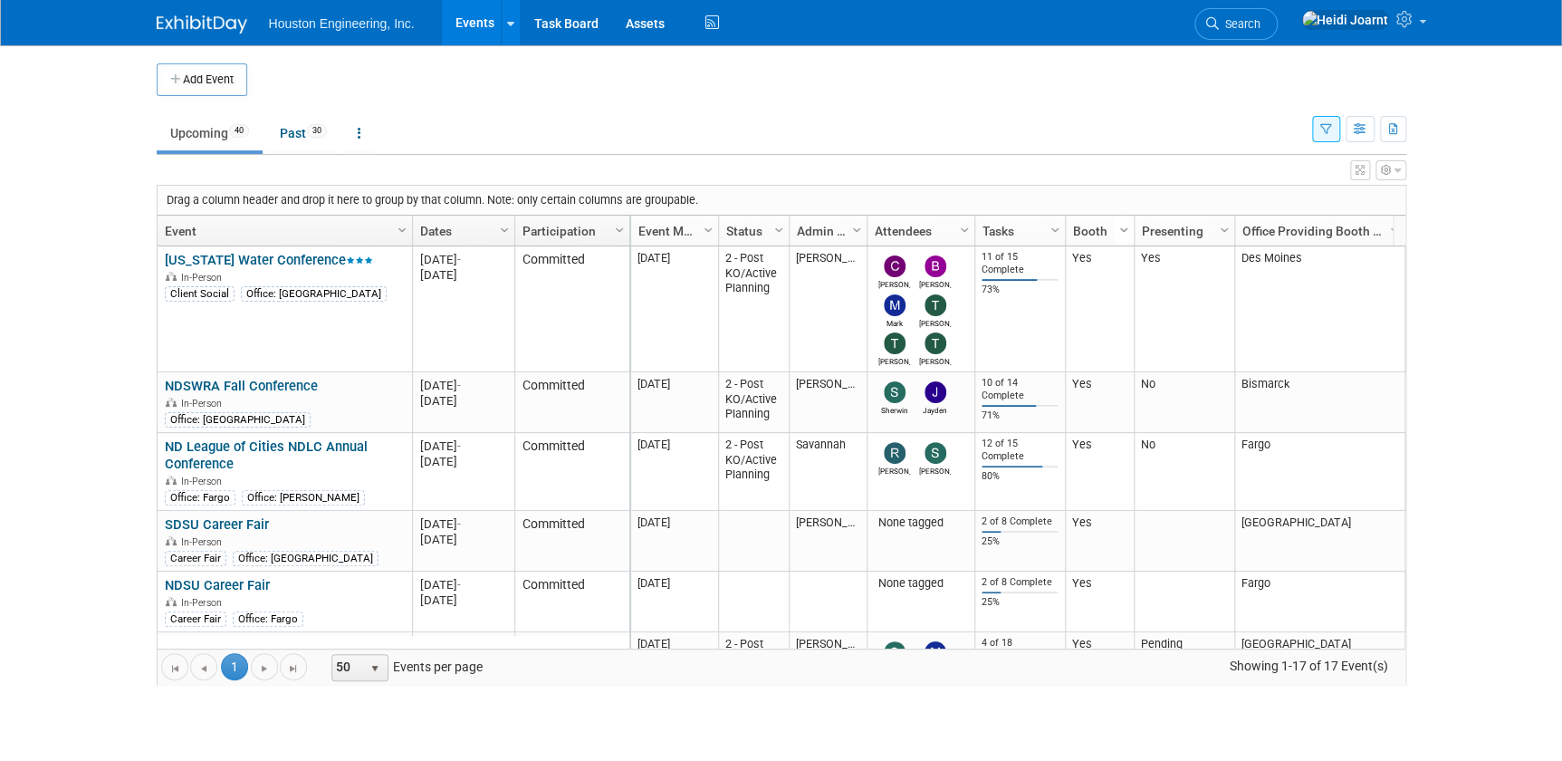
click at [1122, 229] on span "Column Settings" at bounding box center [1124, 230] width 14 height 14
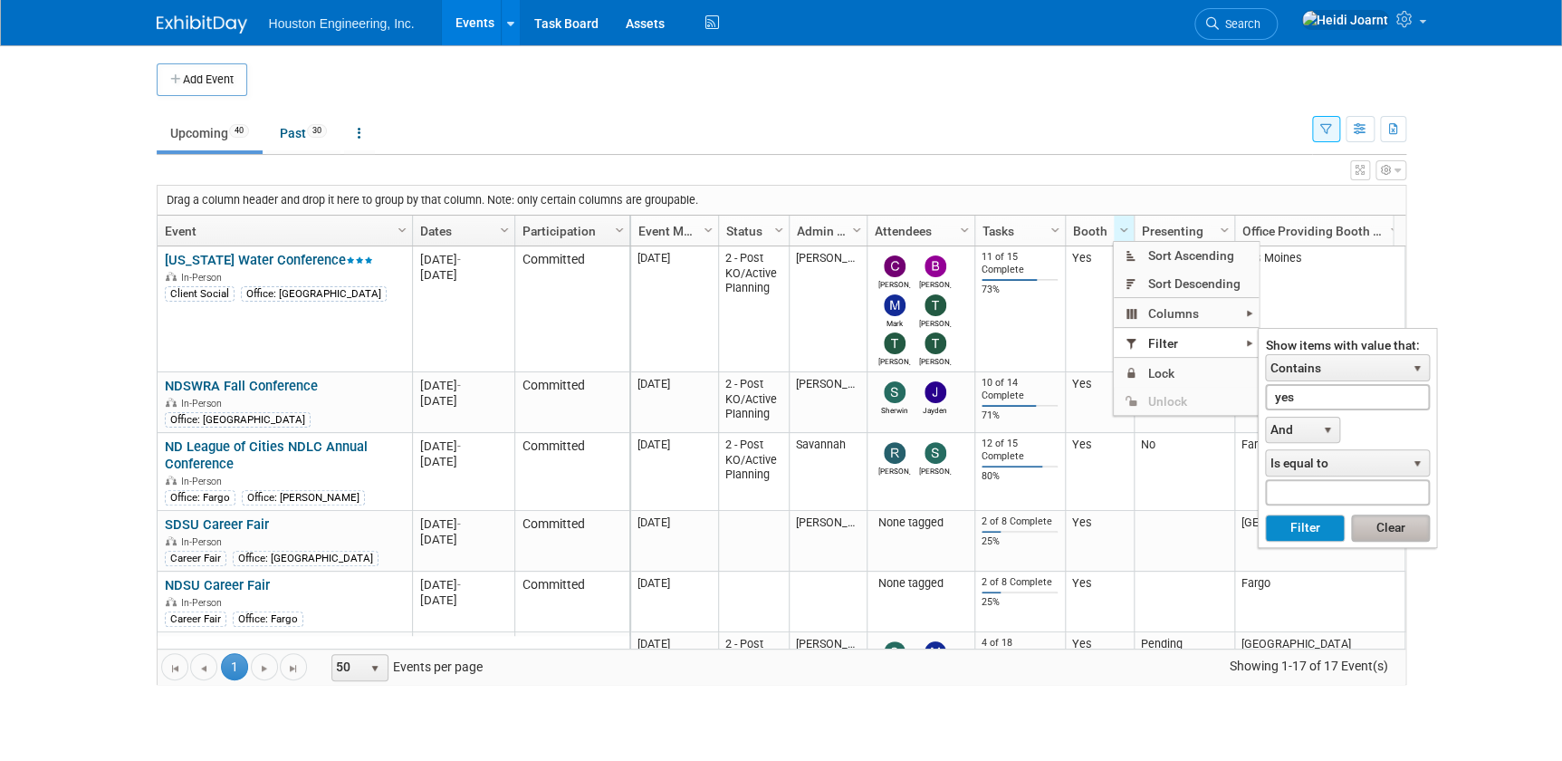
click at [1374, 521] on button "Clear" at bounding box center [1390, 527] width 79 height 27
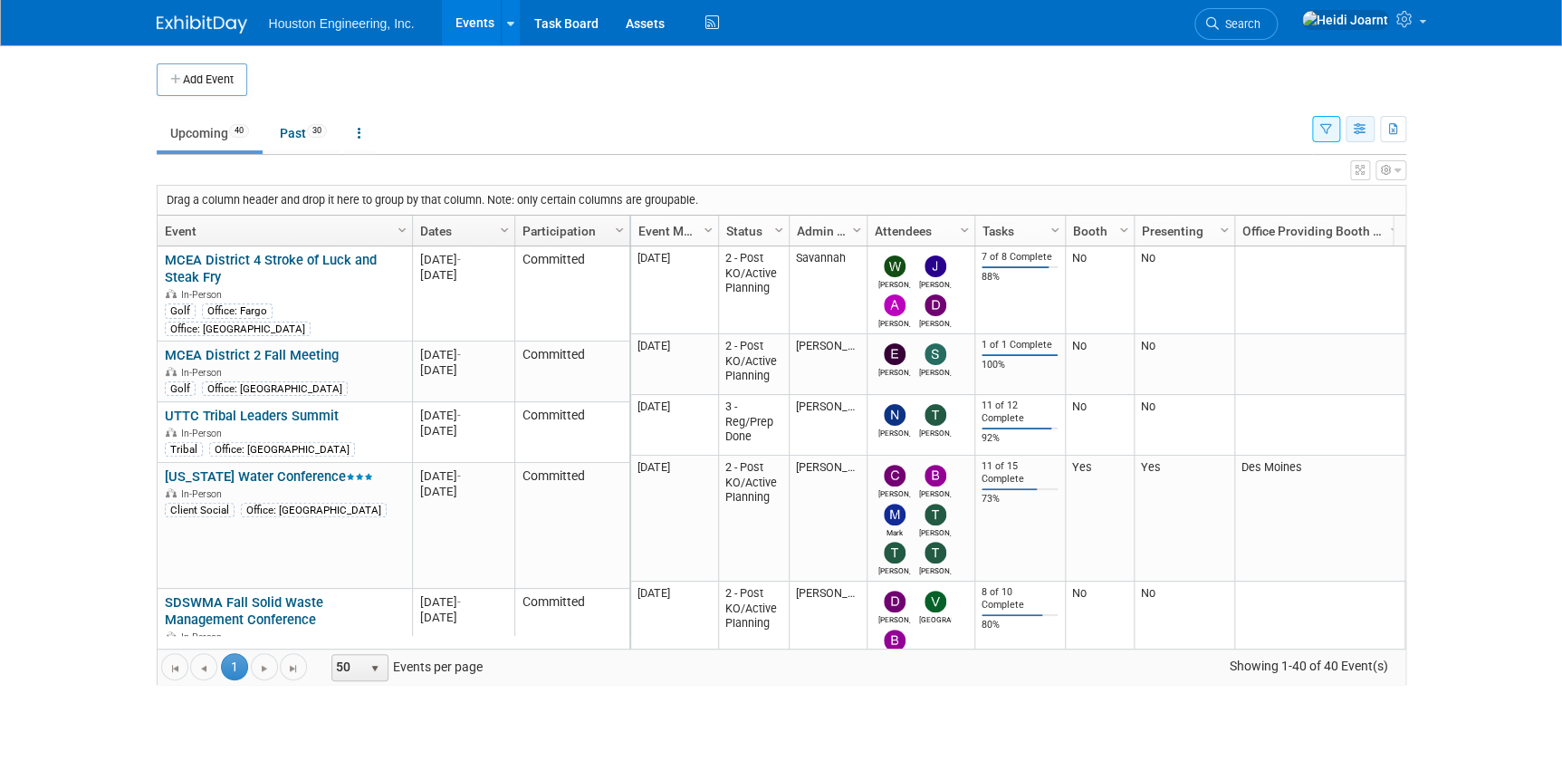
click at [1358, 128] on icon "button" at bounding box center [1361, 130] width 14 height 12
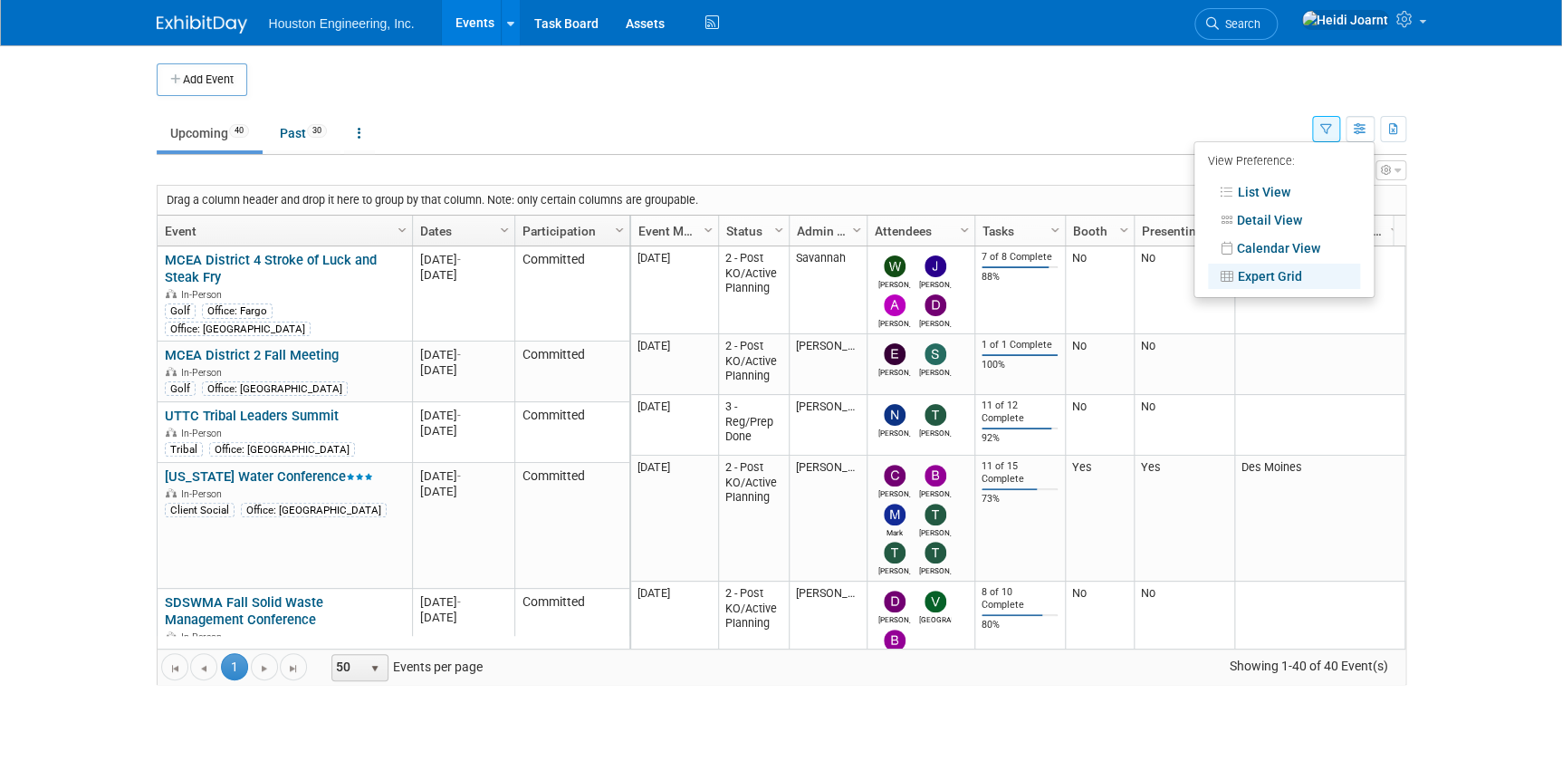
click at [1339, 128] on div "Show: All Events Just My Events Only show events that either I created, or I am…" at bounding box center [1359, 125] width 94 height 59
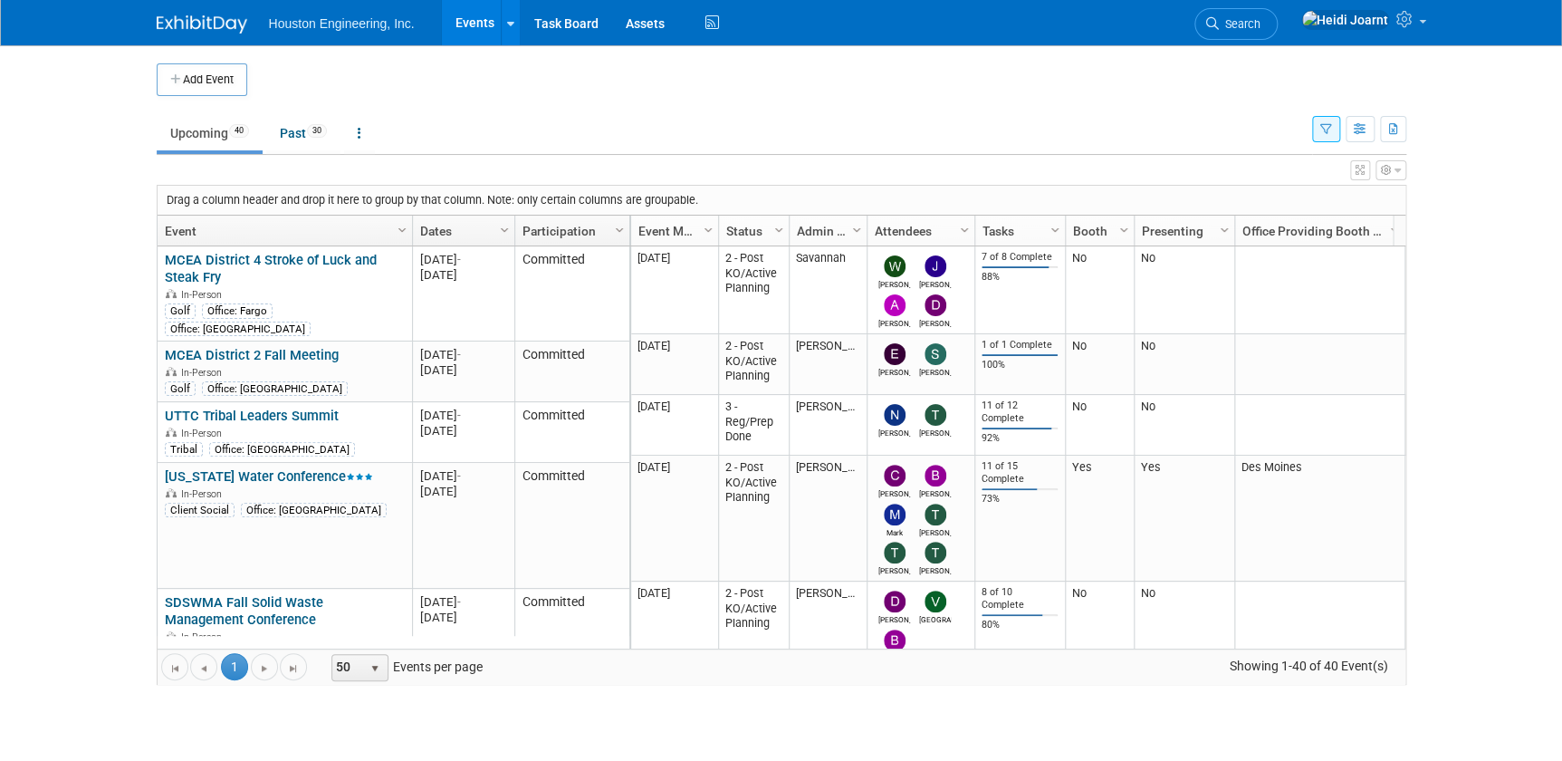
click at [1327, 129] on icon "button" at bounding box center [1326, 130] width 12 height 12
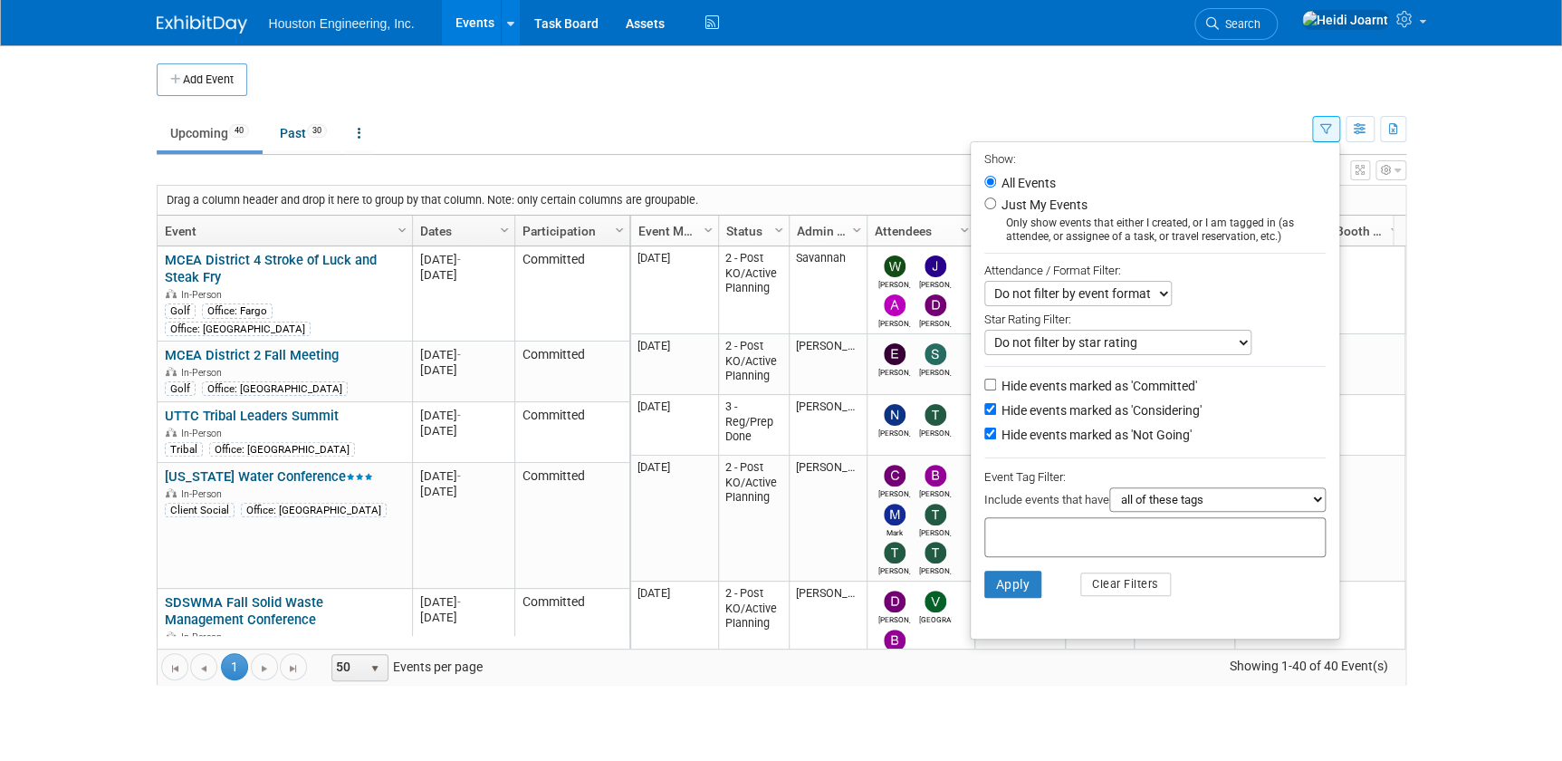
click at [974, 439] on li "Hide events marked as 'Not Going'" at bounding box center [1155, 436] width 369 height 24
click at [986, 439] on input "Hide events marked as 'Not Going'" at bounding box center [990, 433] width 12 height 12
checkbox input "false"
click at [984, 387] on input "Hide events marked as 'Committed'" at bounding box center [990, 385] width 12 height 12
checkbox input "true"
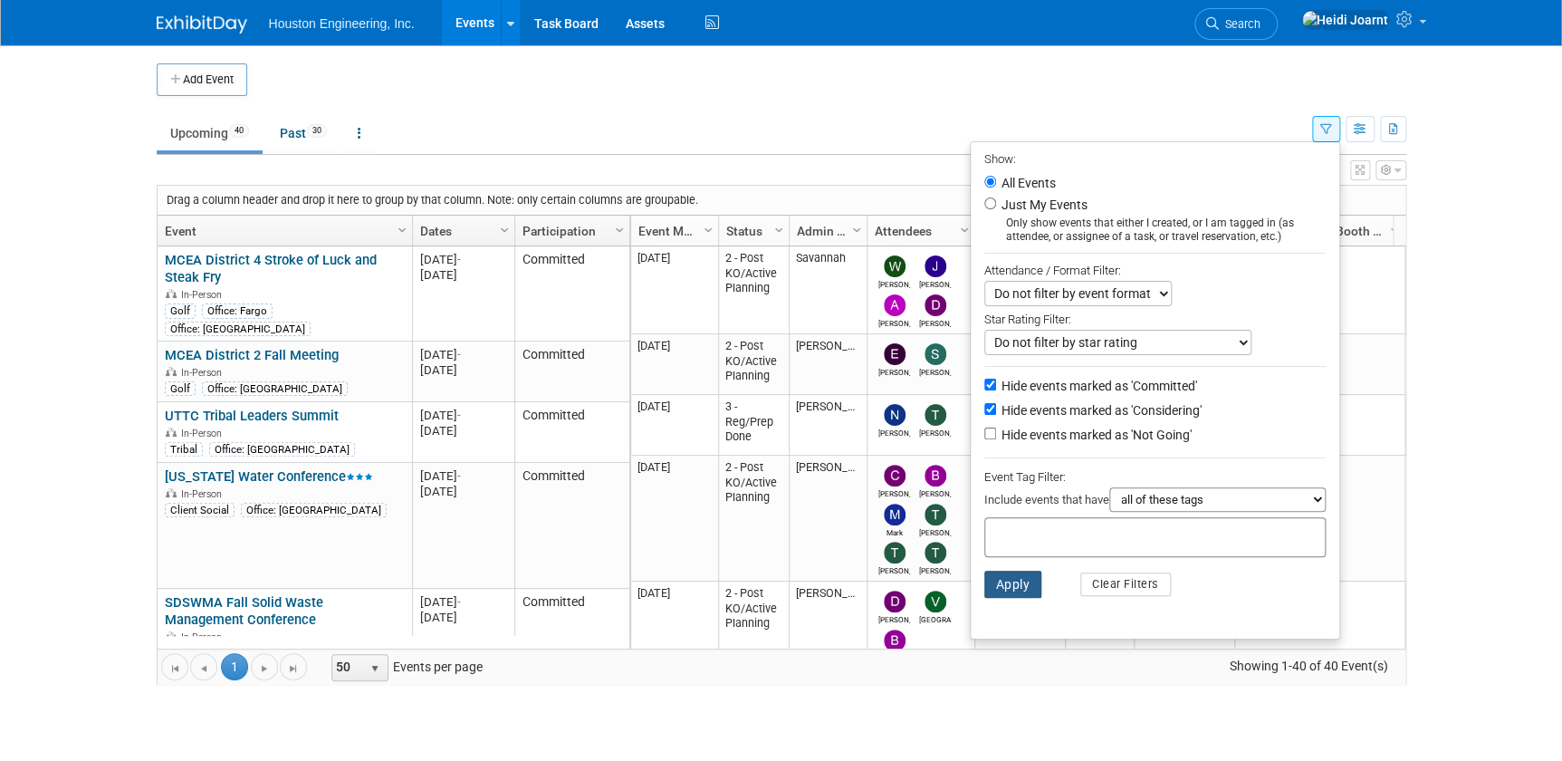
click at [996, 589] on button "Apply" at bounding box center [1013, 583] width 58 height 27
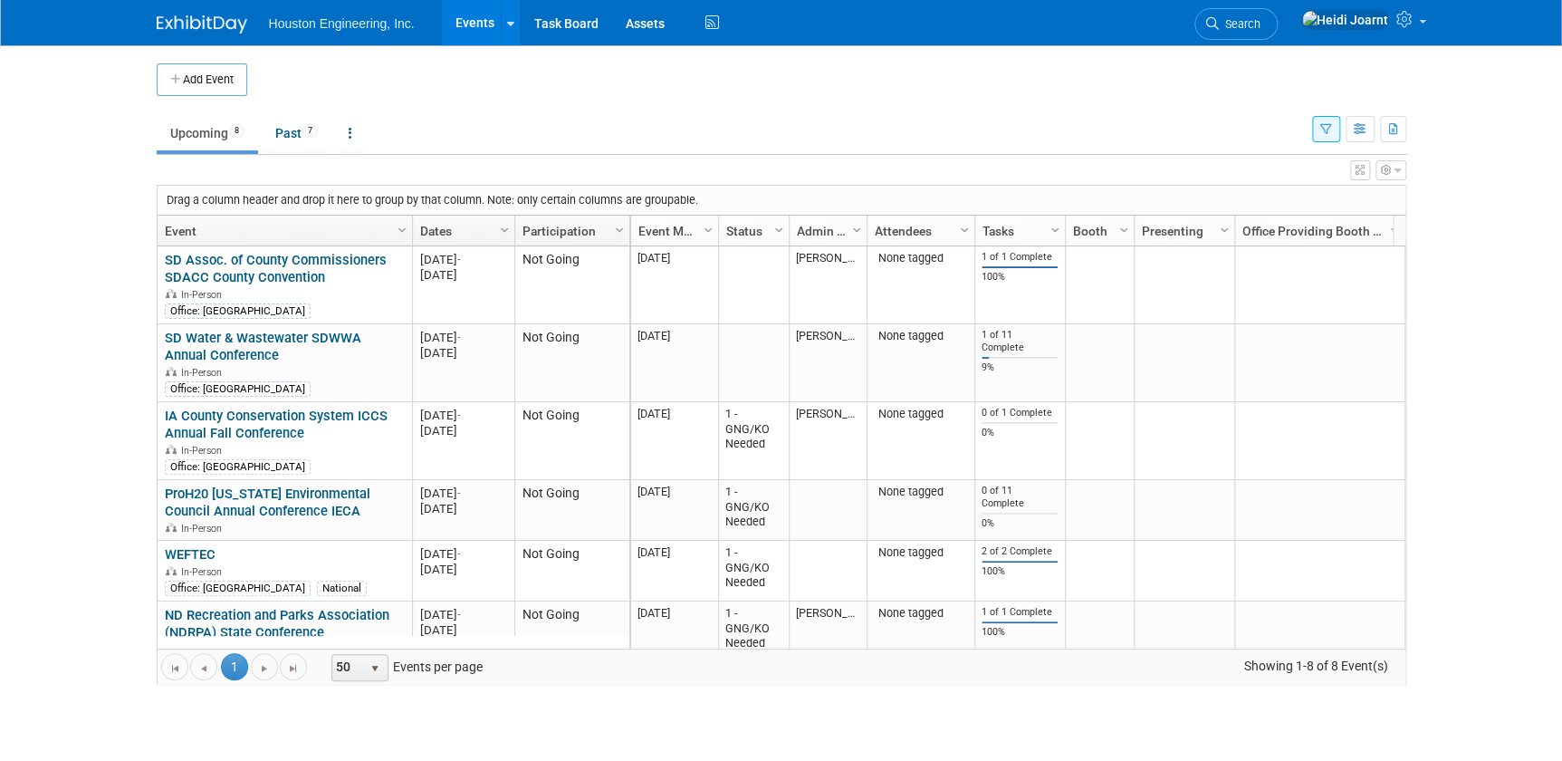
click at [1328, 124] on icon "button" at bounding box center [1326, 130] width 12 height 12
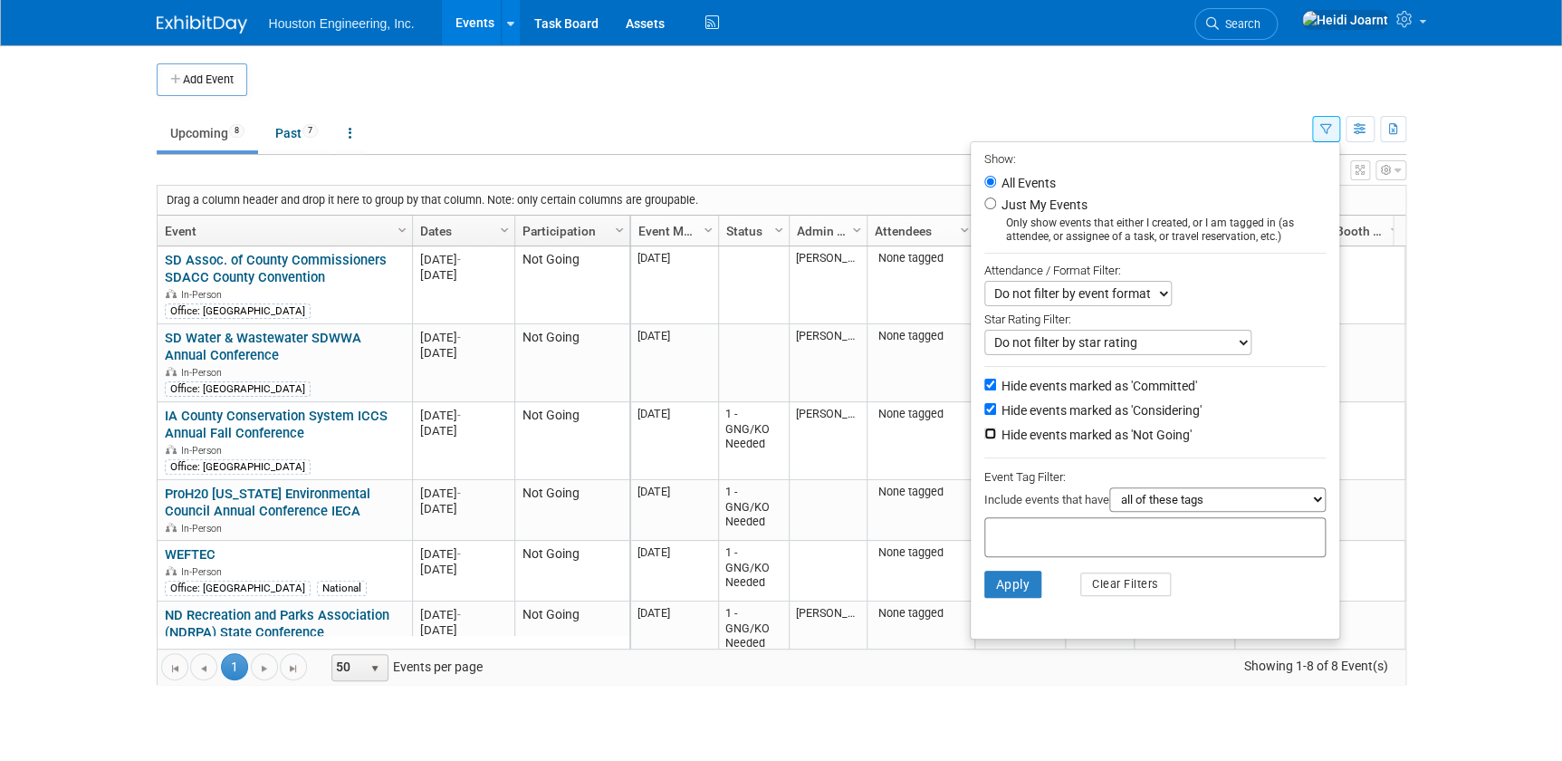
click at [984, 429] on input "Hide events marked as 'Not Going'" at bounding box center [990, 433] width 12 height 12
checkbox input "true"
click at [984, 407] on input "Hide events marked as 'Considering'" at bounding box center [990, 409] width 12 height 12
checkbox input "false"
click at [1013, 581] on button "Apply" at bounding box center [1013, 583] width 58 height 27
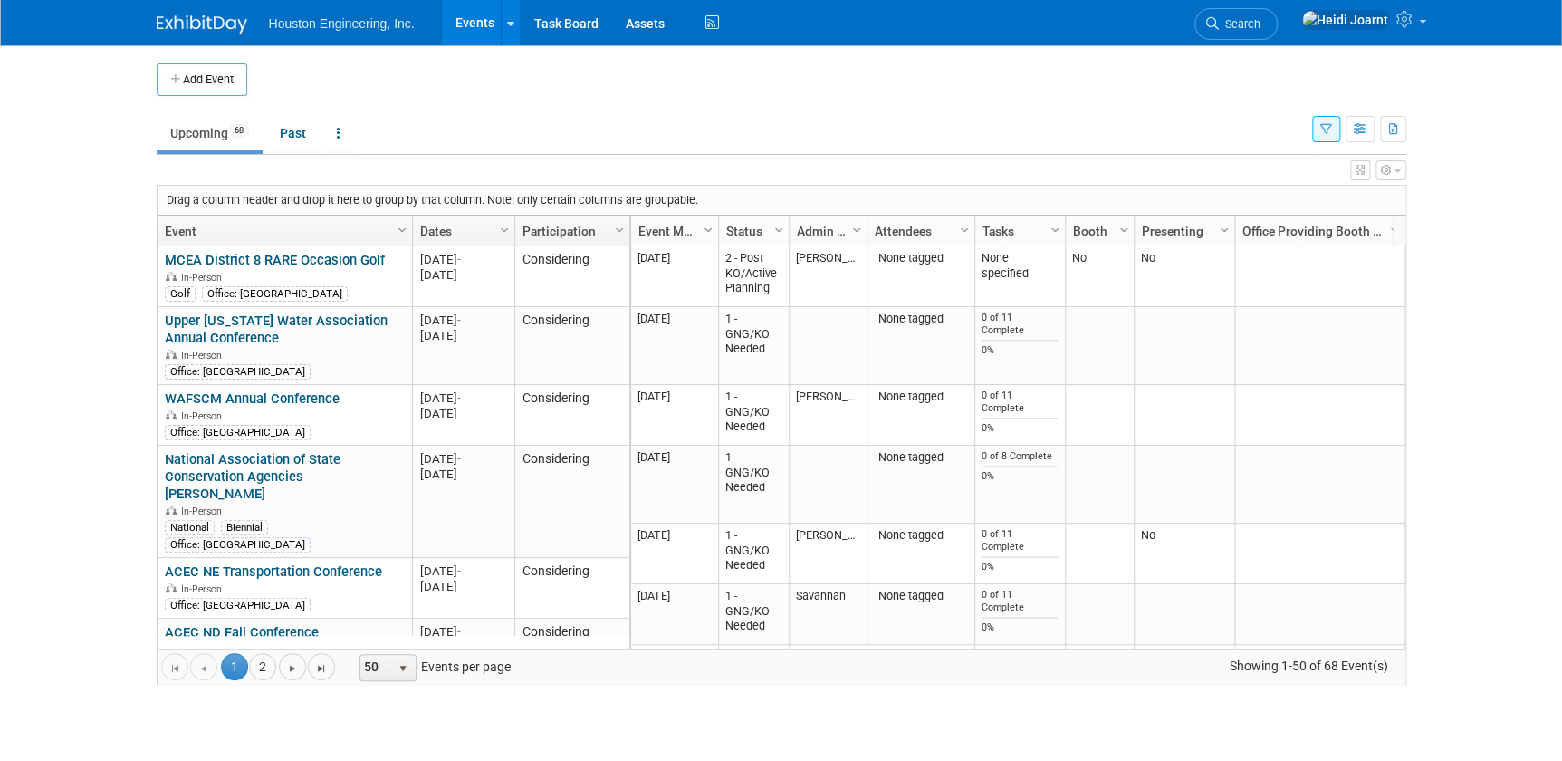
click at [1362, 172] on icon "button" at bounding box center [1360, 170] width 9 height 11
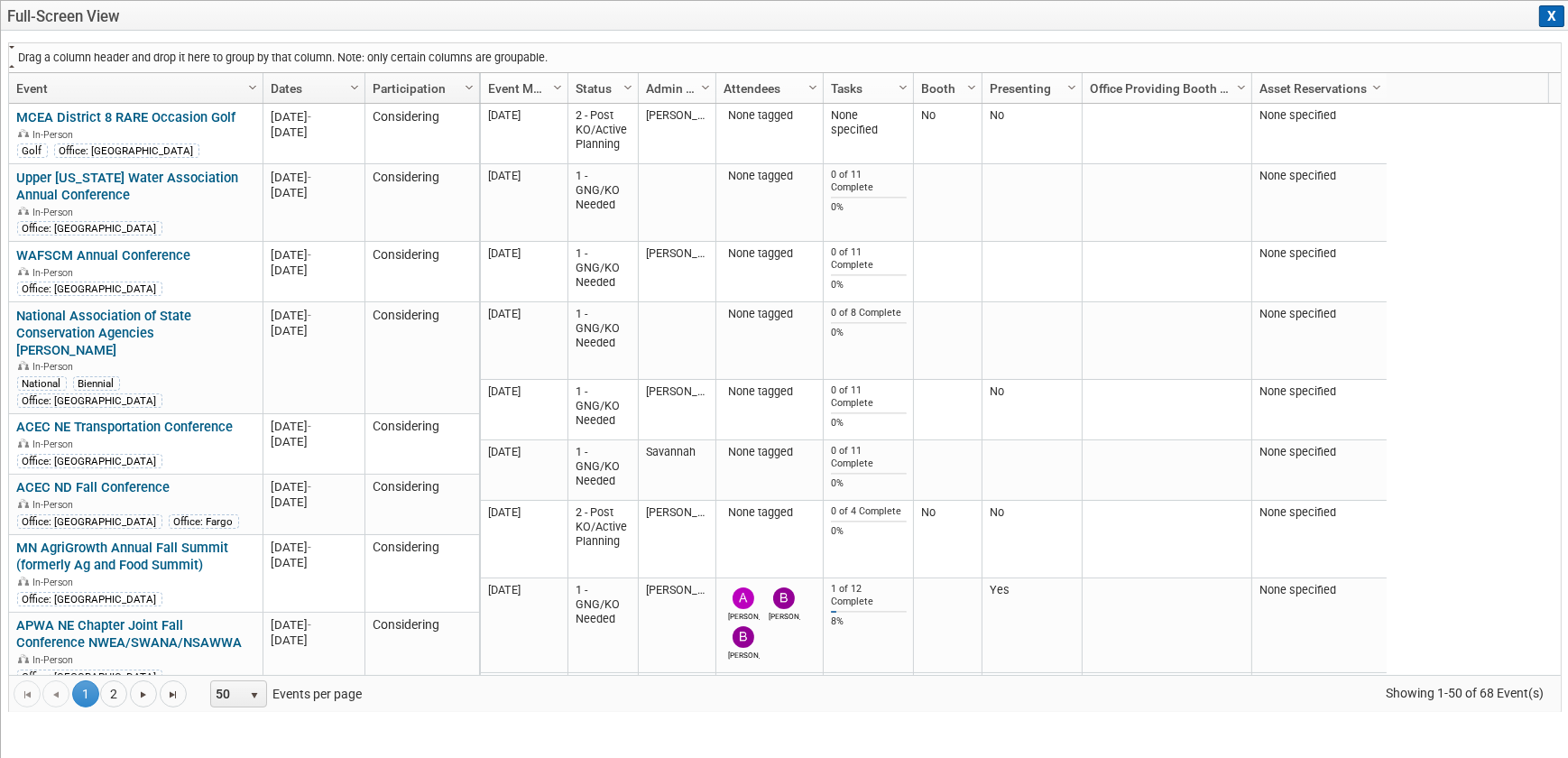
drag, startPoint x: 519, startPoint y: 92, endPoint x: 463, endPoint y: 49, distance: 70.6
click at [464, 50] on div "Drag a column header and drop it here to group by that column. Note: only certa…" at bounding box center [784, 378] width 1553 height 669
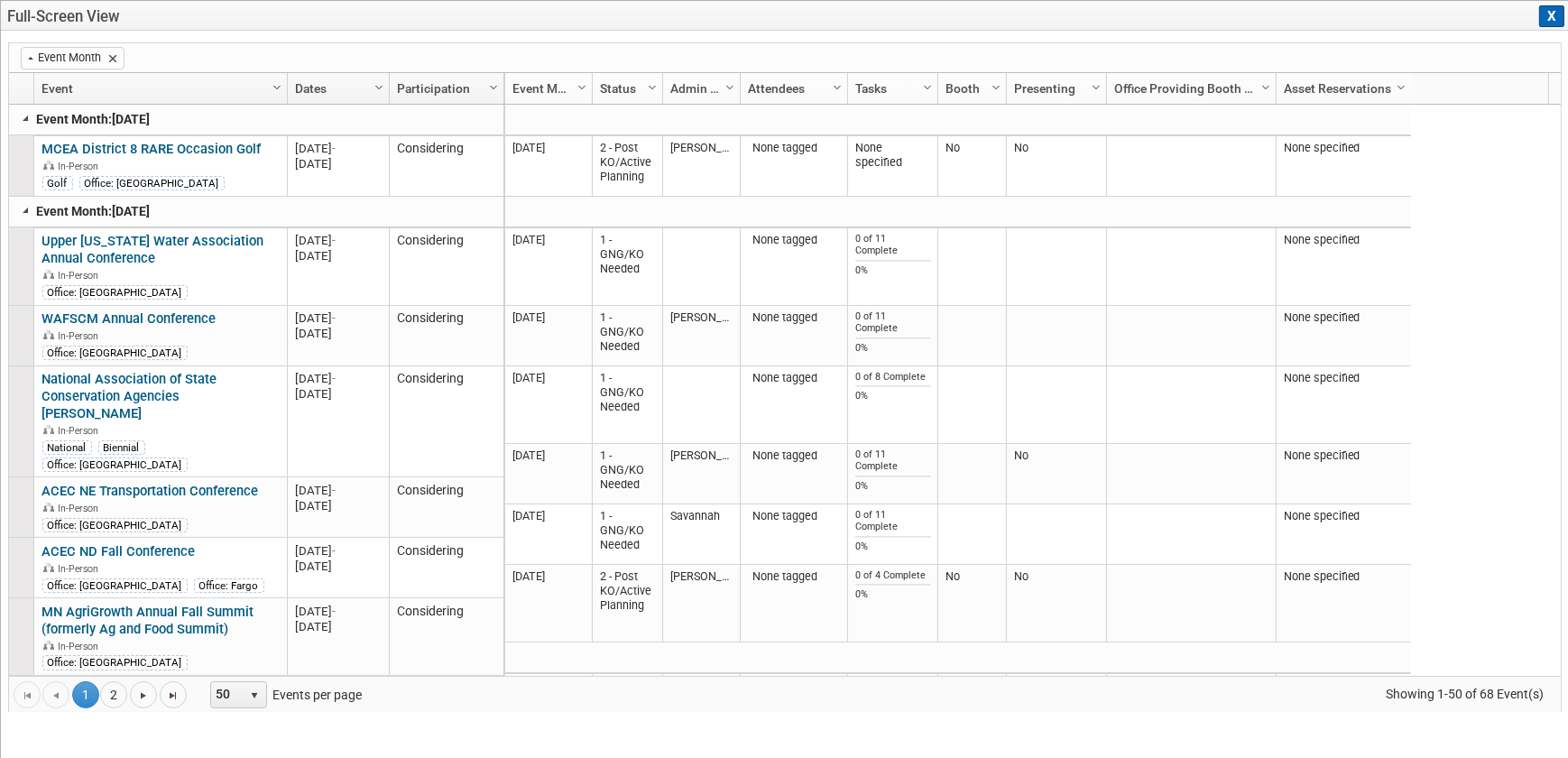
click at [20, 118] on link at bounding box center [26, 118] width 14 height 14
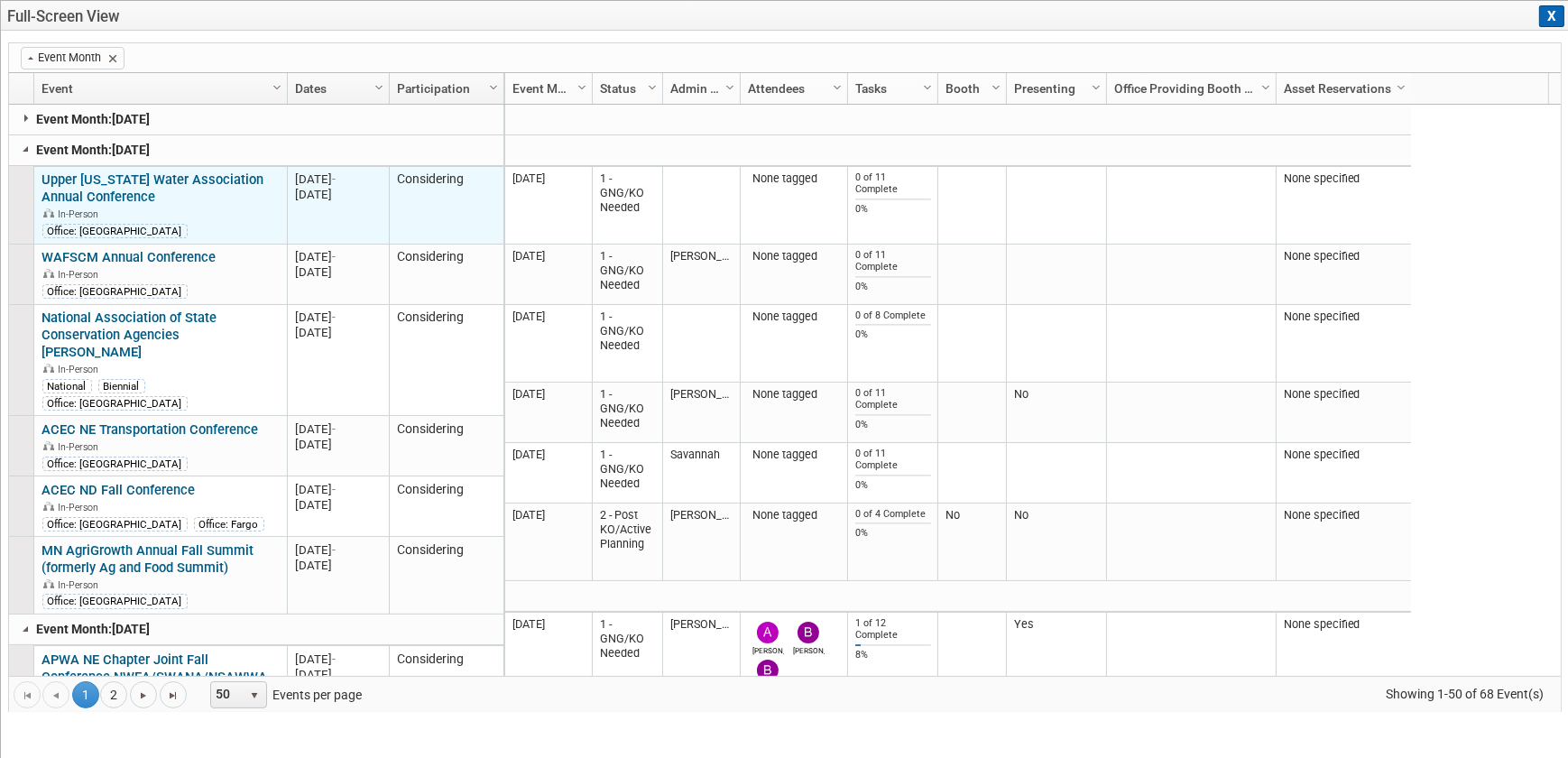
click at [153, 179] on link "Upper [US_STATE] Water Association Annual Conference" at bounding box center [153, 188] width 222 height 34
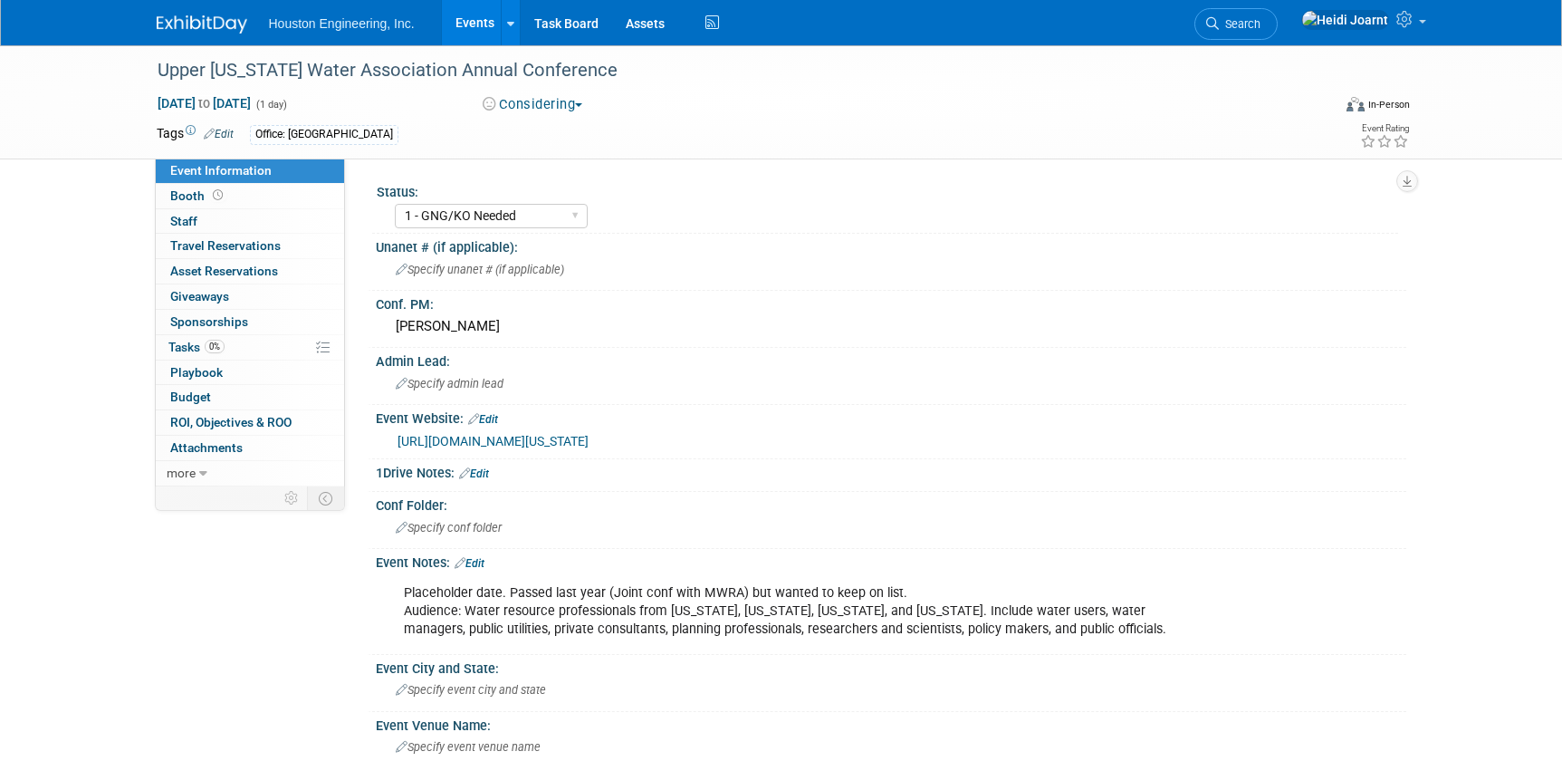
select select "1 - GNG/KO Needed"
select select "Water Resources"
click at [474, 434] on link "[URL][DOMAIN_NAME][US_STATE]" at bounding box center [493, 441] width 191 height 14
click at [479, 561] on link "Edit" at bounding box center [470, 563] width 30 height 13
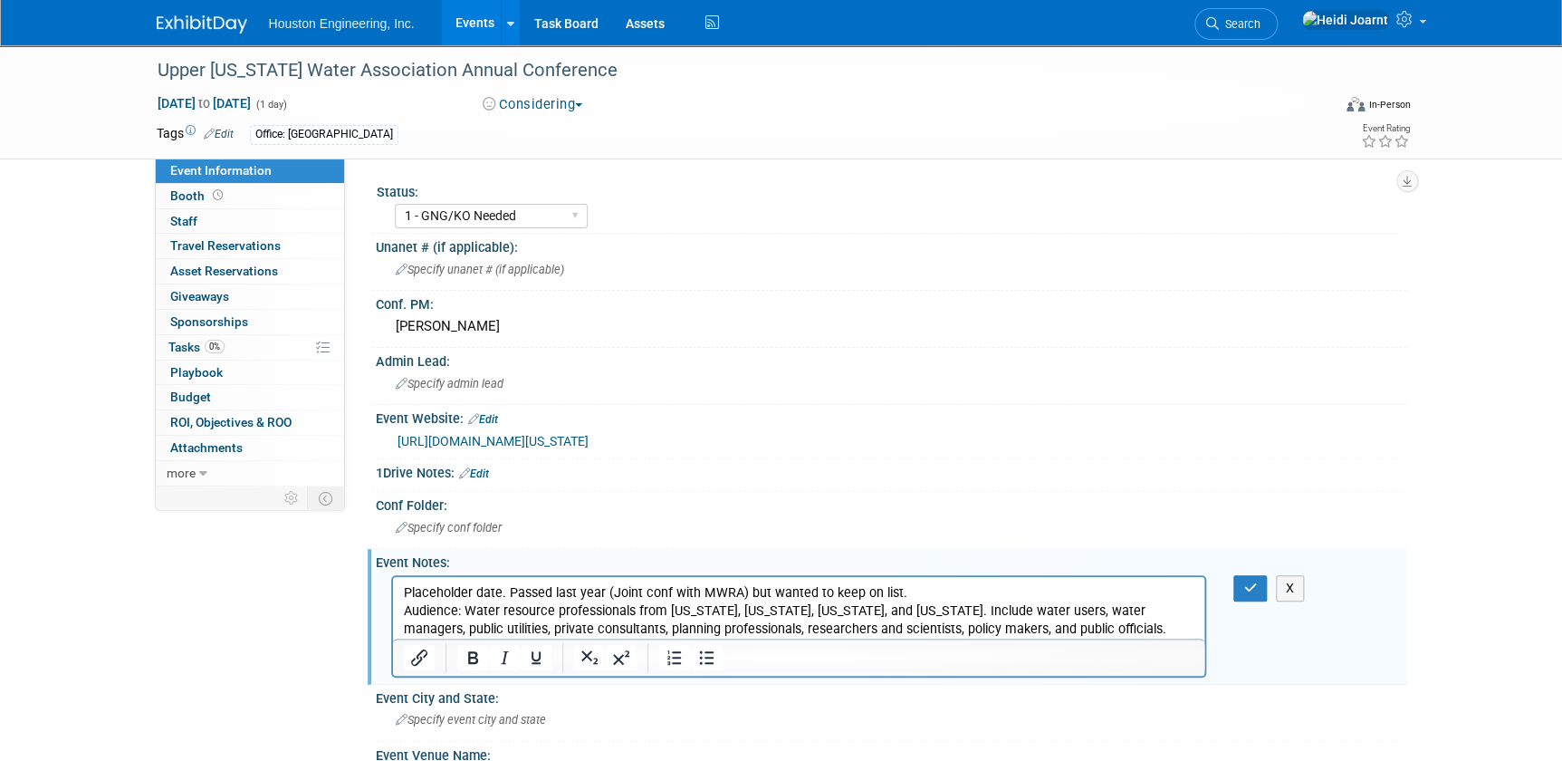
click at [920, 590] on p "Placeholder date. Passed last year (Joint conf with MWRA) but wanted to keep on…" at bounding box center [798, 610] width 791 height 54
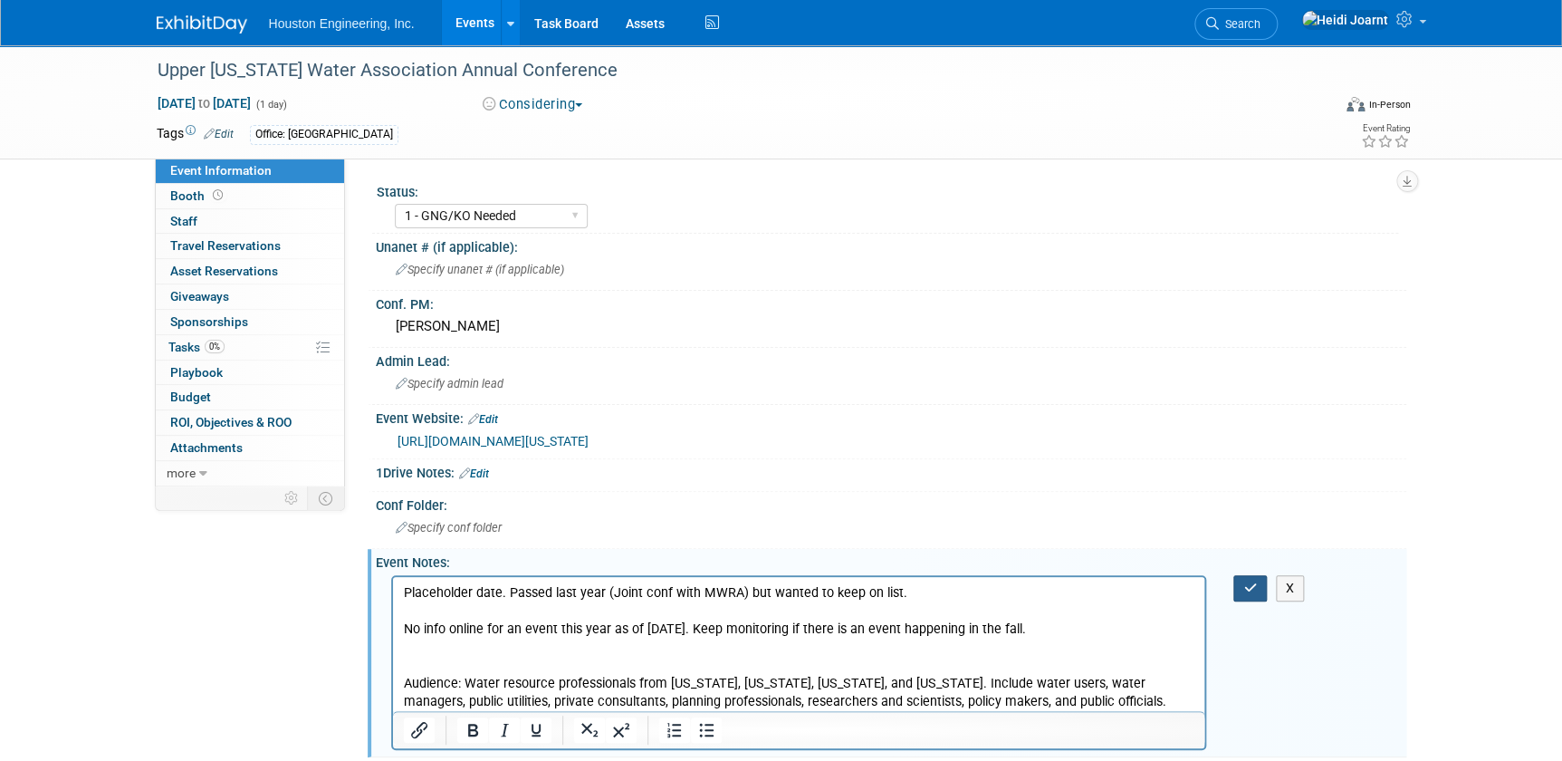
click at [1251, 581] on icon "button" at bounding box center [1250, 587] width 14 height 13
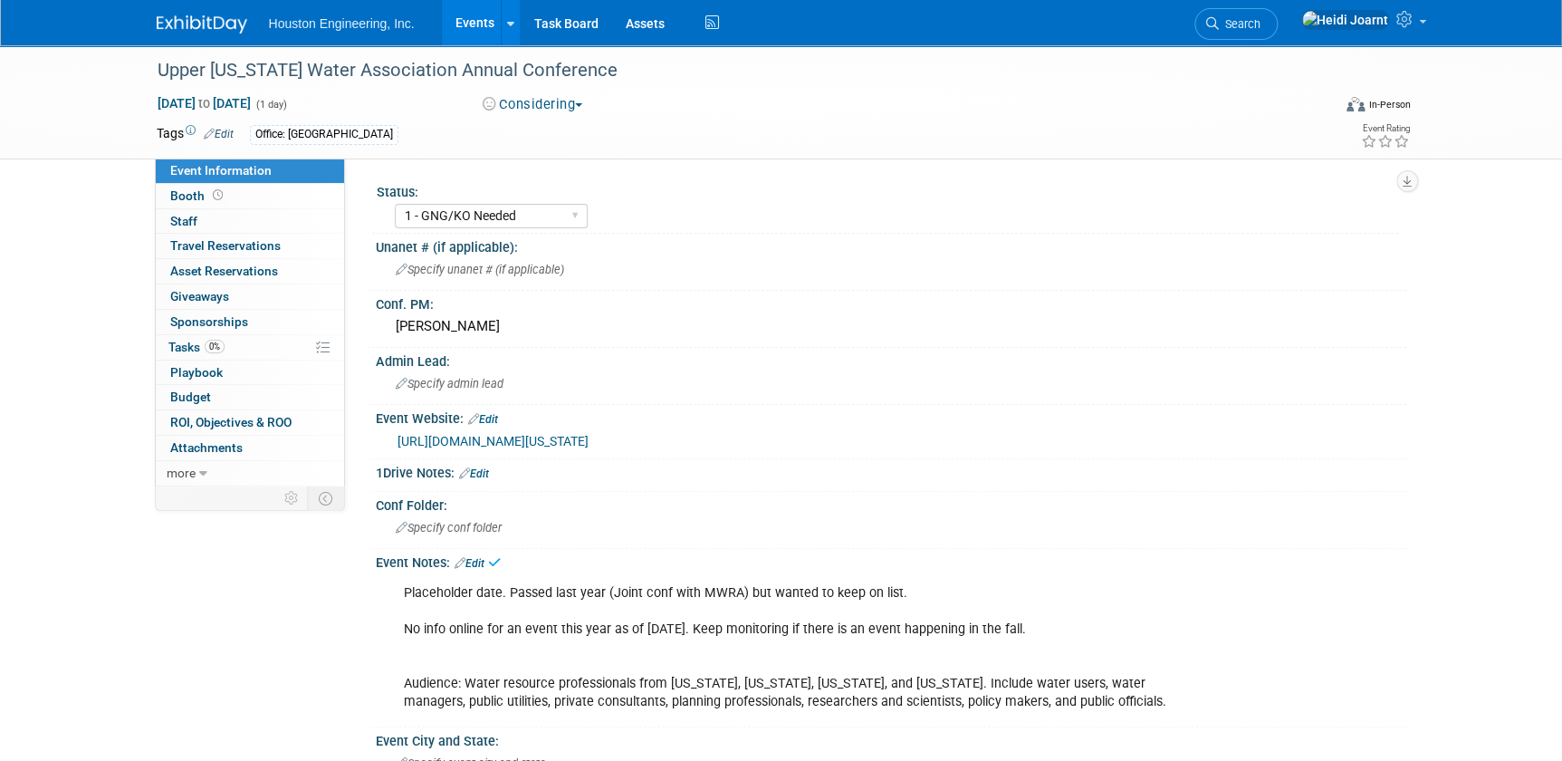
click at [182, 333] on div "0 Sponsorships 0 Sponsorships" at bounding box center [250, 322] width 188 height 25
click at [188, 351] on span "Tasks 0%" at bounding box center [196, 347] width 56 height 14
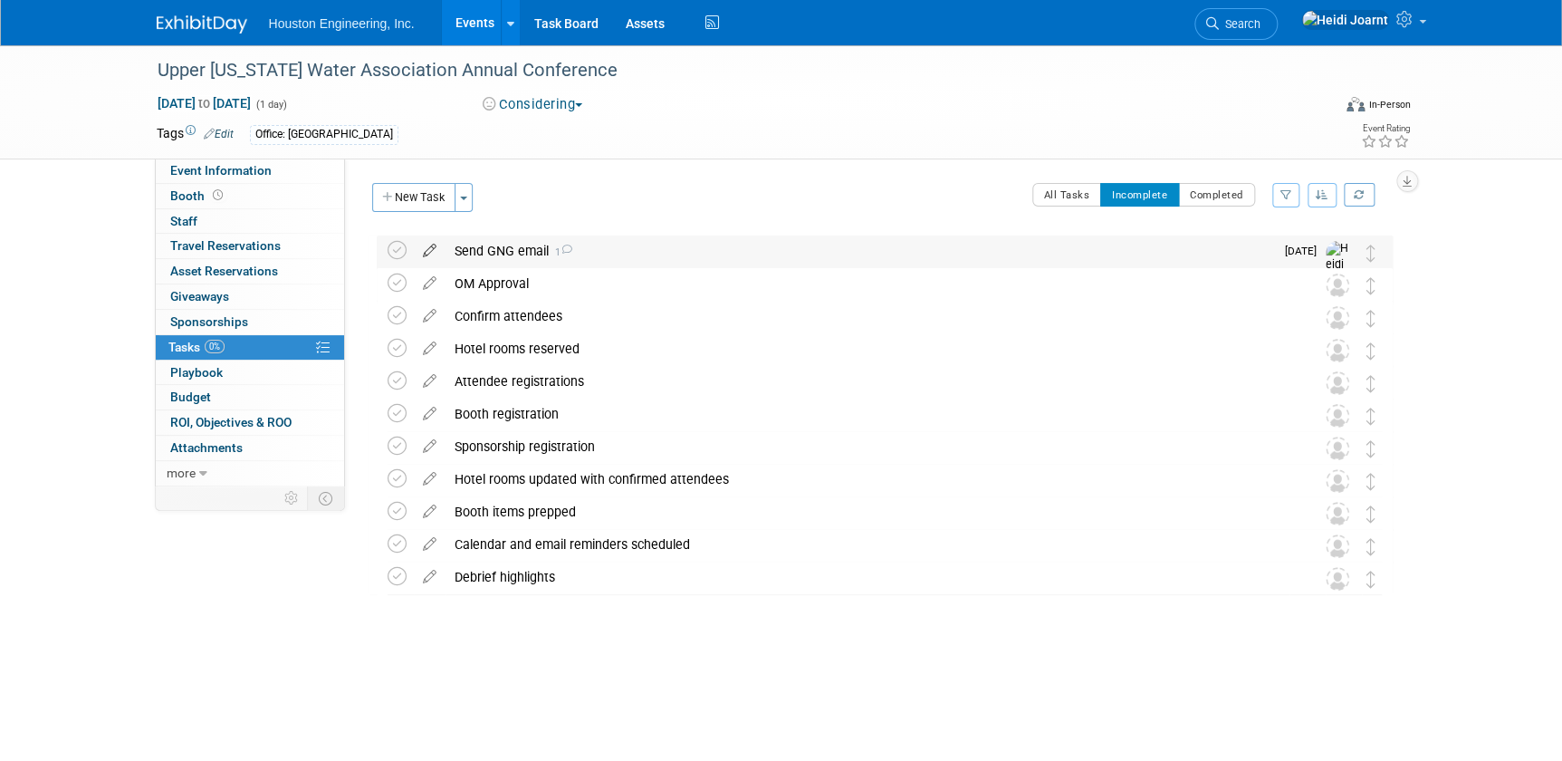
click at [427, 244] on icon at bounding box center [430, 246] width 32 height 23
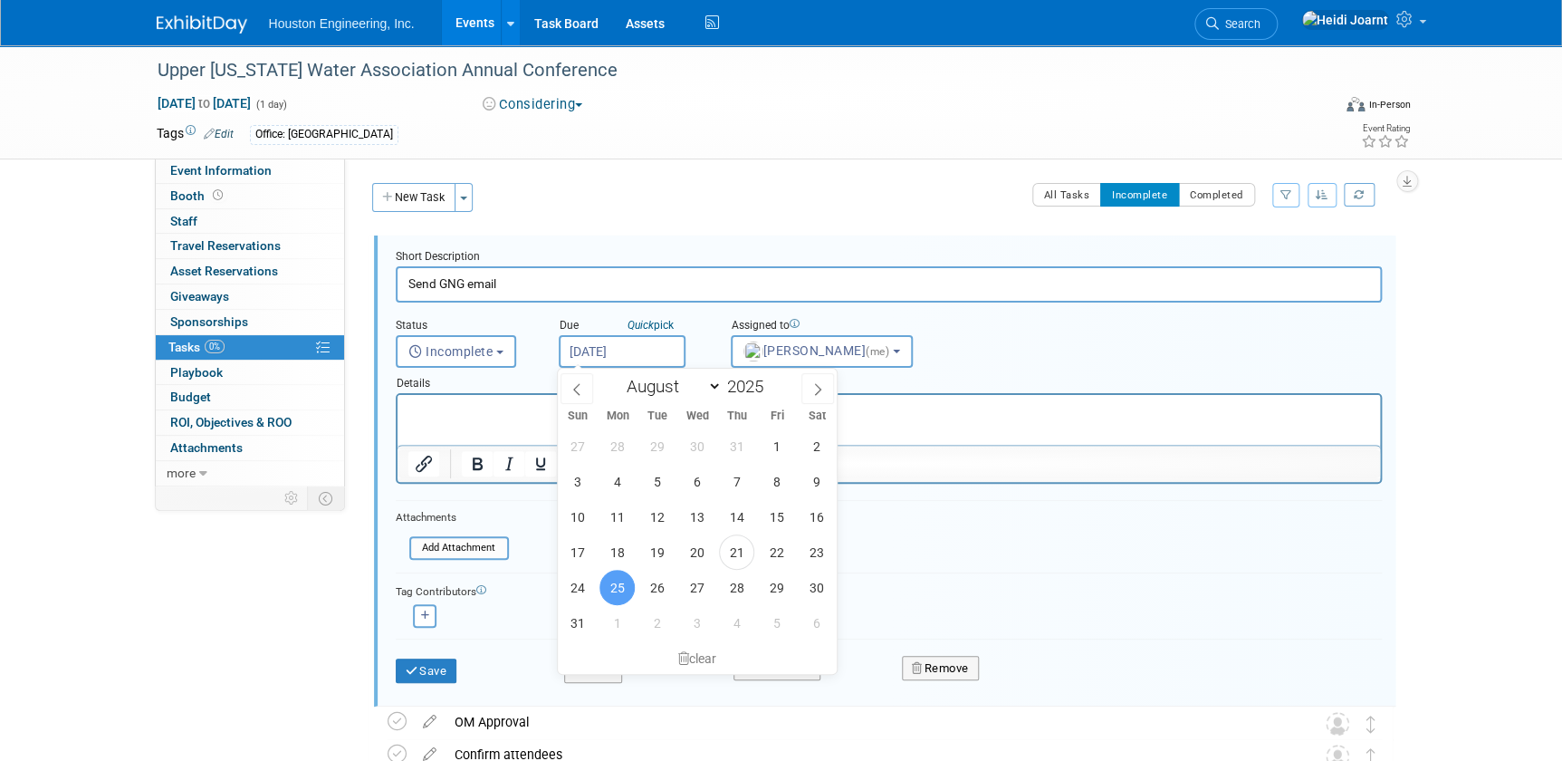
click at [666, 355] on input "Aug 25, 2025" at bounding box center [622, 351] width 127 height 33
click at [819, 385] on icon at bounding box center [817, 389] width 13 height 13
select select "8"
click at [782, 480] on span "12" at bounding box center [776, 481] width 35 height 35
type input "Sep 12, 2025"
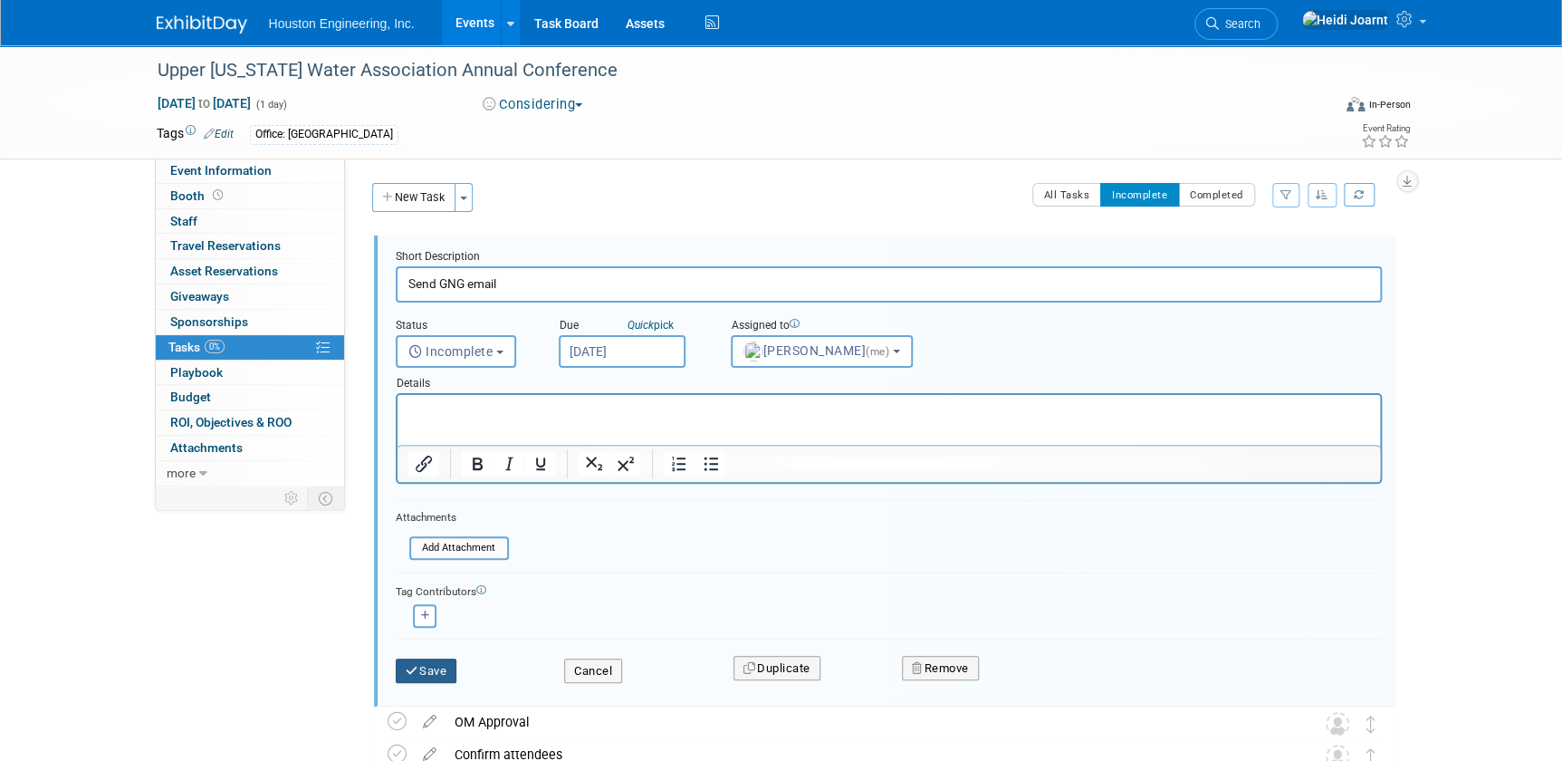
click at [437, 663] on button "Save" at bounding box center [427, 670] width 62 height 25
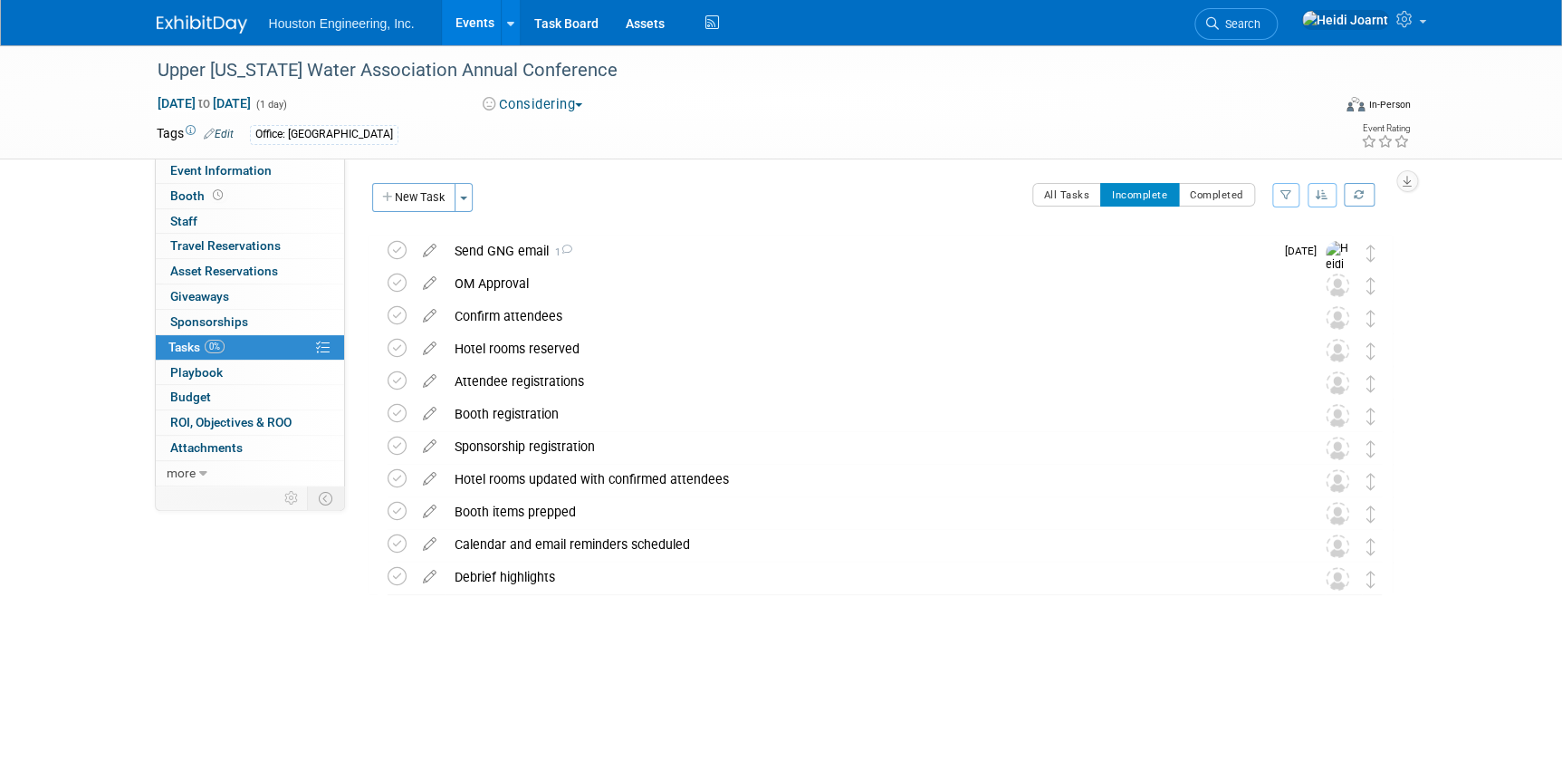
click at [484, 31] on link "Events" at bounding box center [475, 22] width 66 height 45
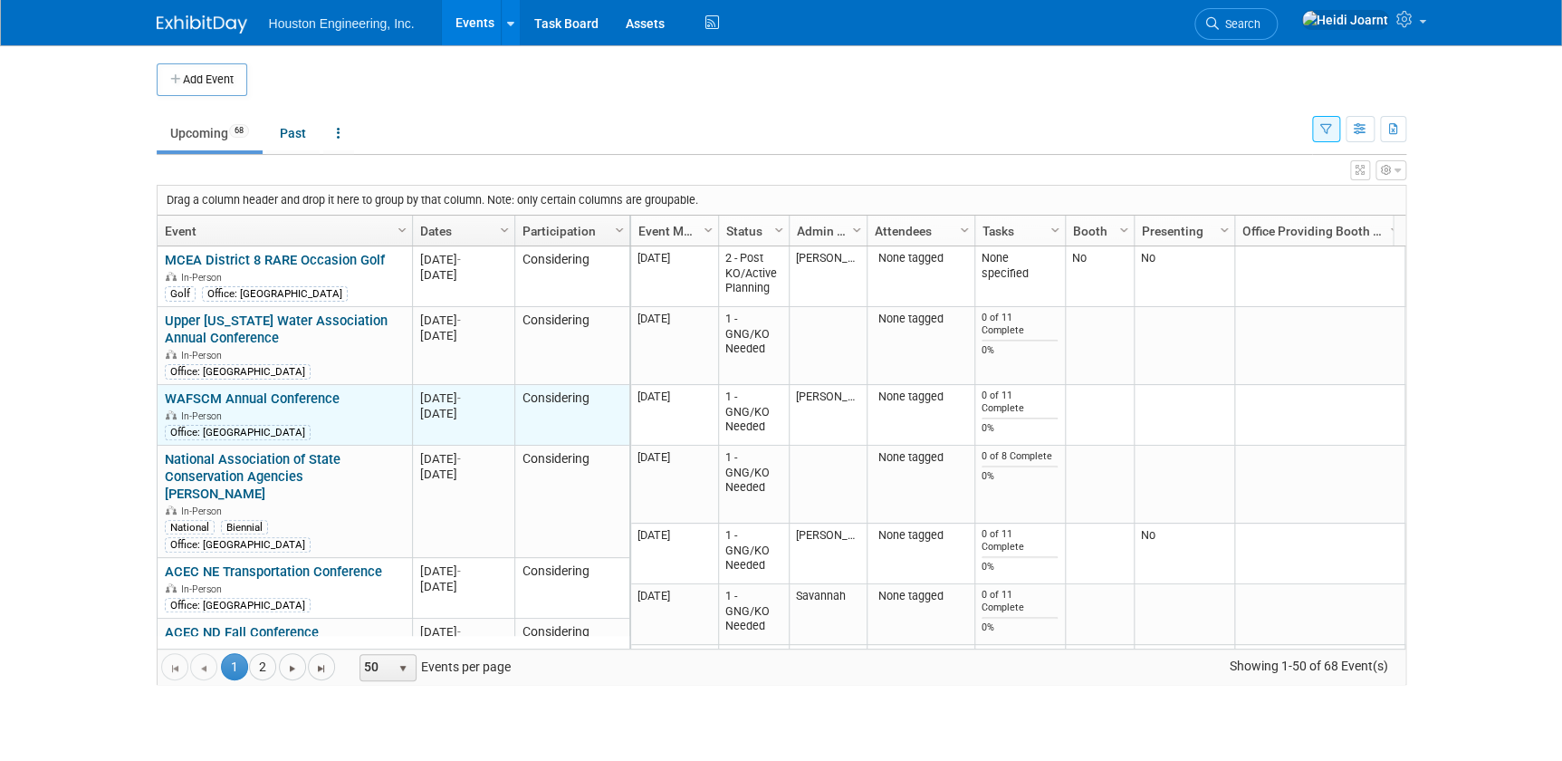
click at [290, 394] on link "WAFSCM Annual Conference" at bounding box center [252, 398] width 175 height 16
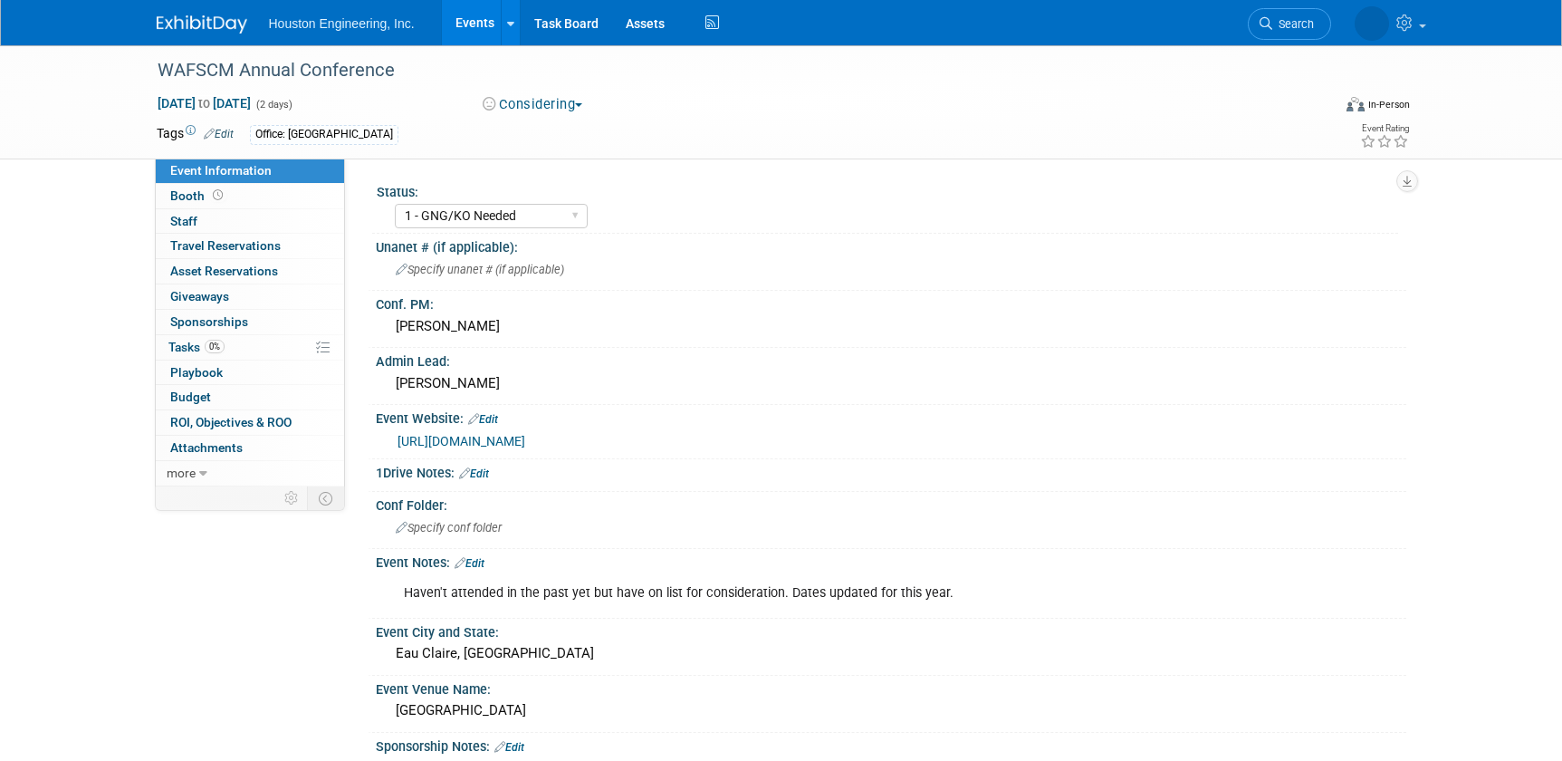
select select "1 - GNG/KO Needed"
select select "Environmental"
click at [525, 439] on link "[URL][DOMAIN_NAME]" at bounding box center [462, 441] width 128 height 14
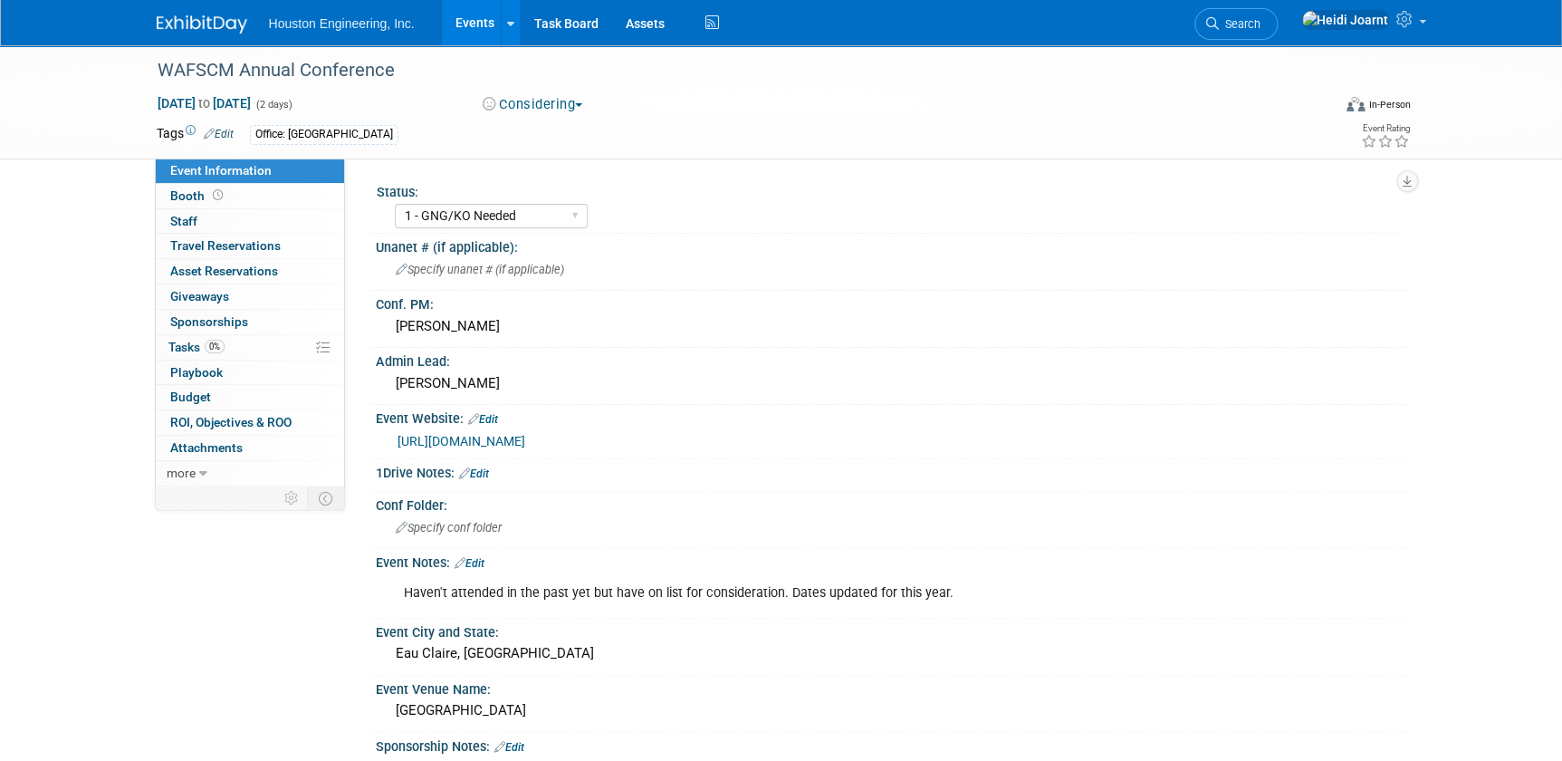
click at [488, 560] on div "Event Notes: Edit" at bounding box center [891, 561] width 1030 height 24
click at [481, 560] on link "Edit" at bounding box center [470, 563] width 30 height 13
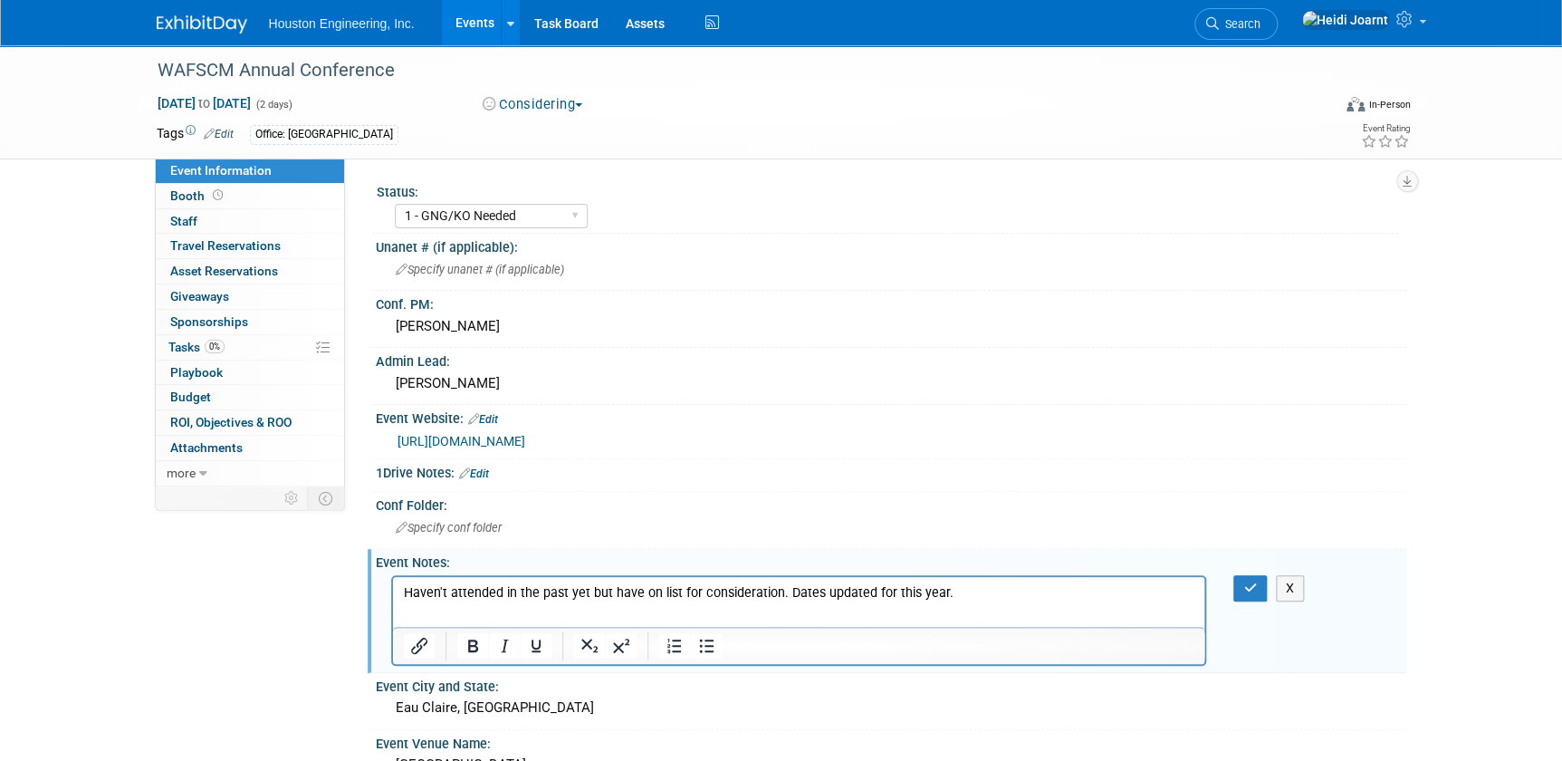
click at [1008, 594] on p "Haven't attended in the past yet but have on list for consideration. Dates upda…" at bounding box center [798, 592] width 791 height 18
drag, startPoint x: 1247, startPoint y: 585, endPoint x: 752, endPoint y: 4, distance: 763.7
click at [1247, 585] on icon "button" at bounding box center [1250, 587] width 14 height 13
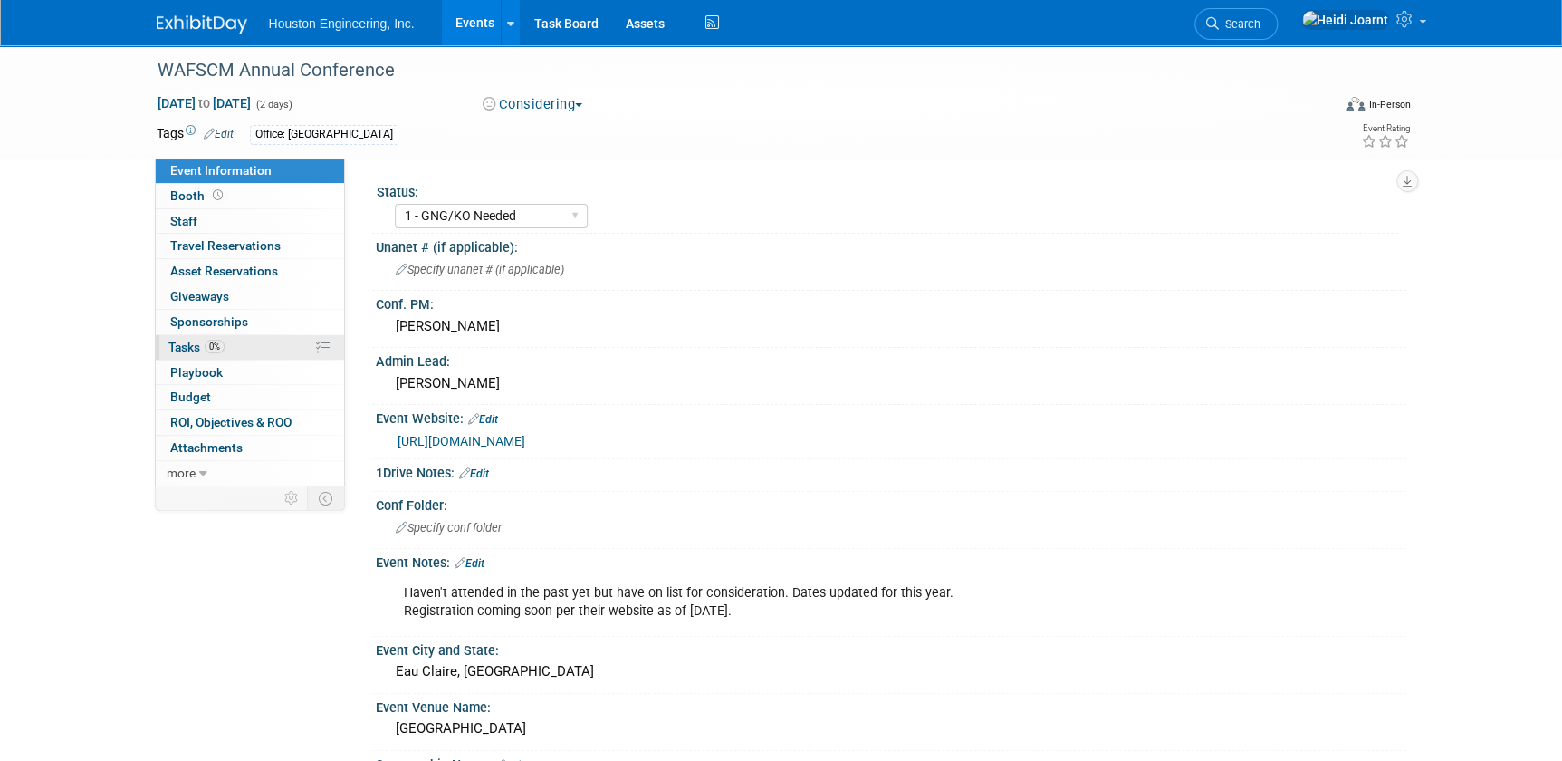
click at [226, 345] on link "0% Tasks 0%" at bounding box center [250, 347] width 188 height 24
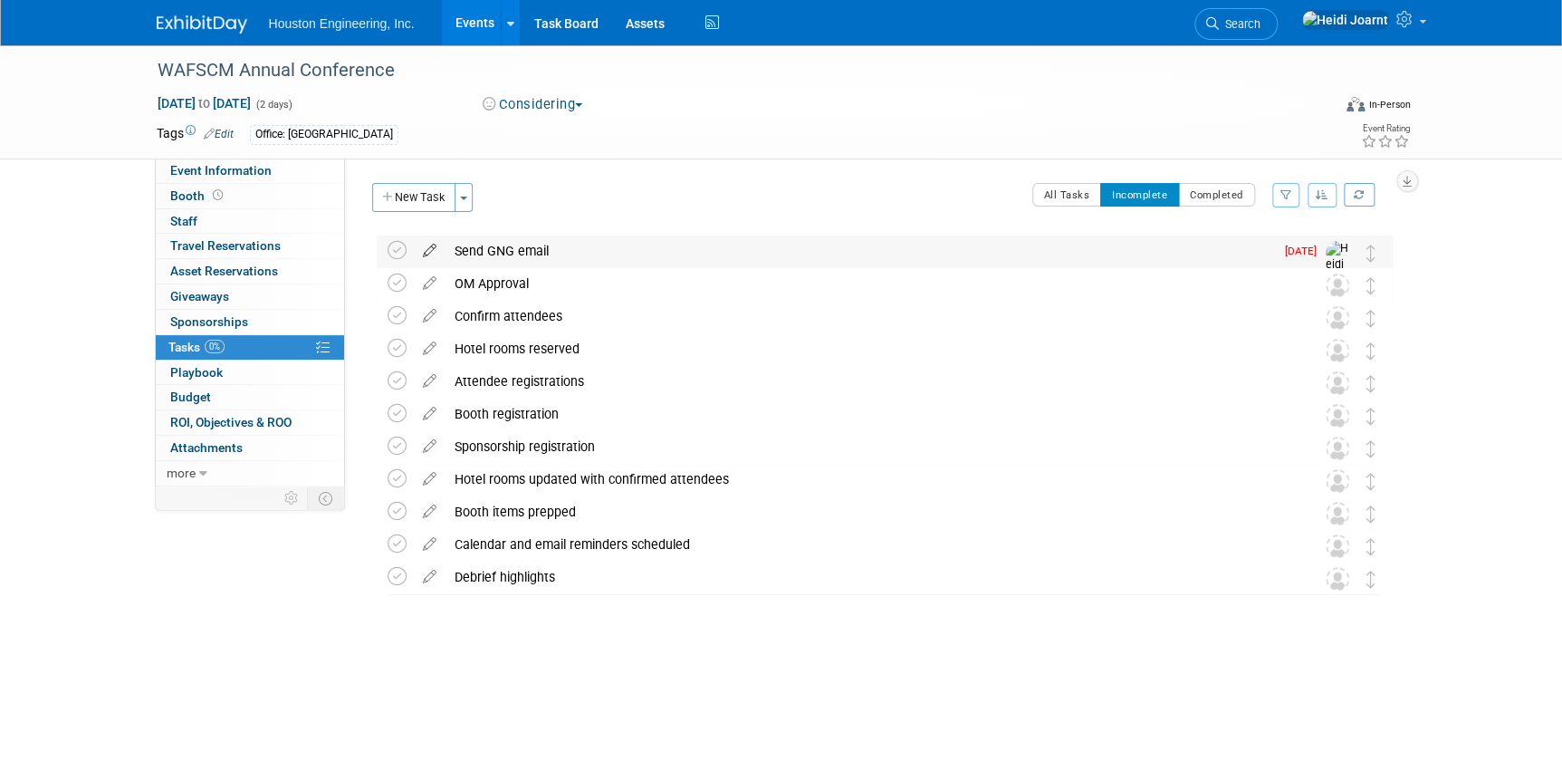
click at [432, 250] on icon at bounding box center [430, 246] width 32 height 23
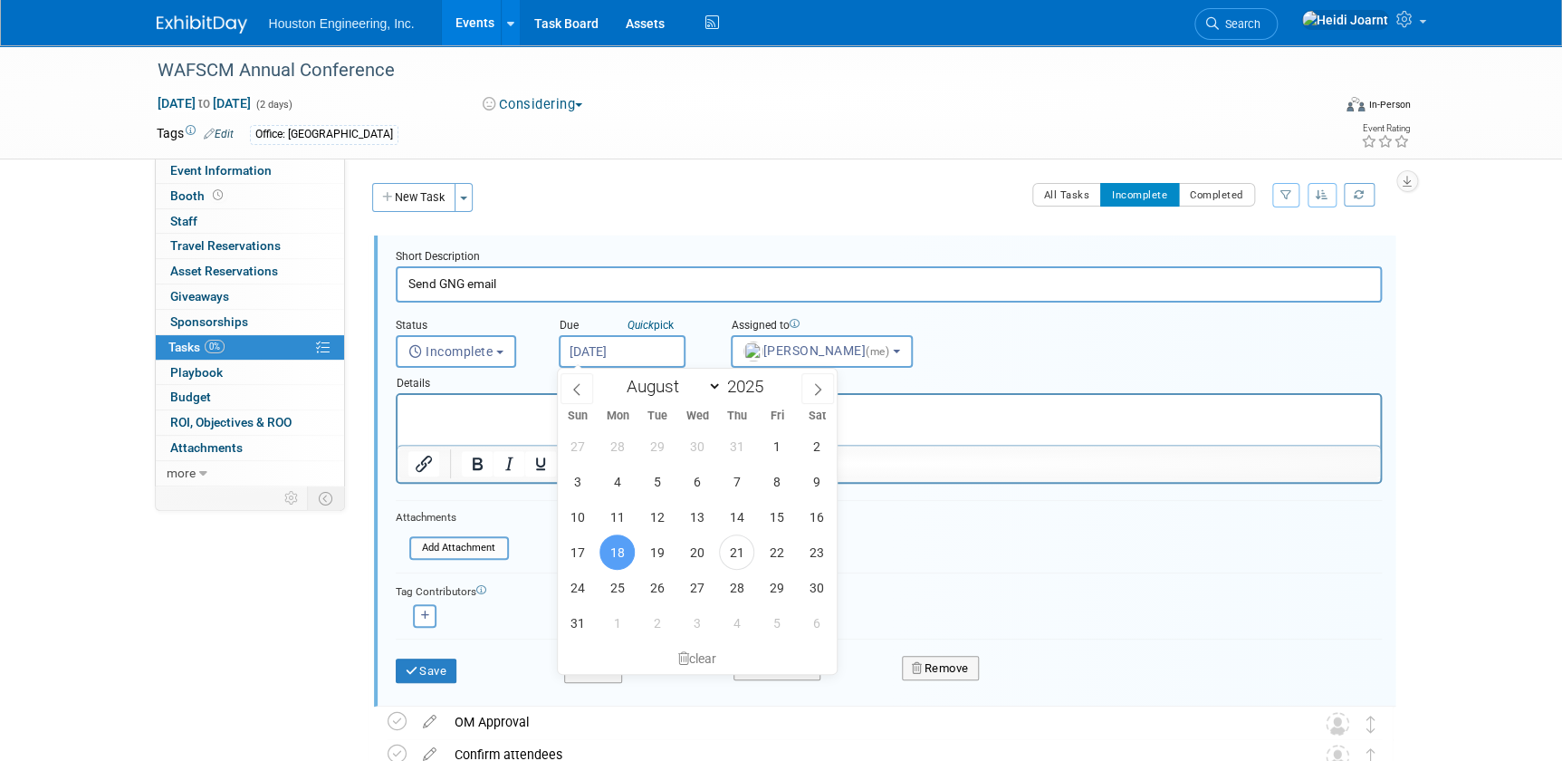
click at [582, 349] on input "[DATE]" at bounding box center [622, 351] width 127 height 33
click at [626, 621] on span "1" at bounding box center [616, 622] width 35 height 35
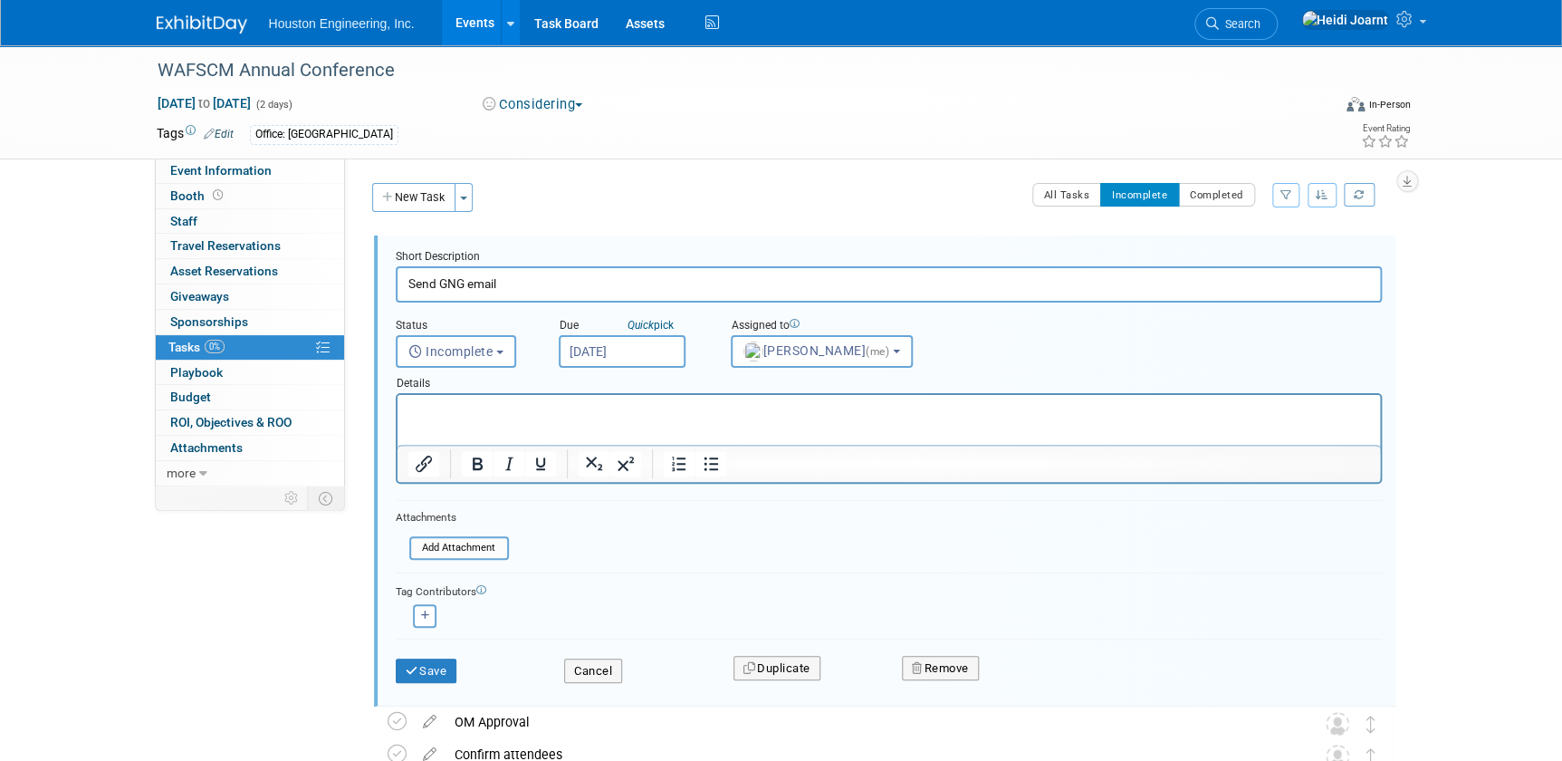
click at [632, 345] on input "[DATE]" at bounding box center [622, 351] width 127 height 33
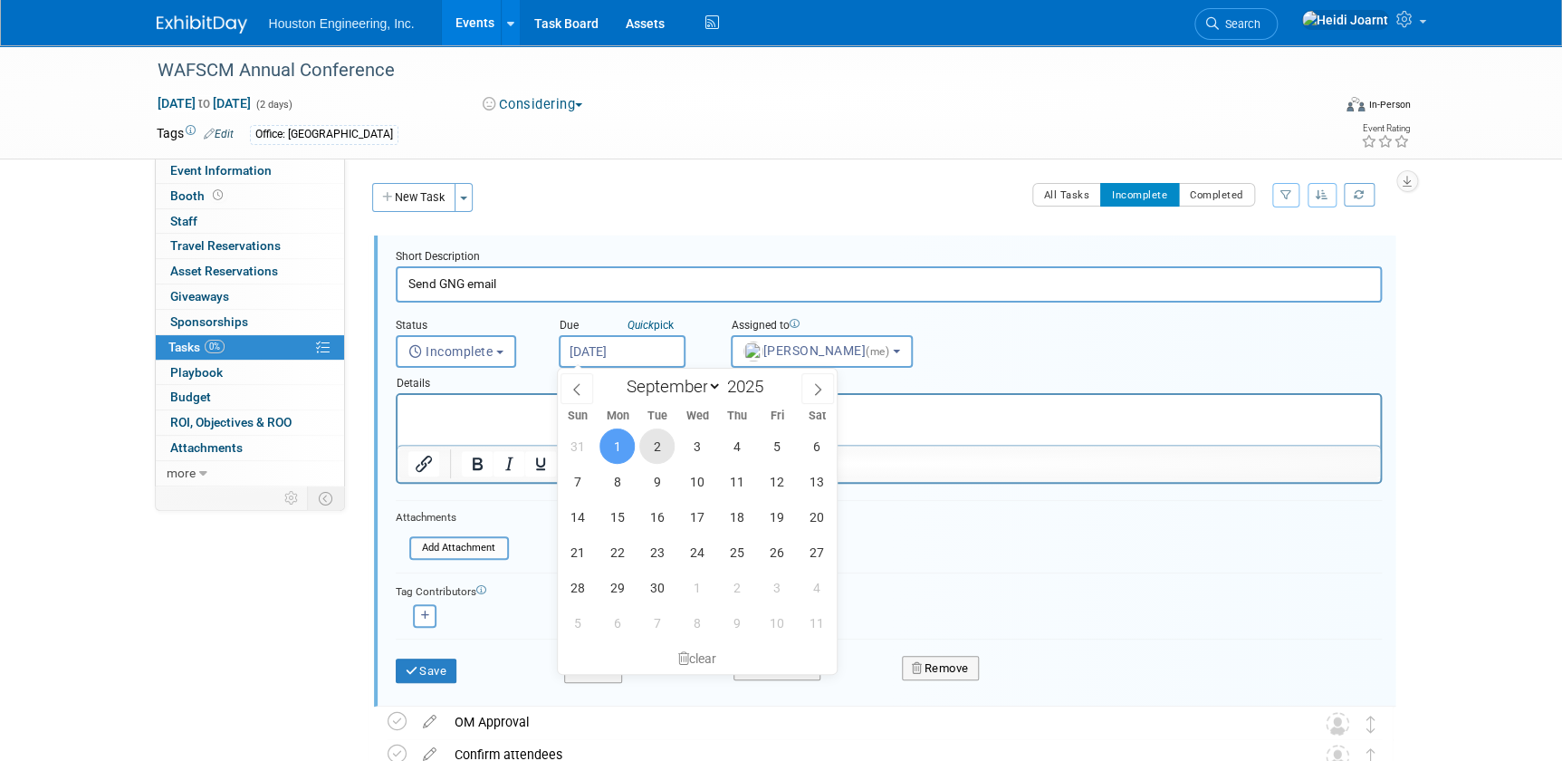
click at [654, 438] on span "2" at bounding box center [656, 445] width 35 height 35
type input "[DATE]"
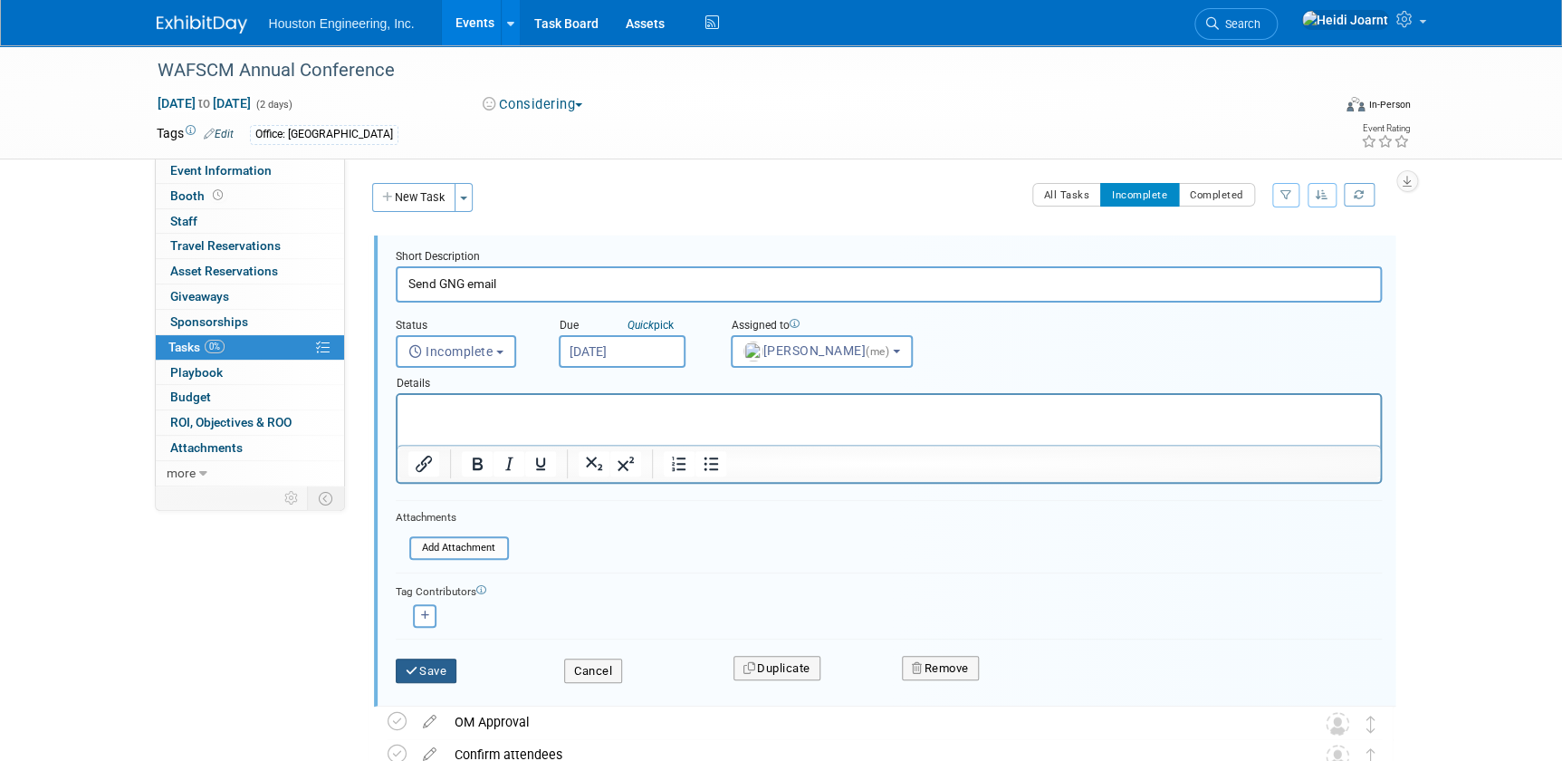
click at [439, 661] on button "Save" at bounding box center [427, 670] width 62 height 25
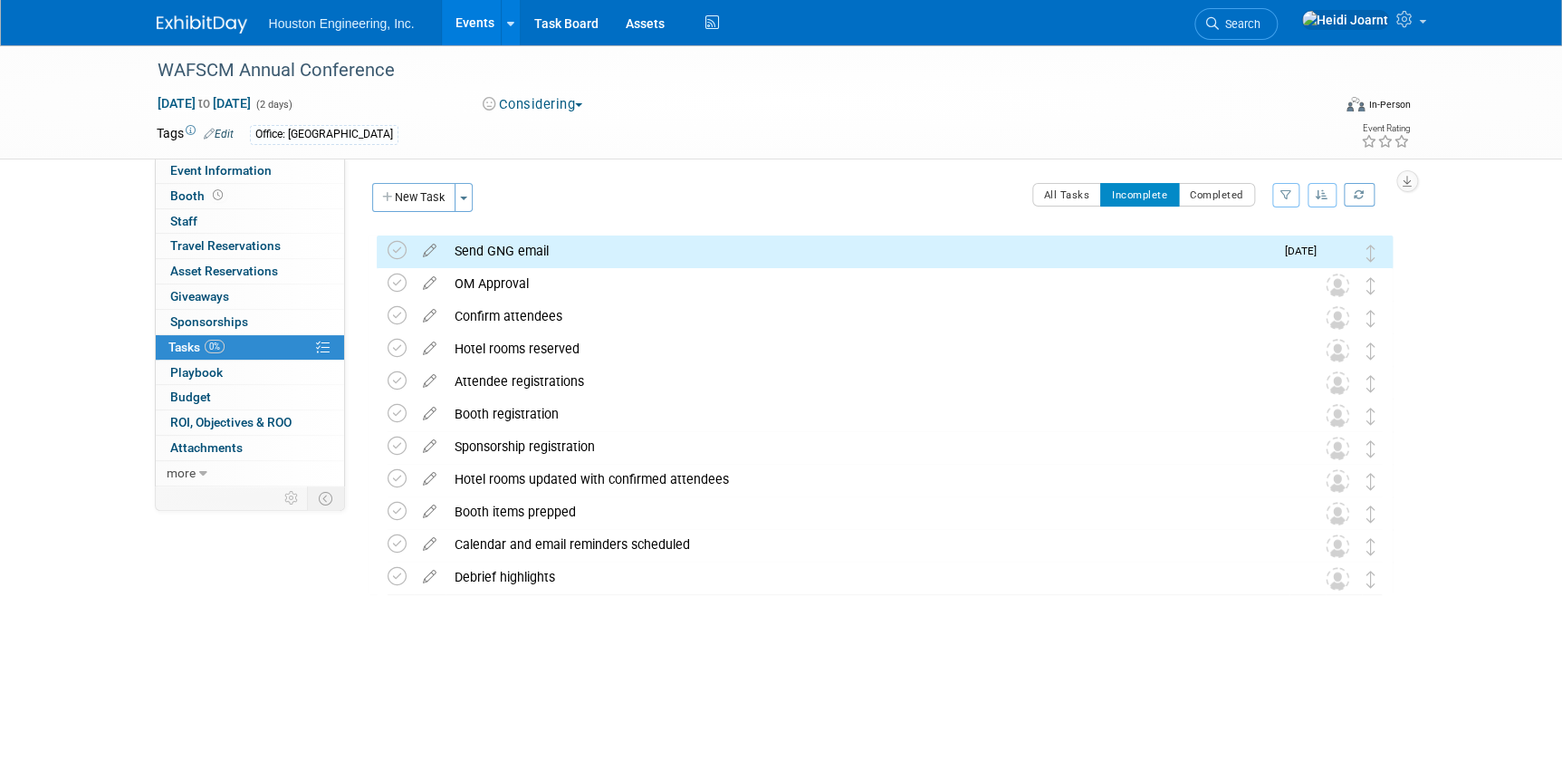
click at [469, 25] on link "Events" at bounding box center [475, 22] width 66 height 45
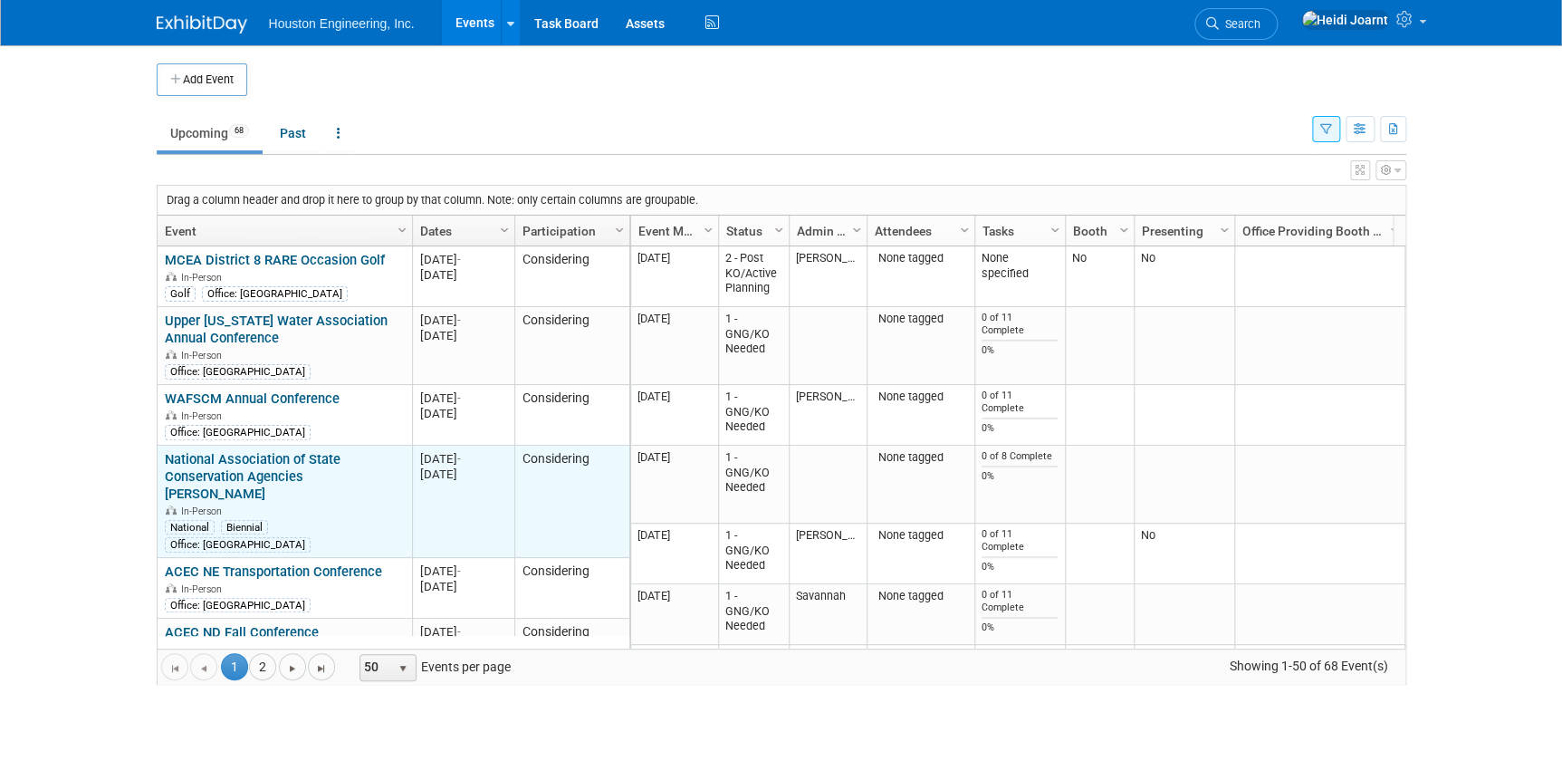
click at [283, 452] on link "National Association of State Conservation Agencies [PERSON_NAME]" at bounding box center [253, 476] width 176 height 51
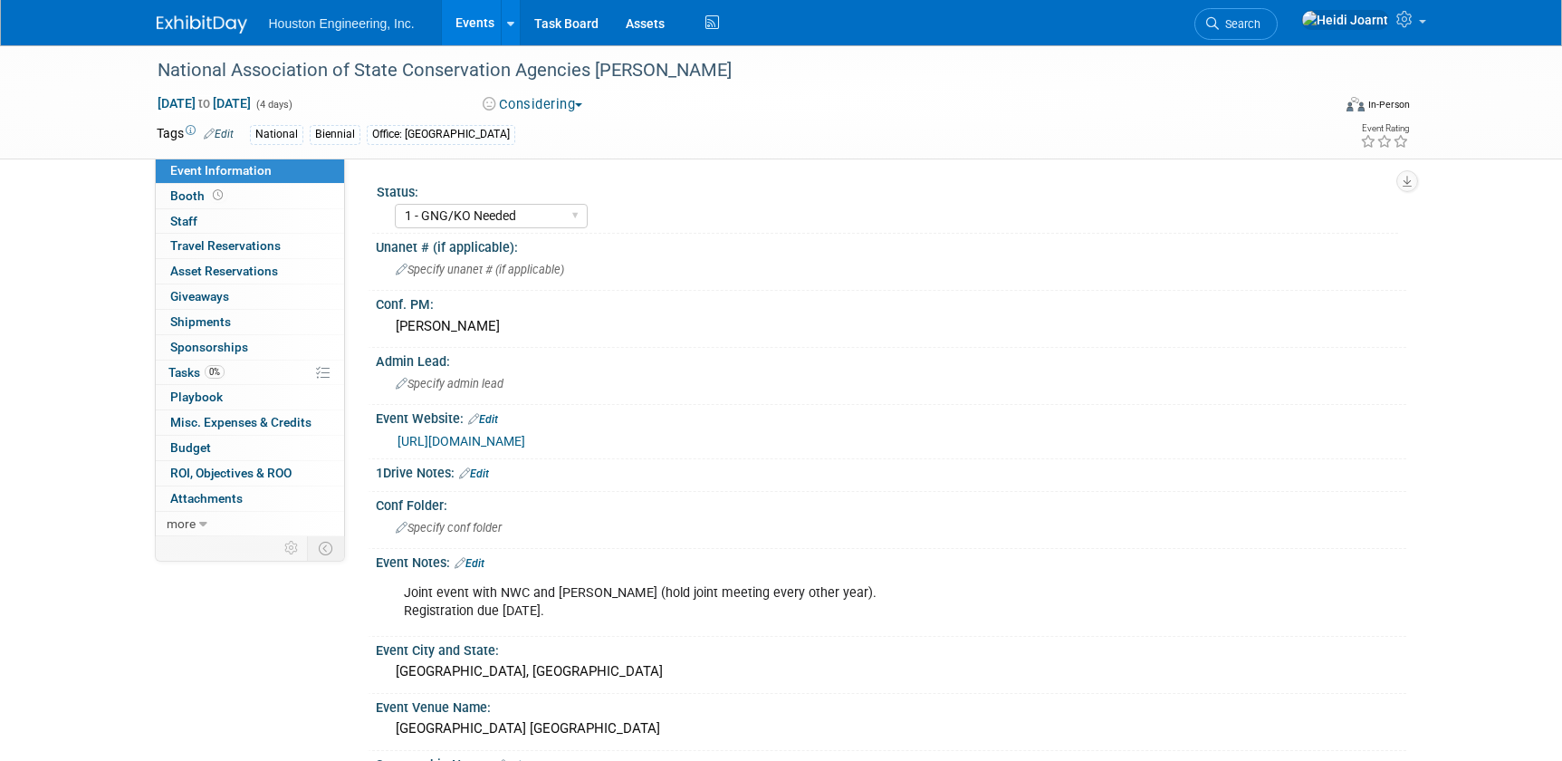
select select "1 - GNG/KO Needed"
select select "Environmental"
click at [492, 387] on span "Specify admin lead" at bounding box center [450, 384] width 108 height 14
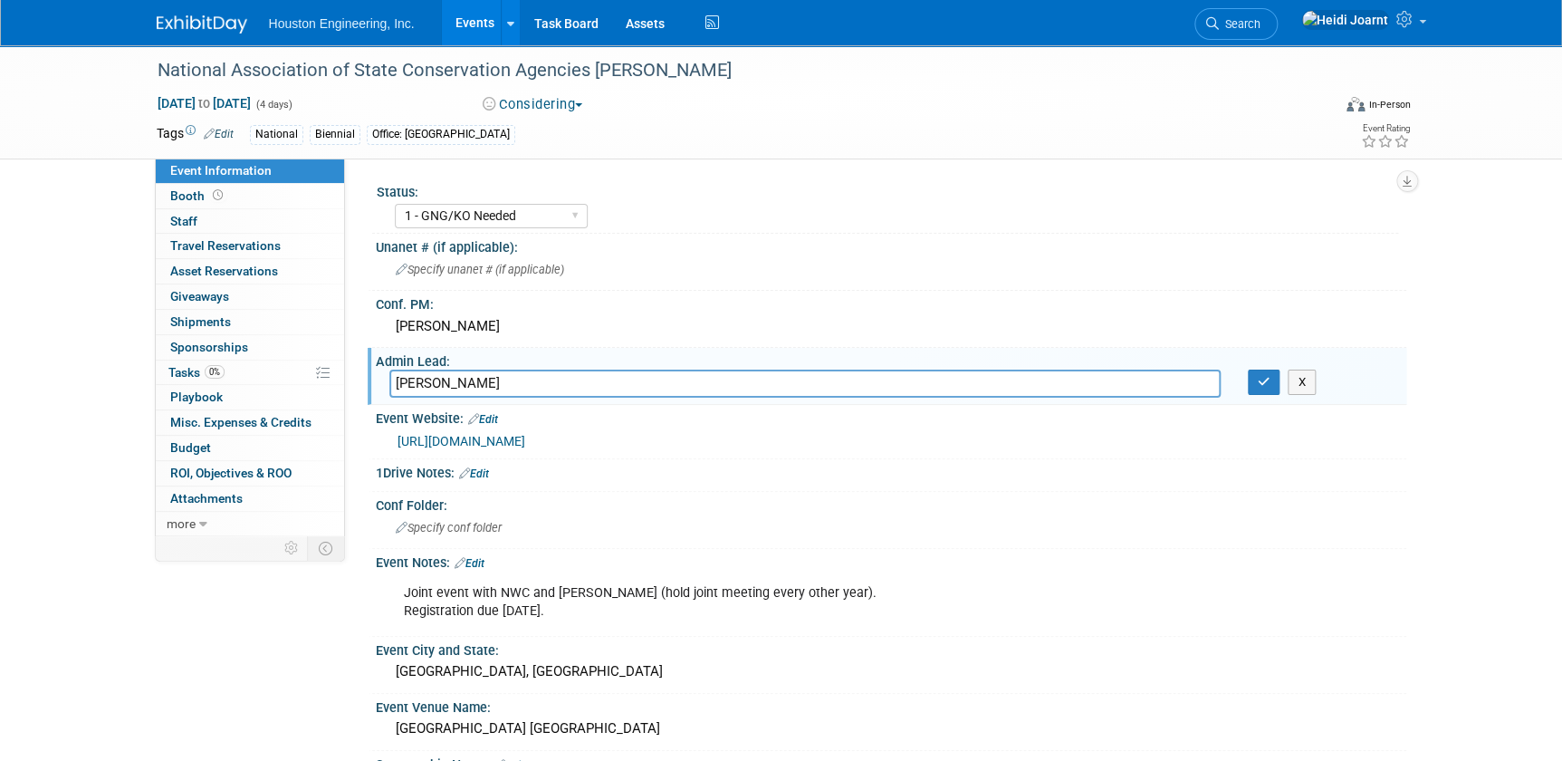
type input "[PERSON_NAME]"
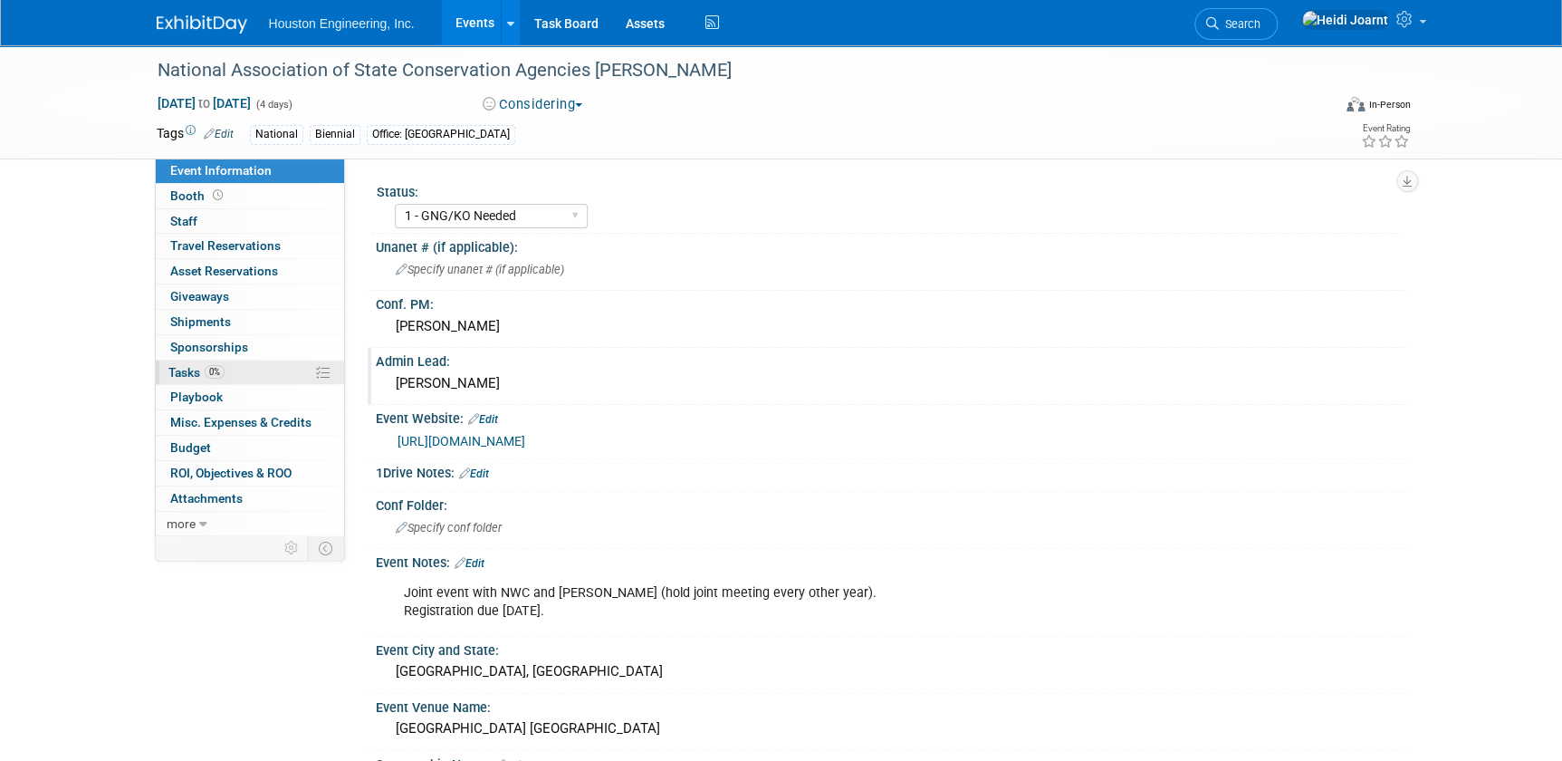
click at [230, 362] on link "0% Tasks 0%" at bounding box center [250, 372] width 188 height 24
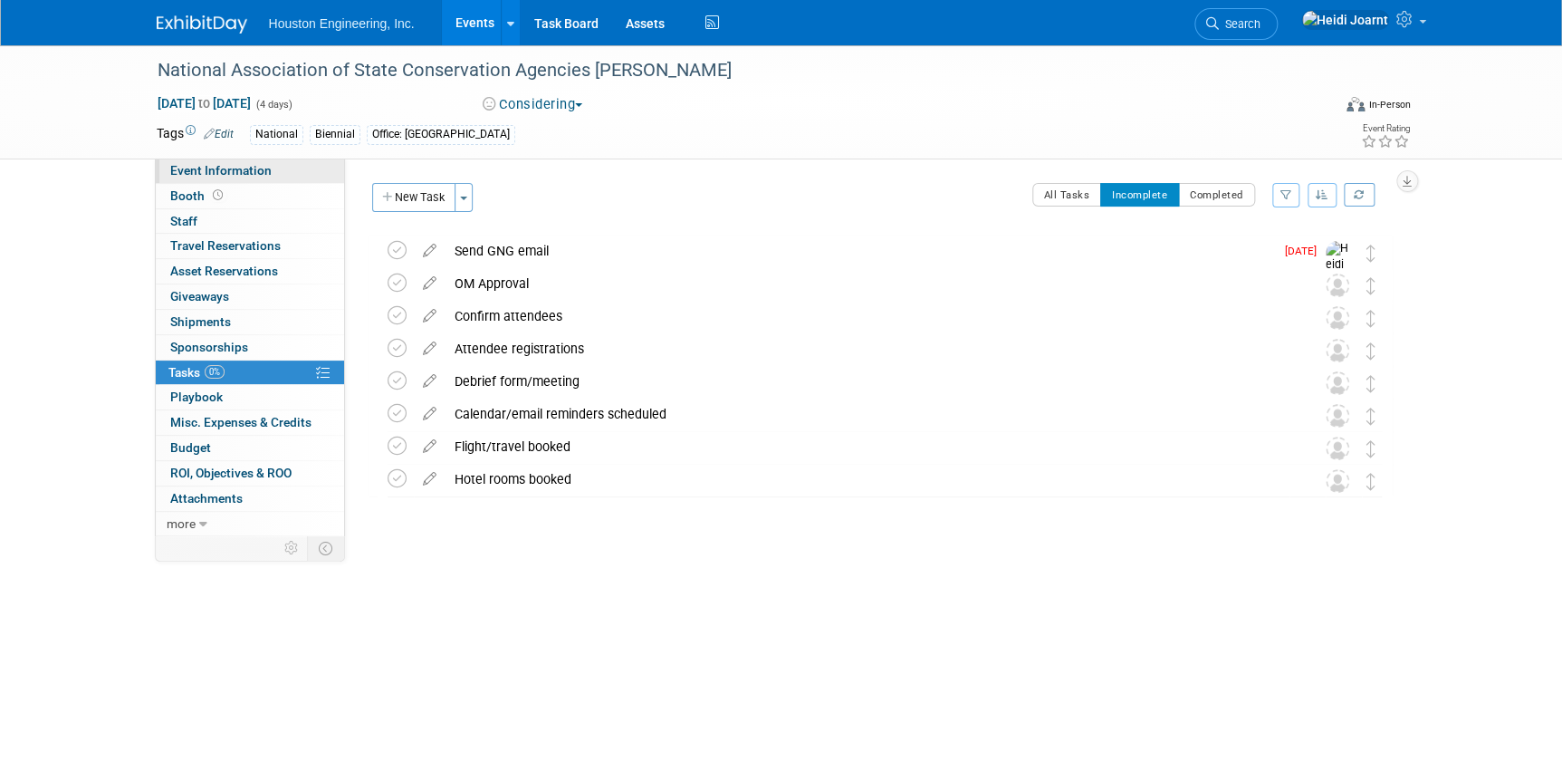
click at [302, 168] on link "Event Information" at bounding box center [250, 170] width 188 height 24
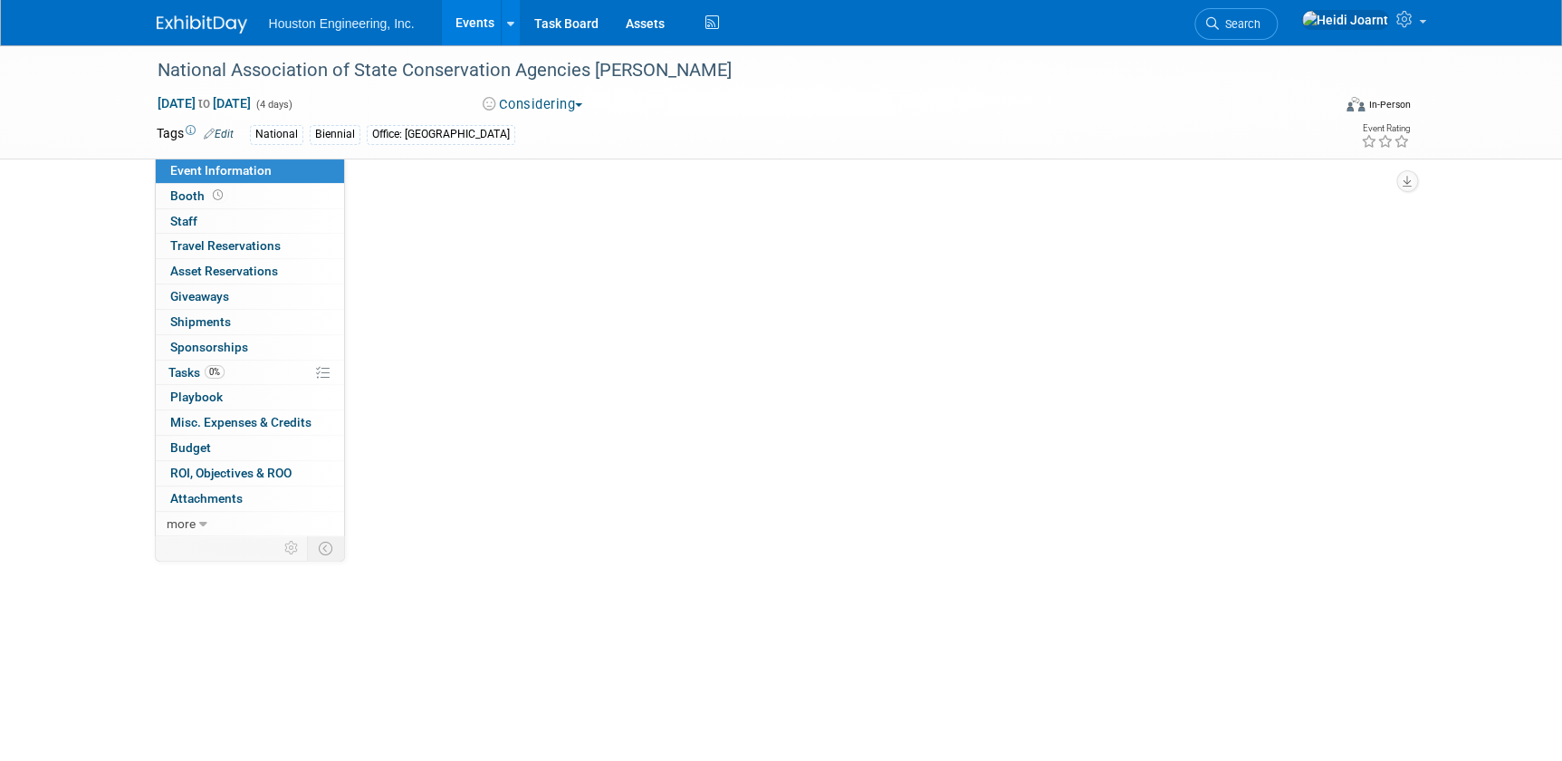
select select "1 - GNG/KO Needed"
select select "Environmental"
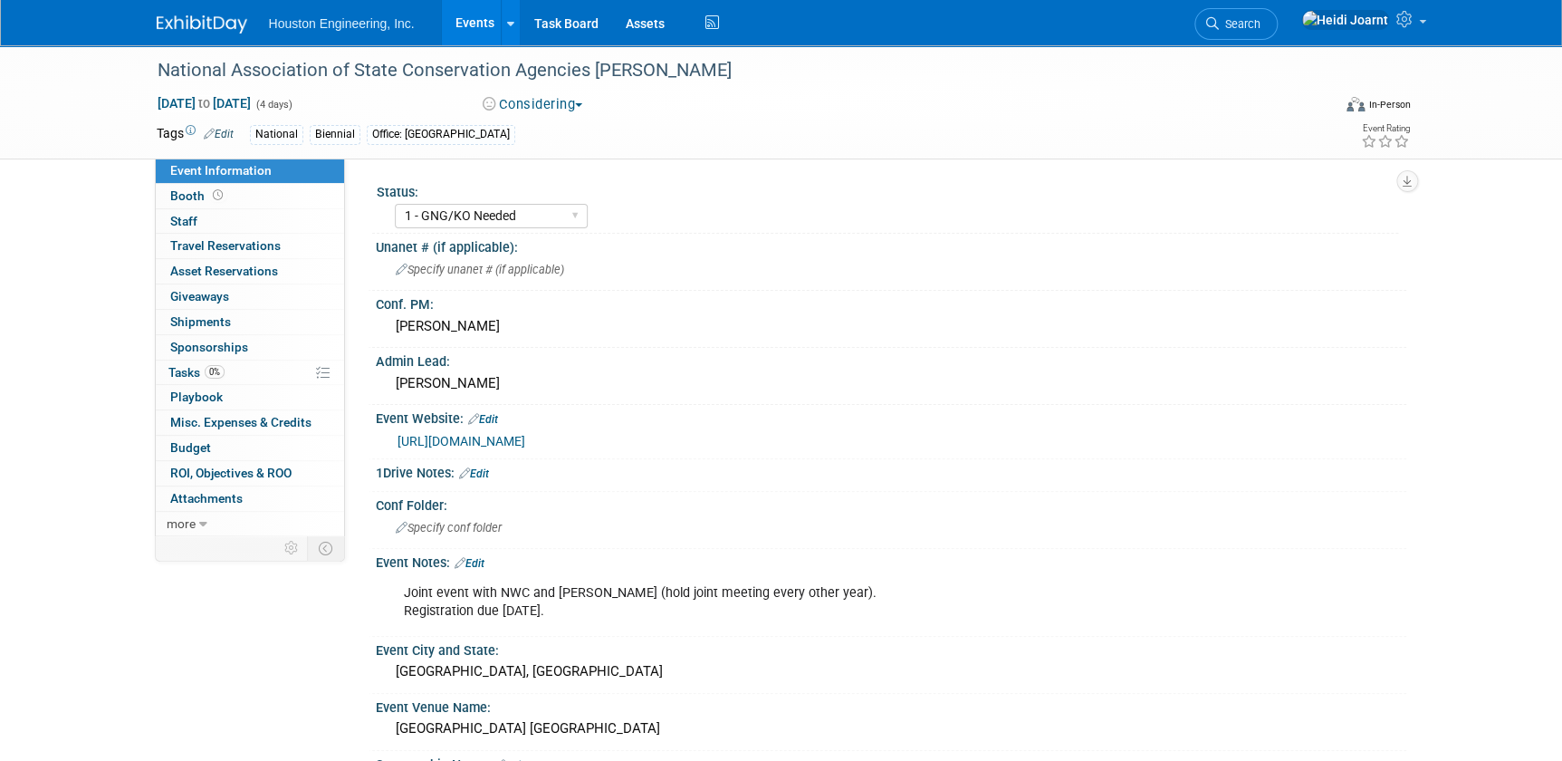
click at [509, 436] on link "[URL][DOMAIN_NAME]" at bounding box center [462, 441] width 128 height 14
